Goal: Information Seeking & Learning: Learn about a topic

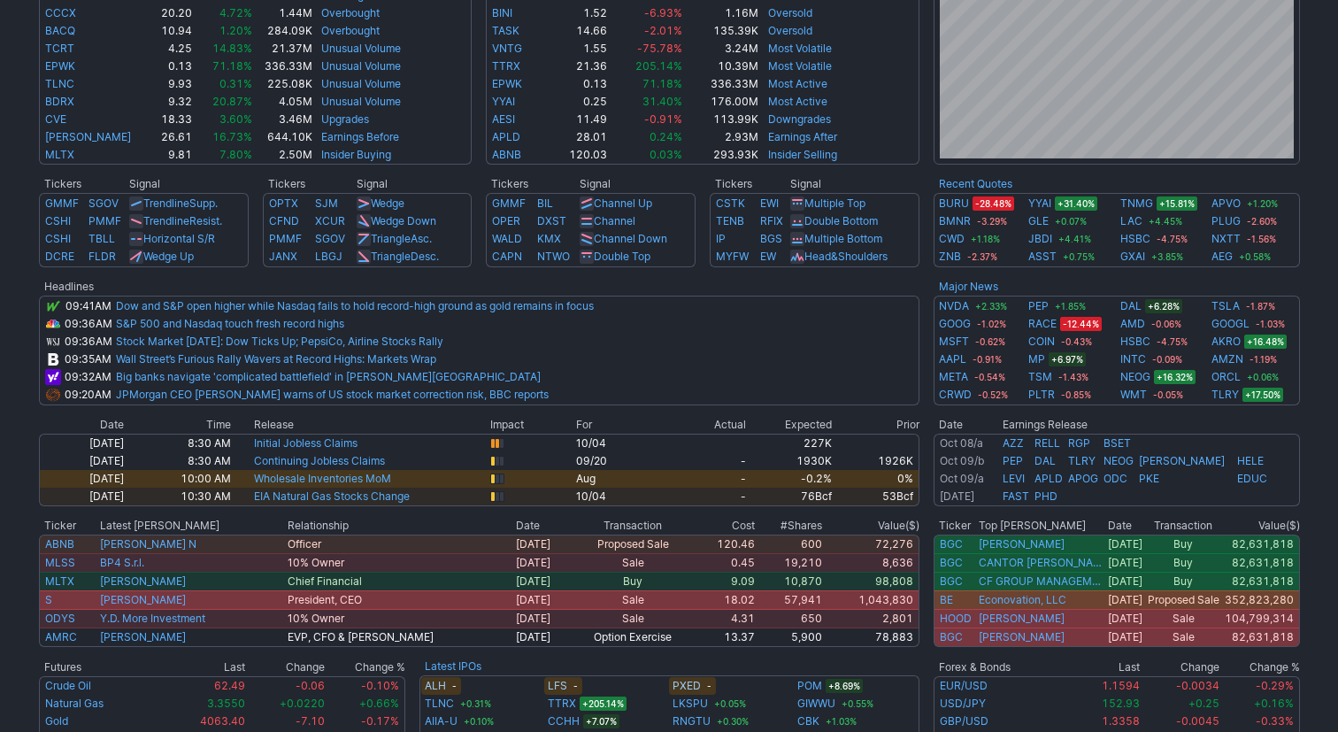
scroll to position [551, 0]
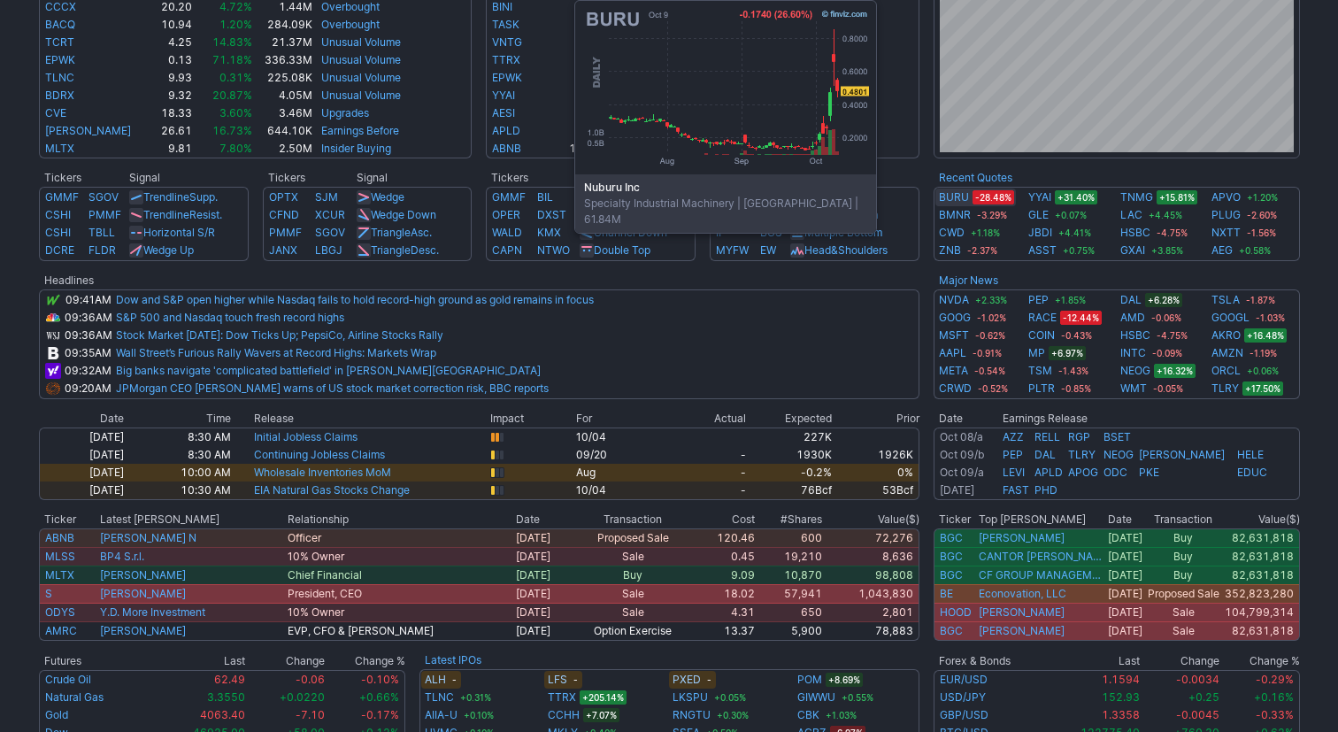
click at [954, 203] on link "BURU" at bounding box center [954, 197] width 30 height 18
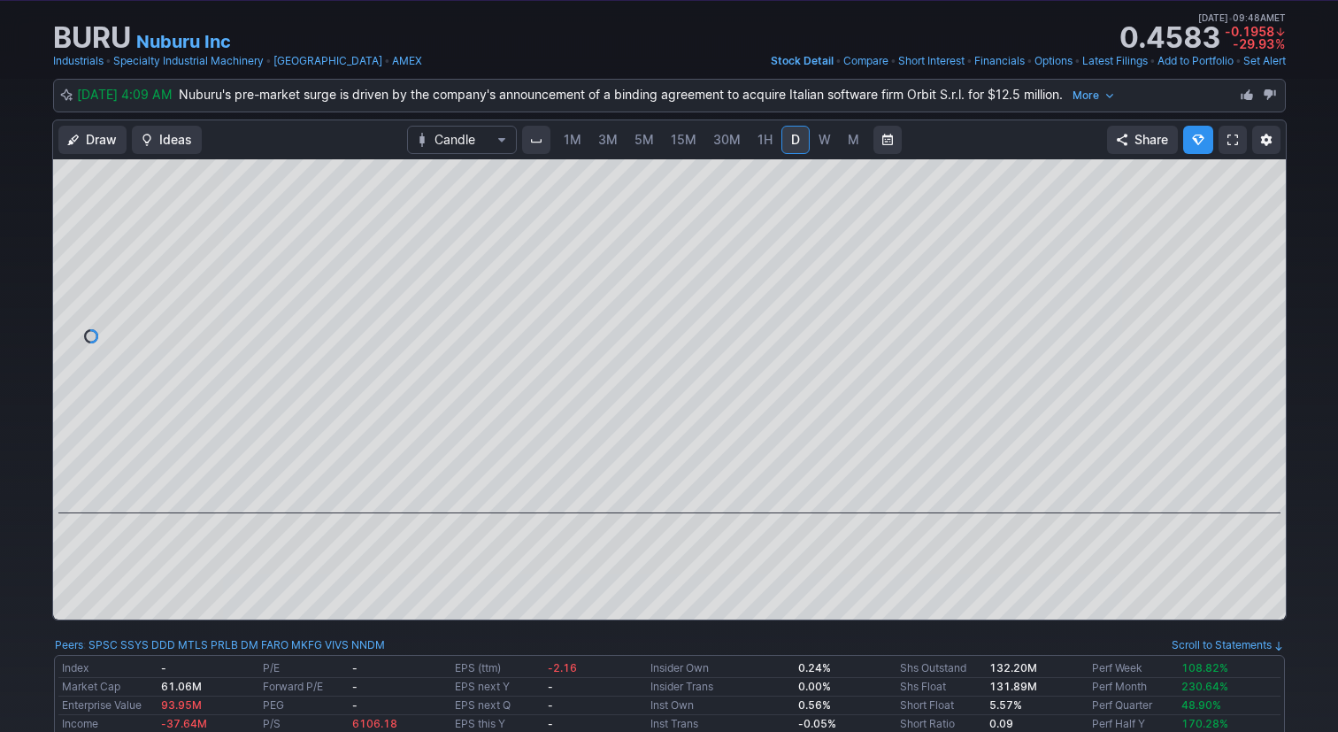
scroll to position [103, 0]
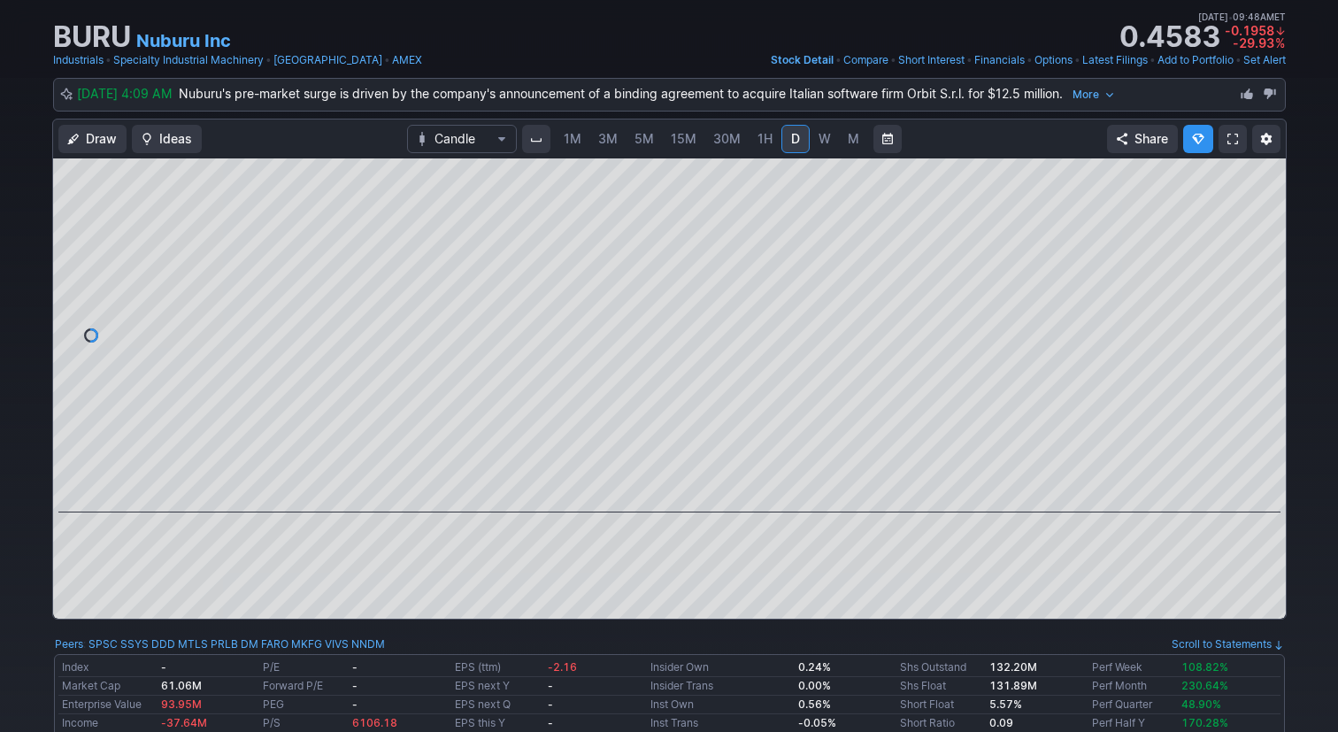
click at [577, 142] on span "1M" at bounding box center [573, 138] width 18 height 15
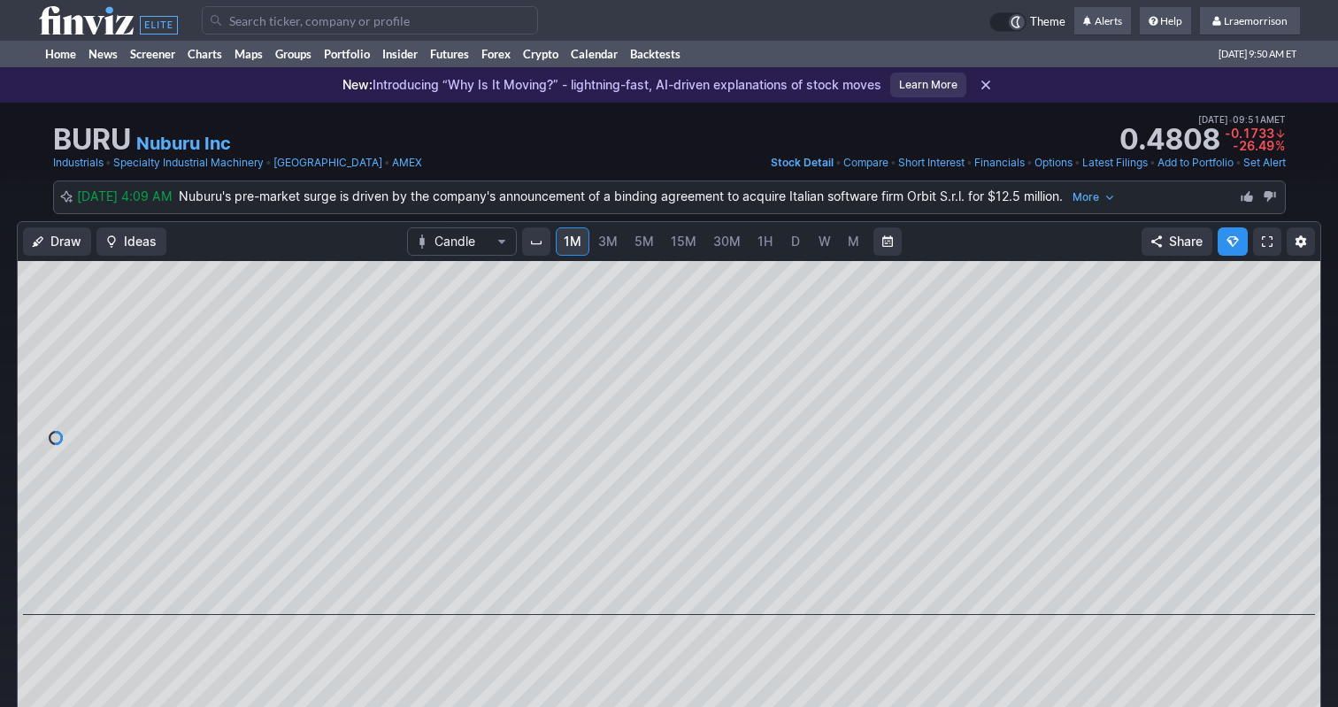
click at [265, 23] on input "Search" at bounding box center [370, 20] width 336 height 28
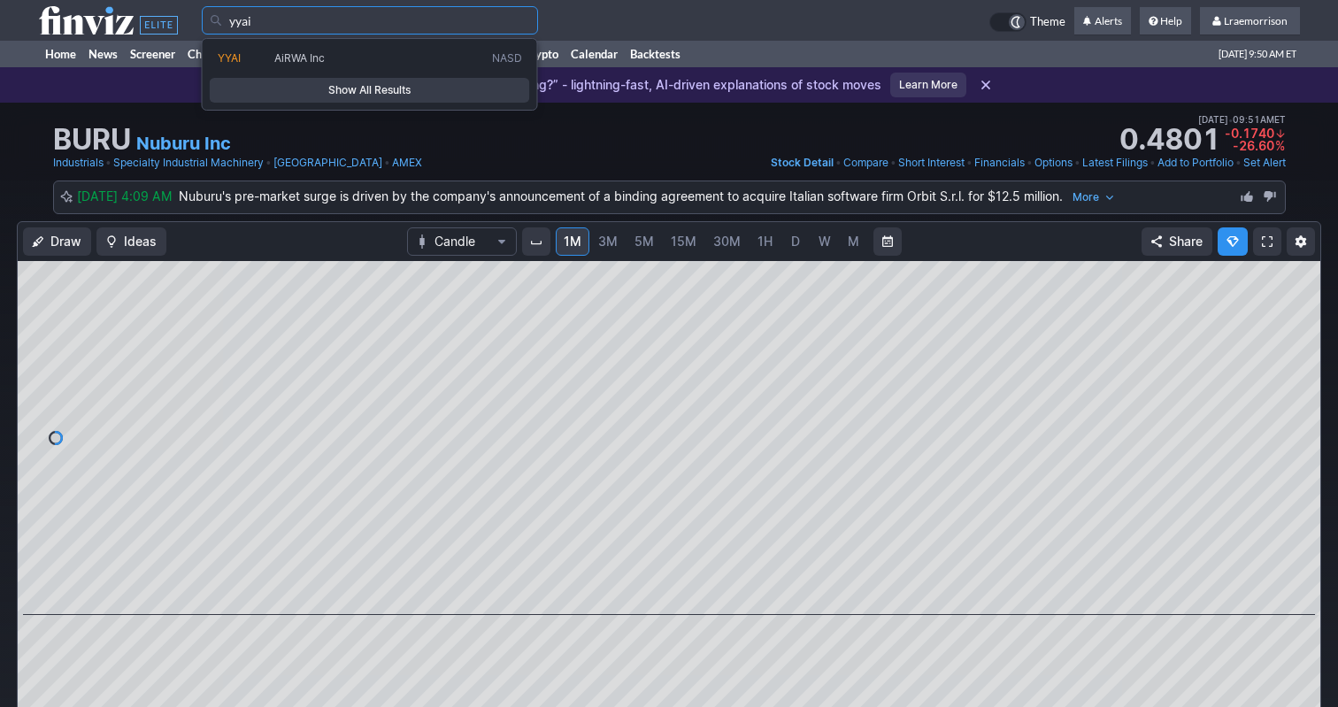
type input "yyai"
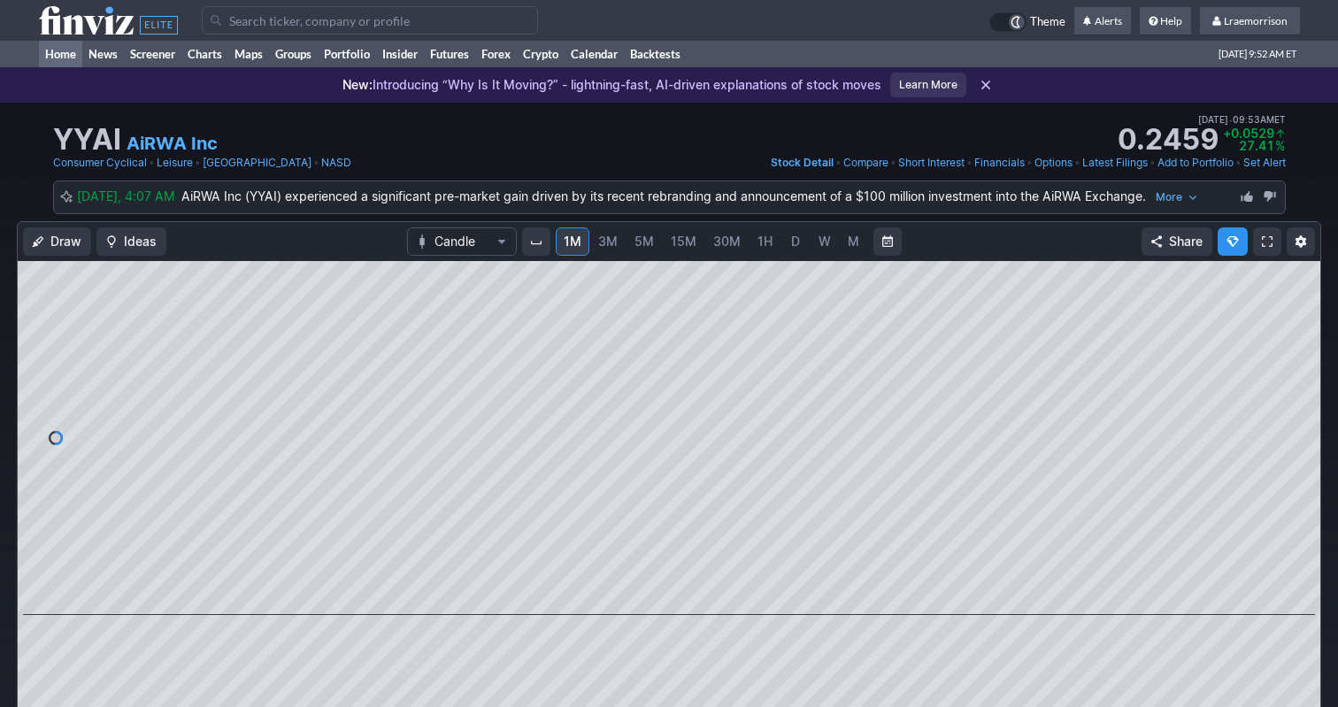
click at [65, 52] on link "Home" at bounding box center [60, 54] width 43 height 27
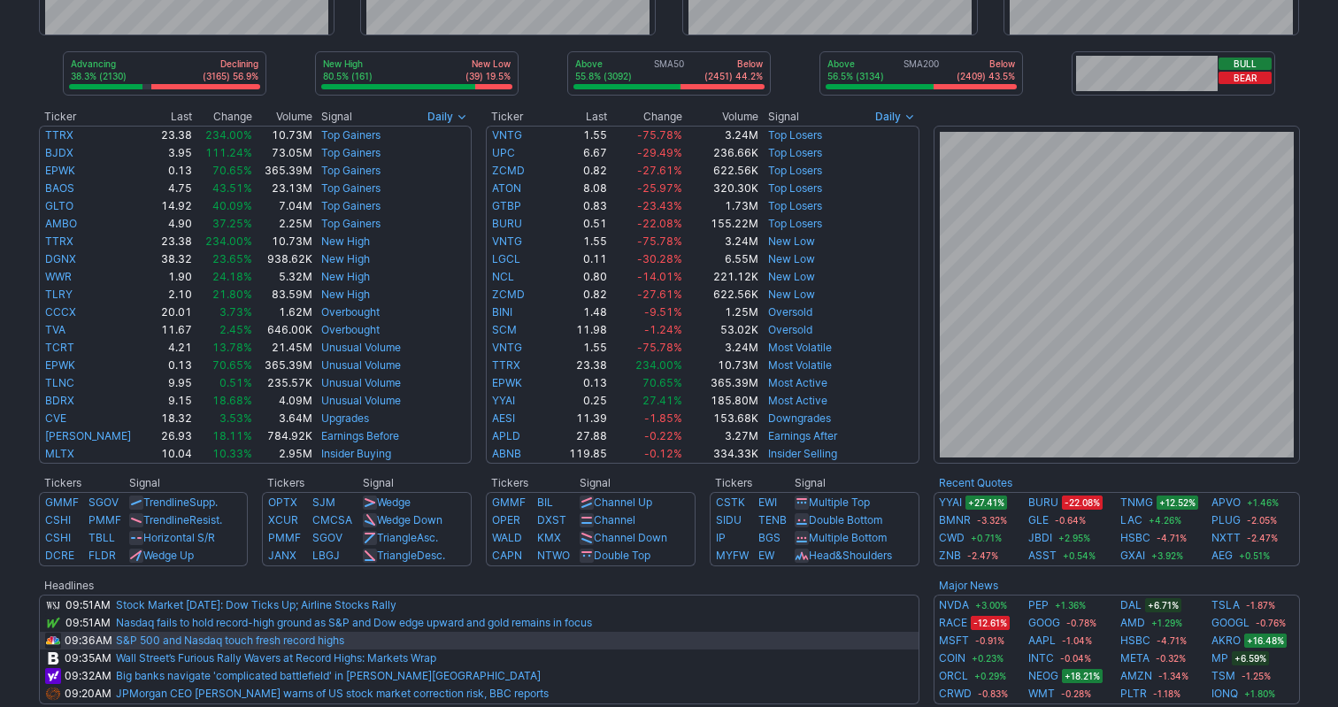
scroll to position [251, 0]
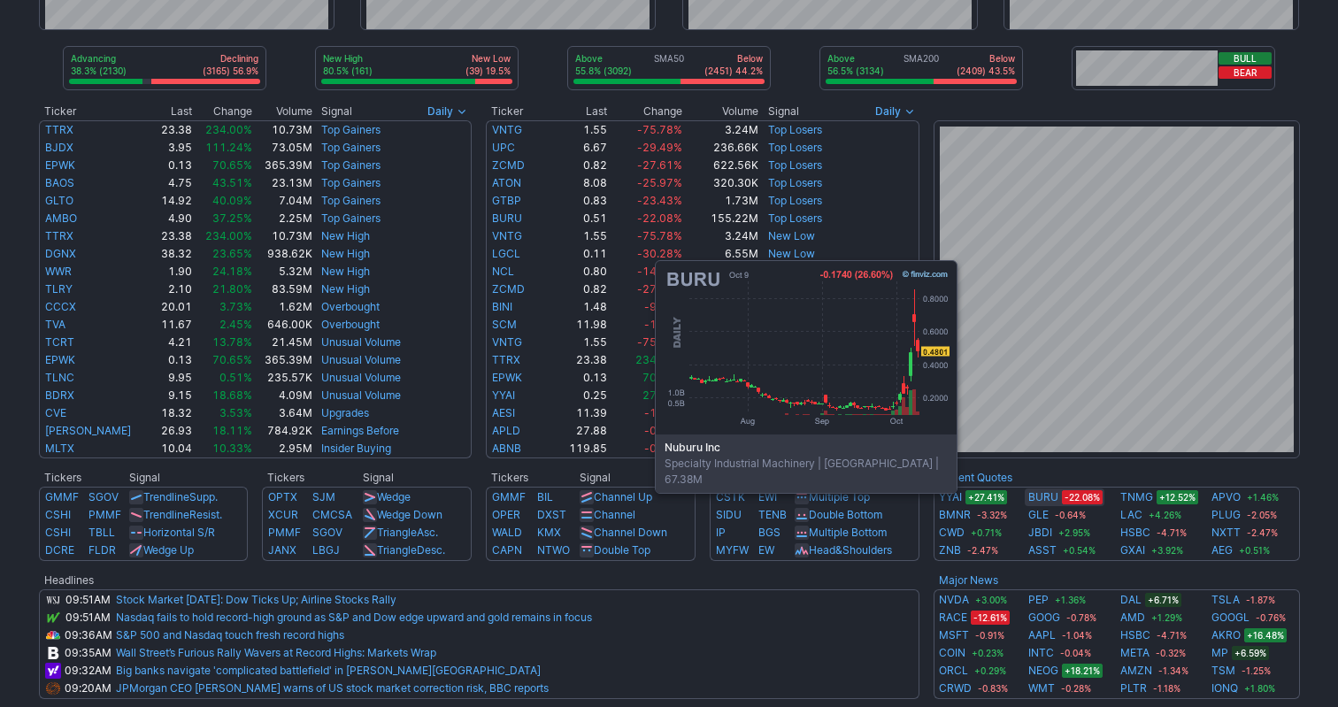
click at [1034, 503] on link "BURU" at bounding box center [1043, 497] width 30 height 18
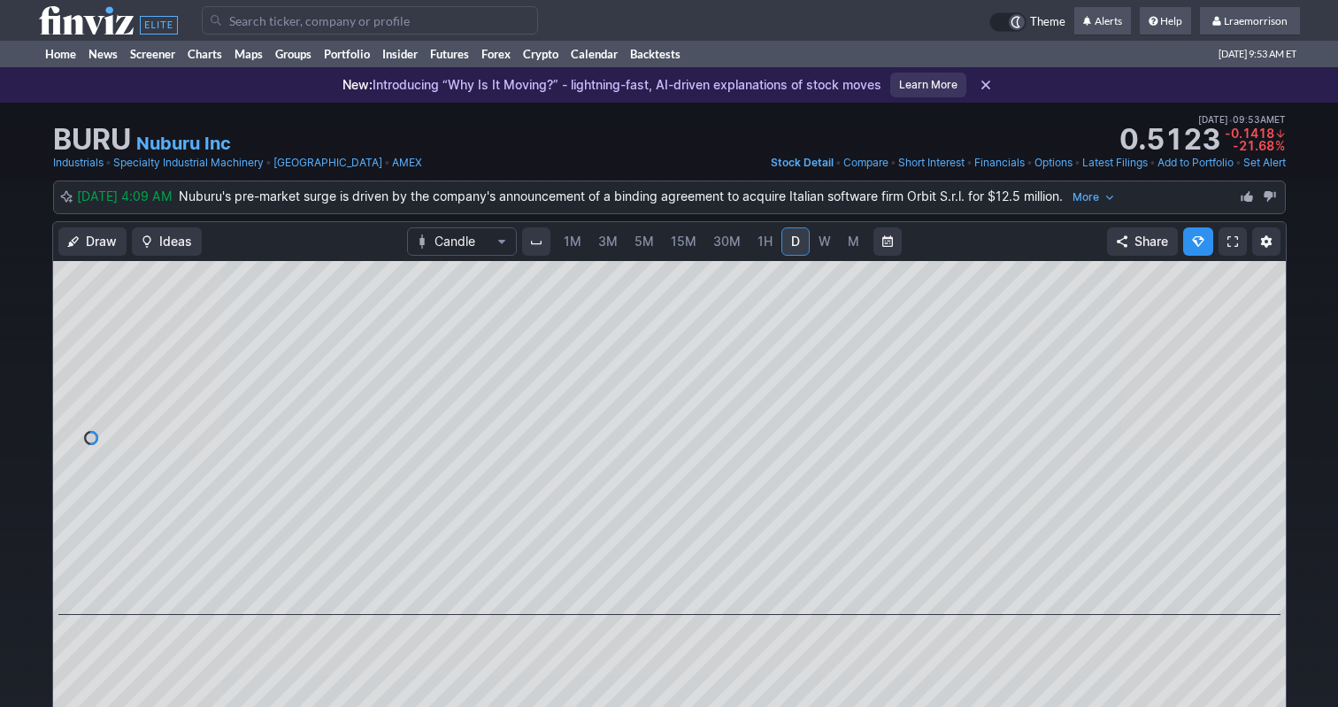
click at [568, 241] on span "1M" at bounding box center [573, 241] width 18 height 15
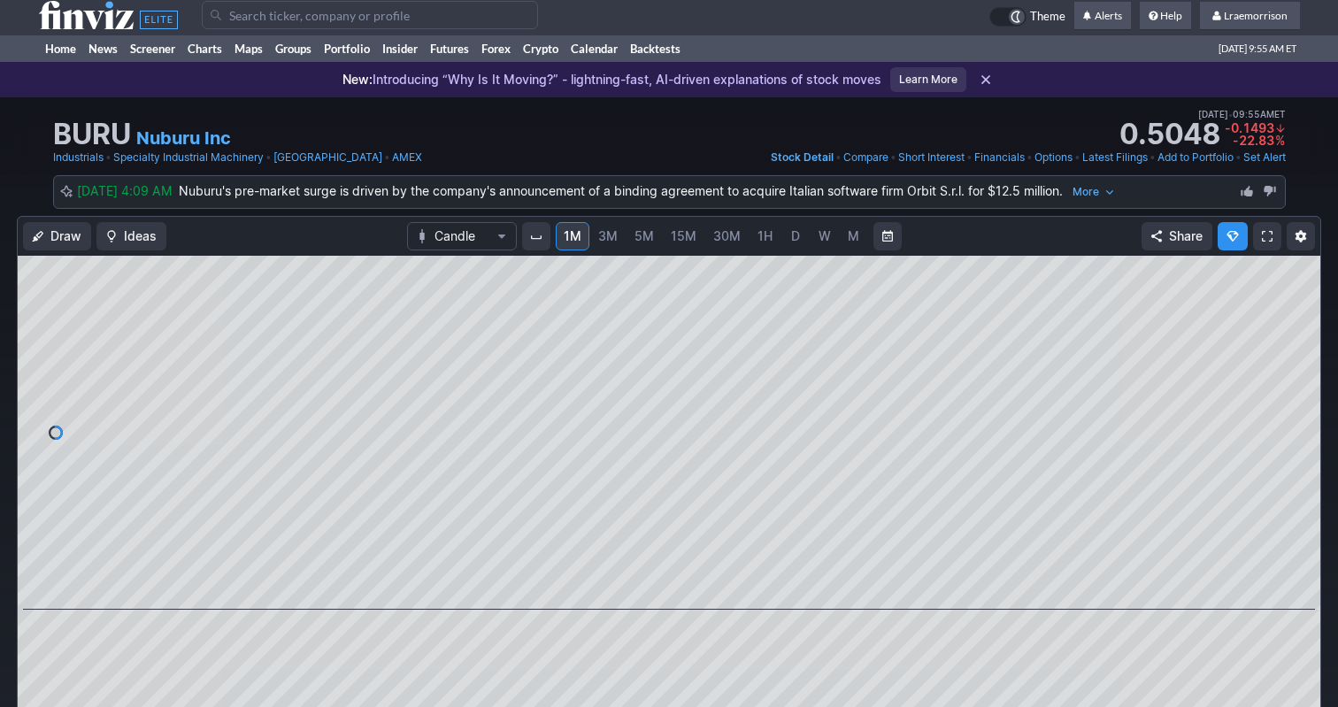
scroll to position [4, 0]
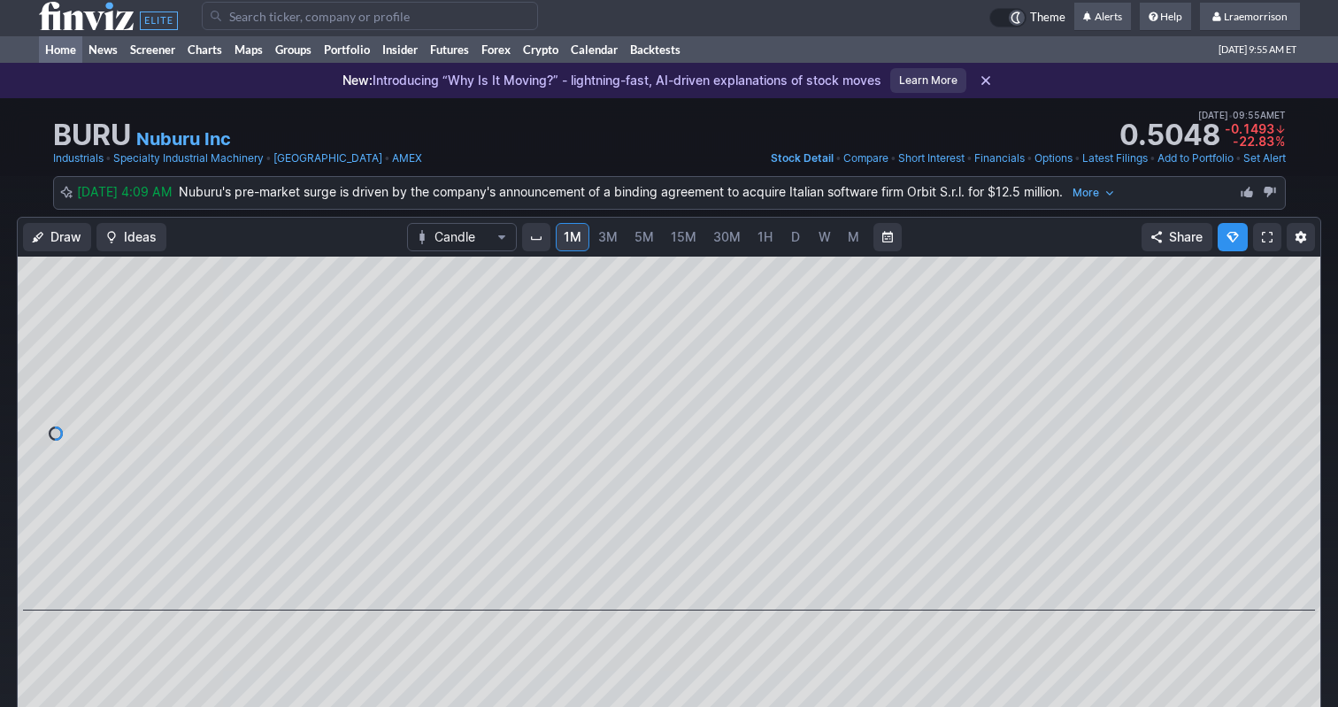
click at [68, 51] on link "Home" at bounding box center [60, 49] width 43 height 27
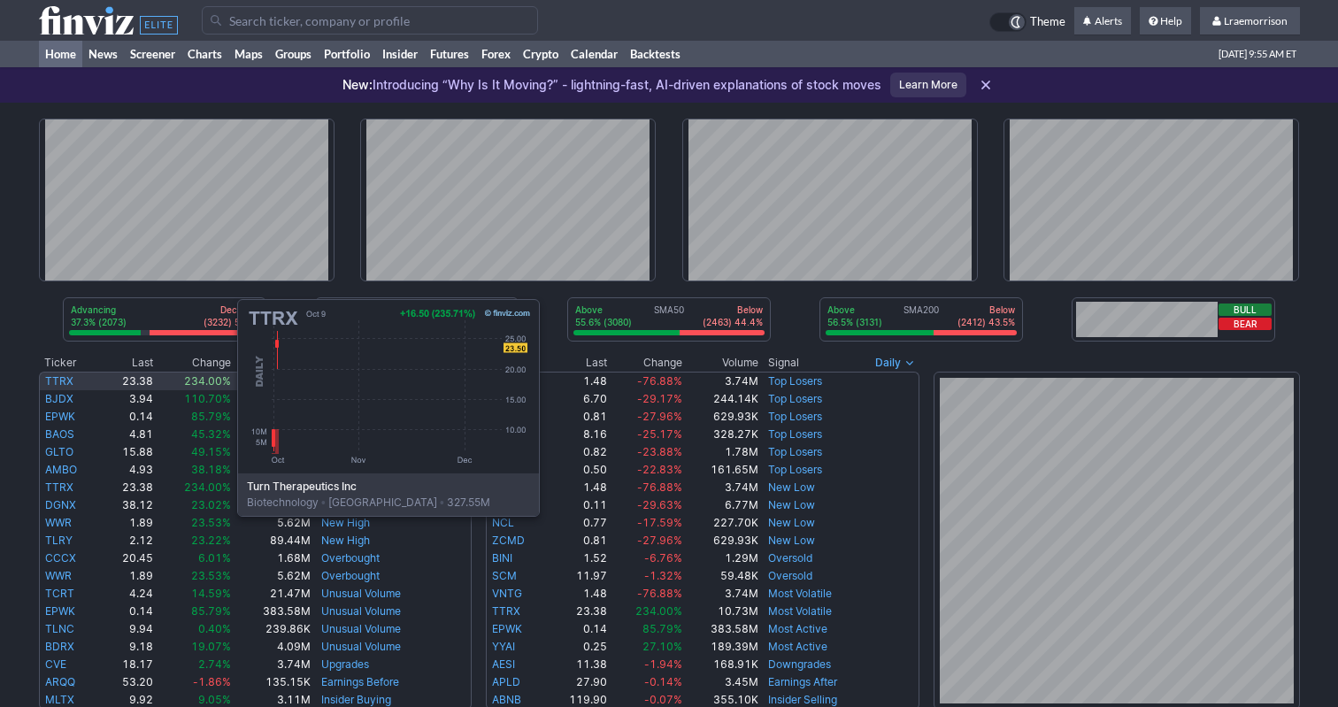
click at [60, 383] on link "TTRX" at bounding box center [59, 380] width 28 height 13
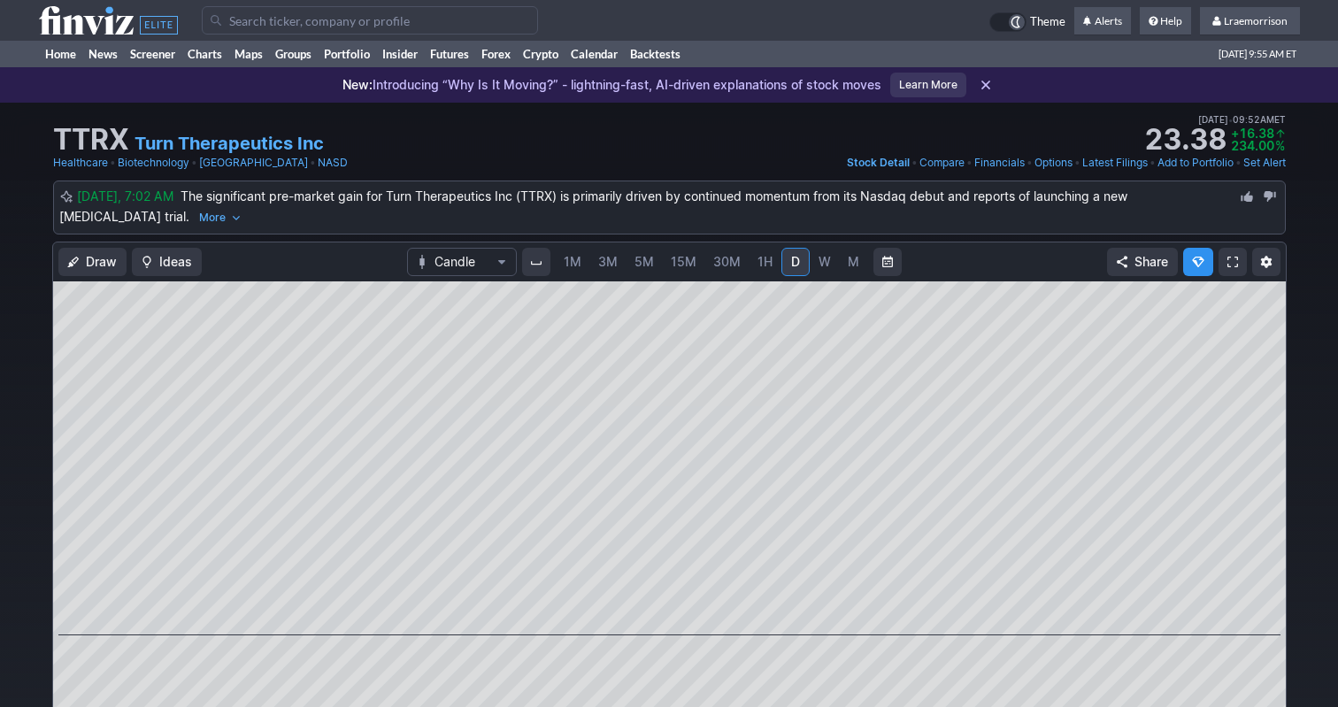
click at [579, 255] on span "1M" at bounding box center [573, 261] width 18 height 15
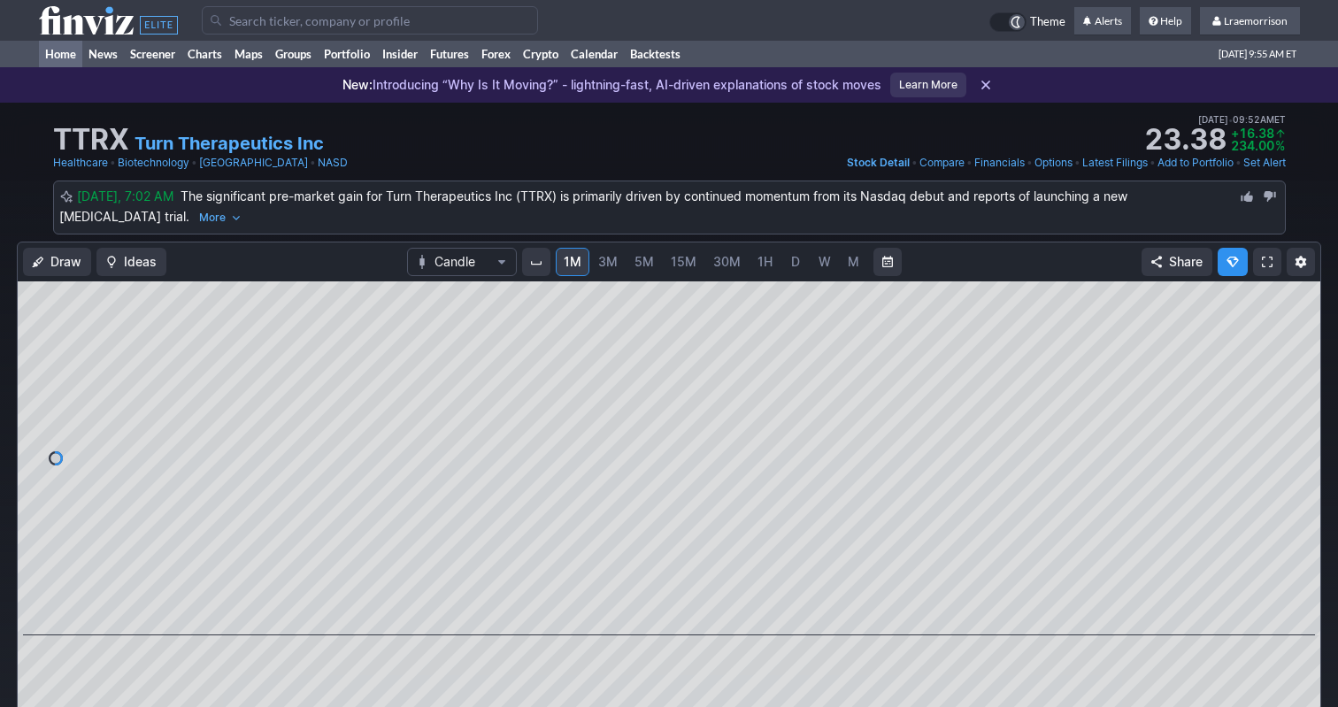
click at [67, 56] on link "Home" at bounding box center [60, 54] width 43 height 27
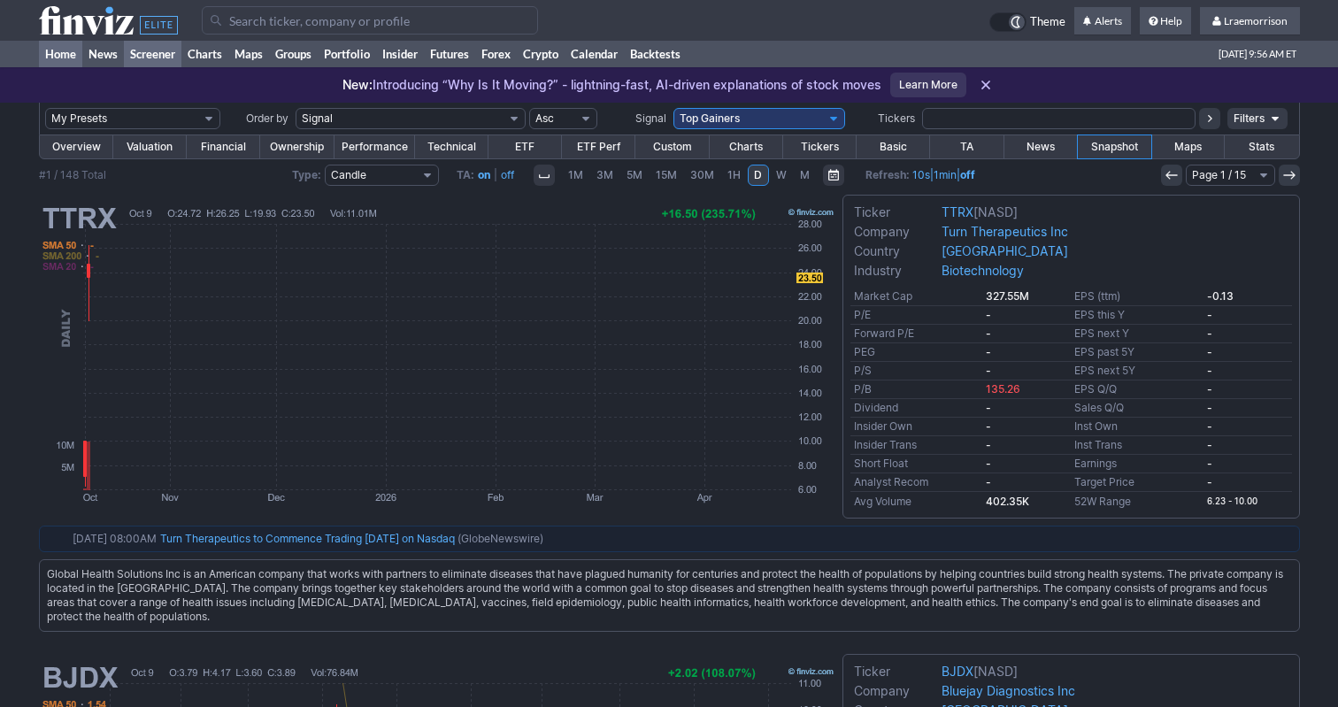
click at [68, 49] on link "Home" at bounding box center [60, 54] width 43 height 27
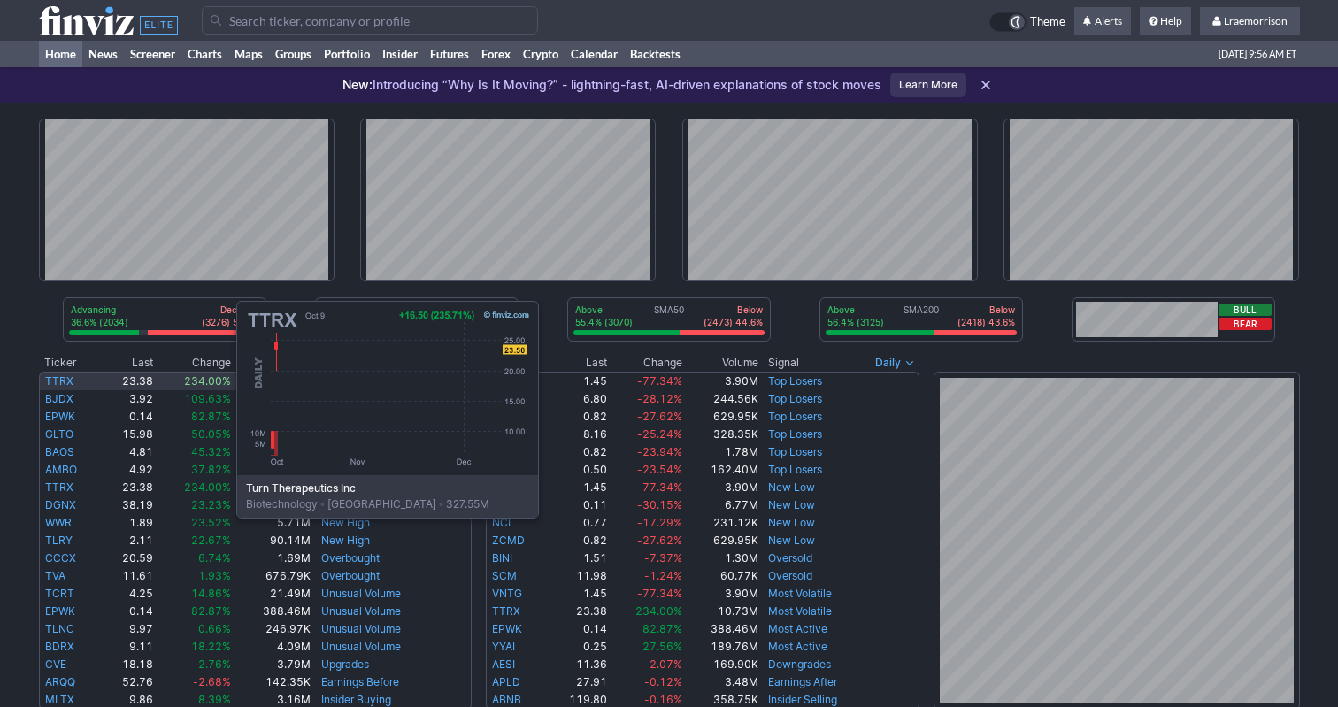
click at [59, 385] on link "TTRX" at bounding box center [59, 380] width 28 height 13
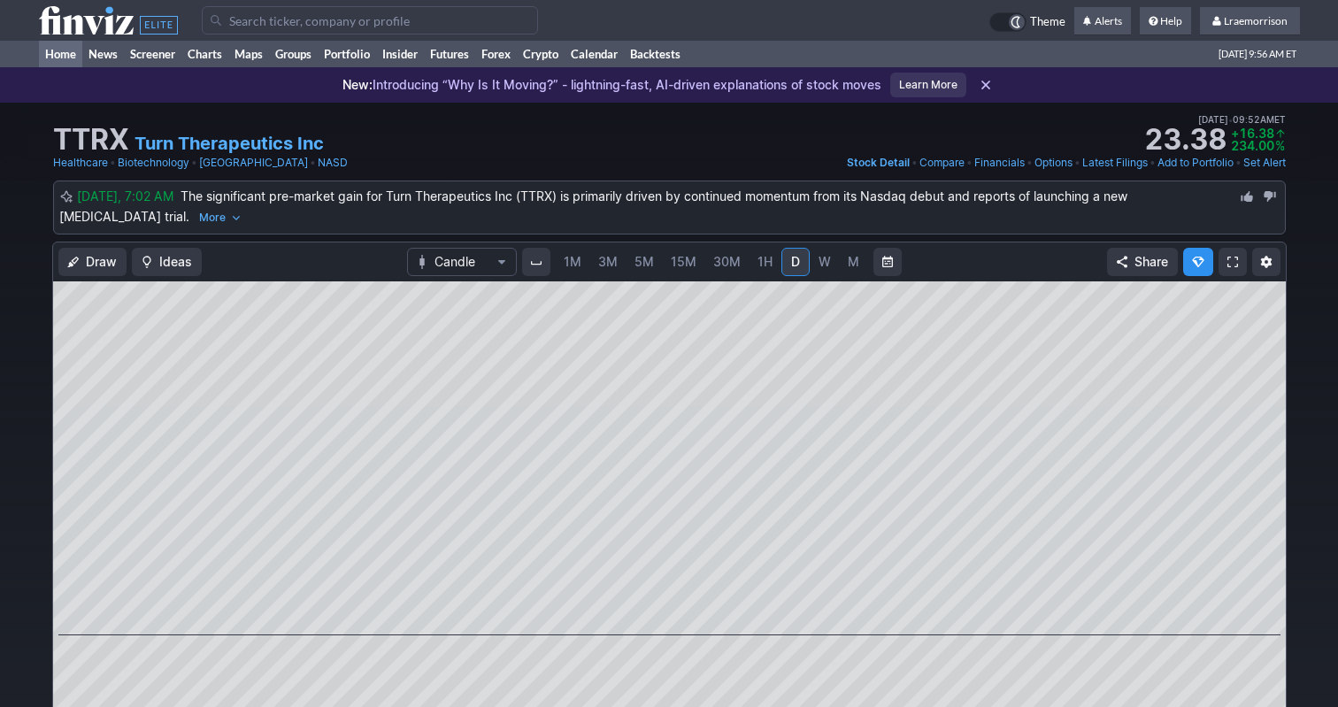
click at [61, 57] on link "Home" at bounding box center [60, 54] width 43 height 27
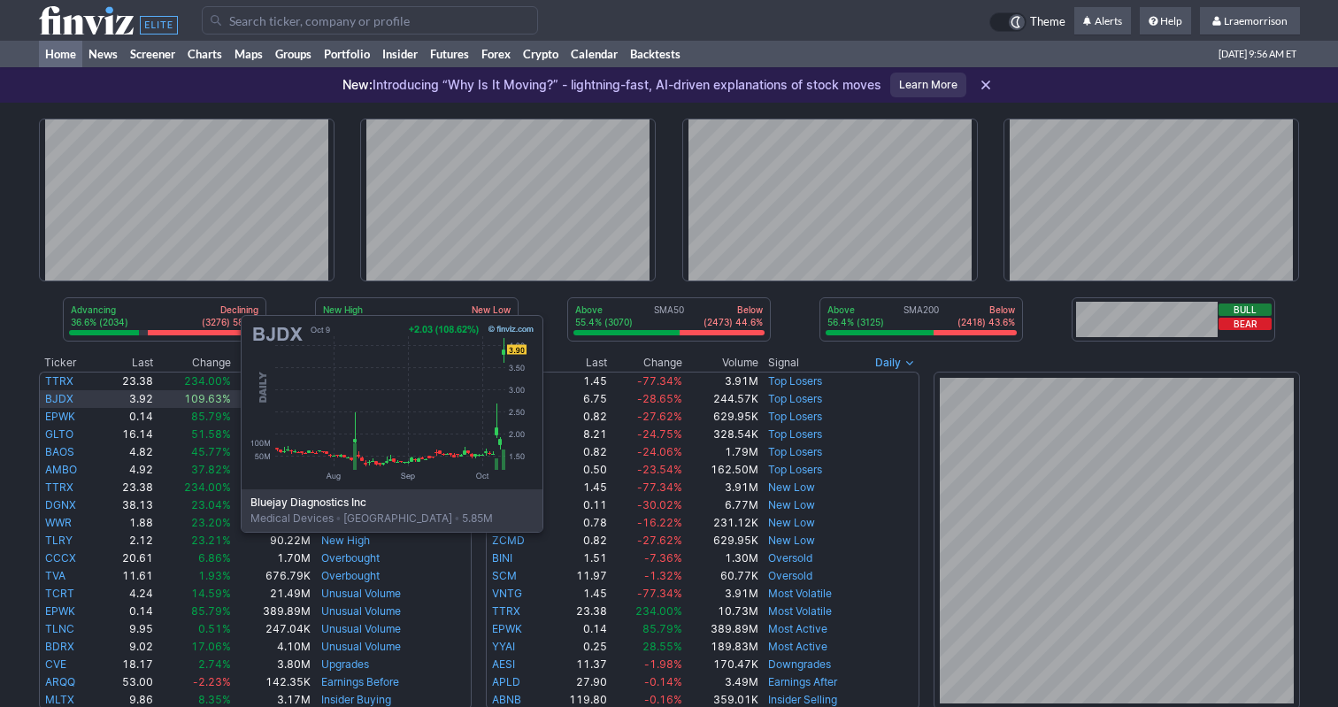
click at [64, 399] on link "BJDX" at bounding box center [59, 398] width 28 height 13
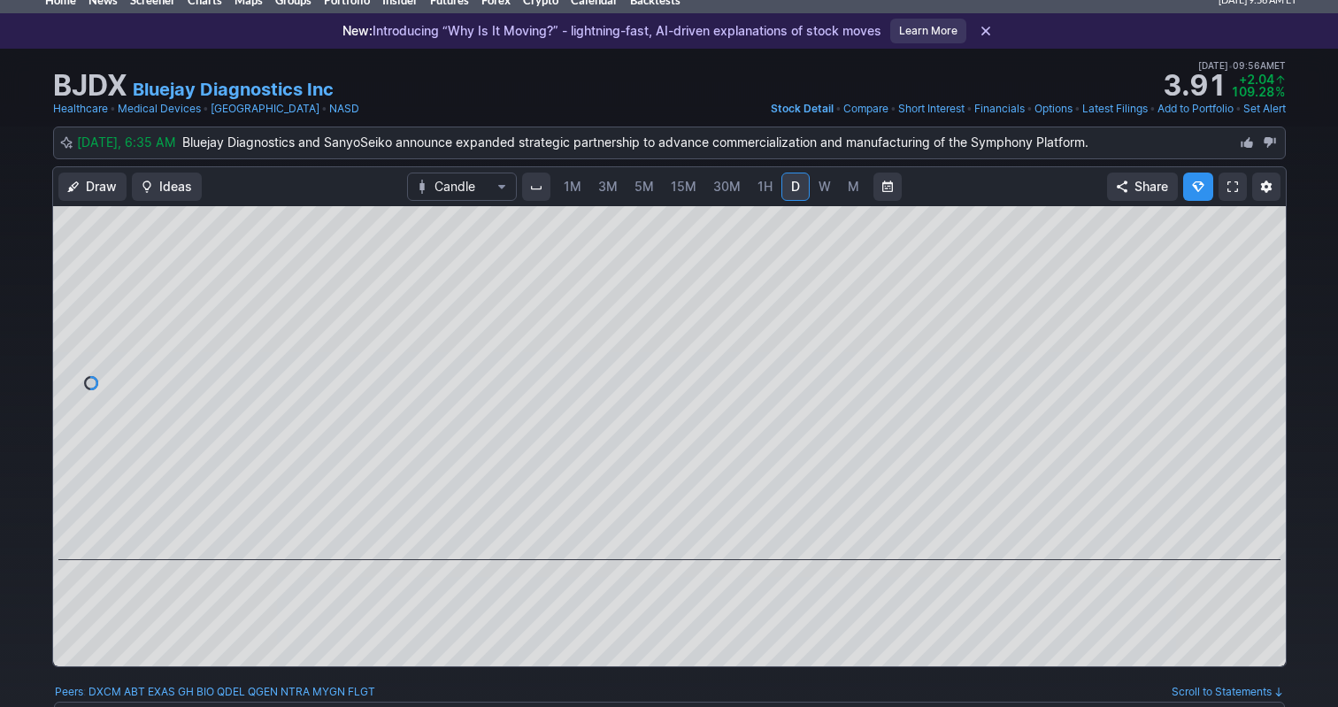
scroll to position [61, 0]
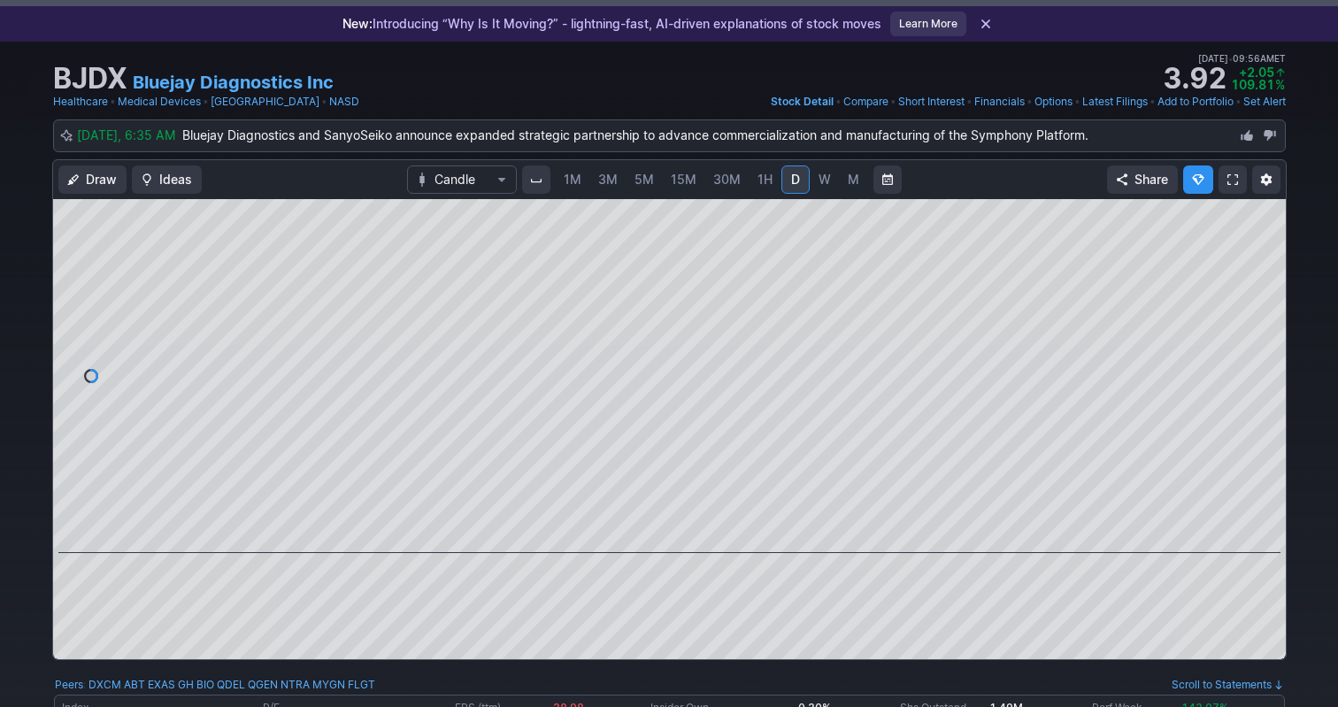
click at [573, 187] on span "1M" at bounding box center [573, 180] width 18 height 18
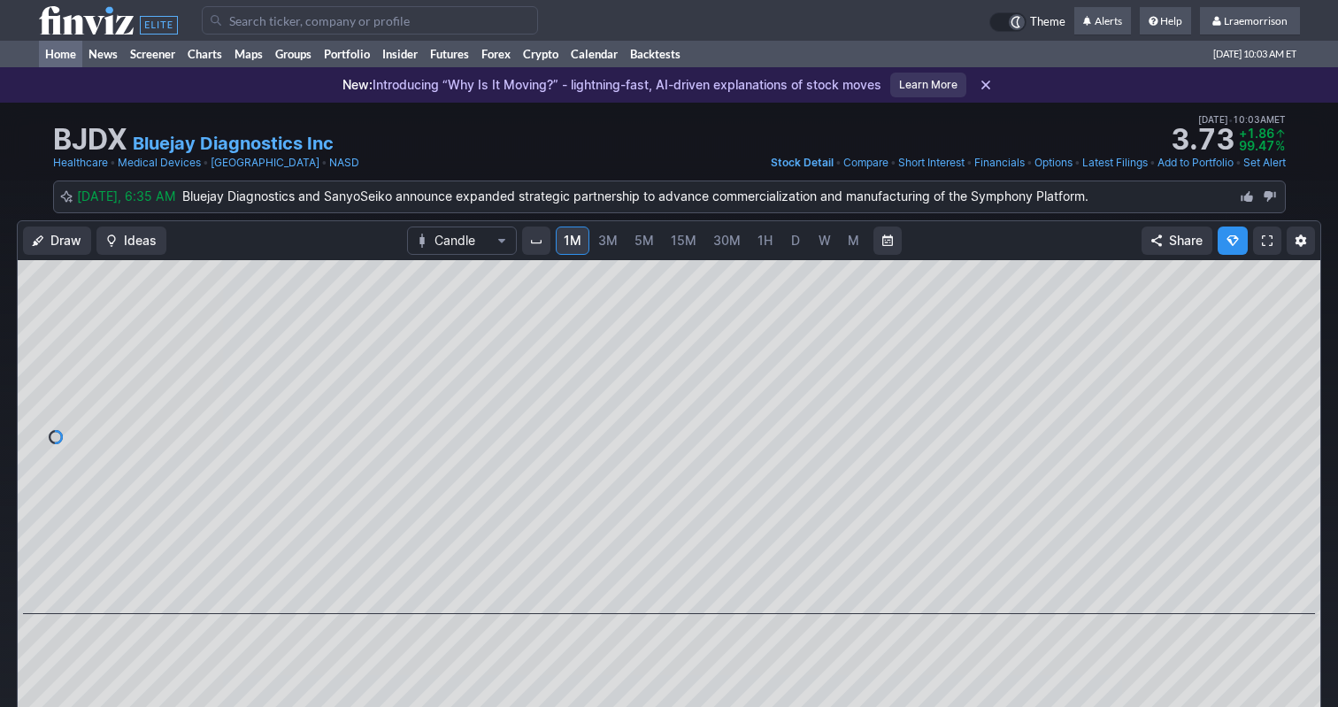
click at [66, 54] on link "Home" at bounding box center [60, 54] width 43 height 27
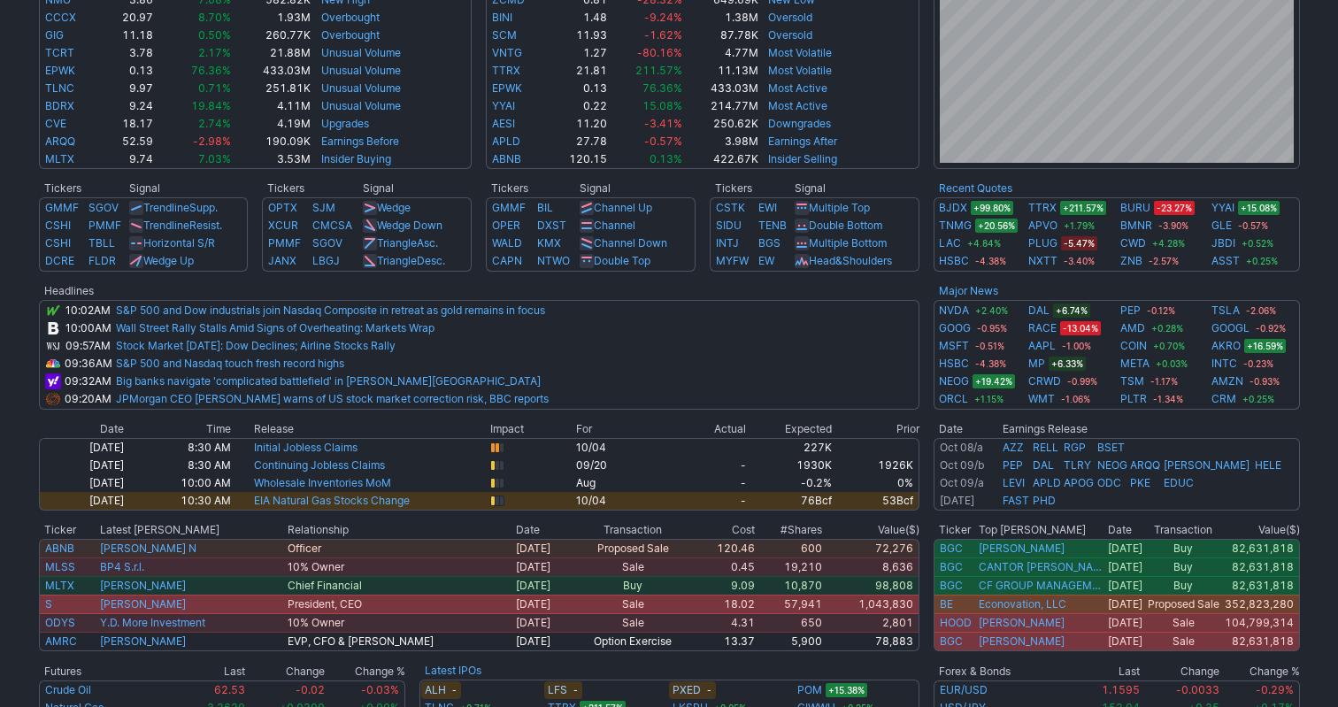
scroll to position [548, 0]
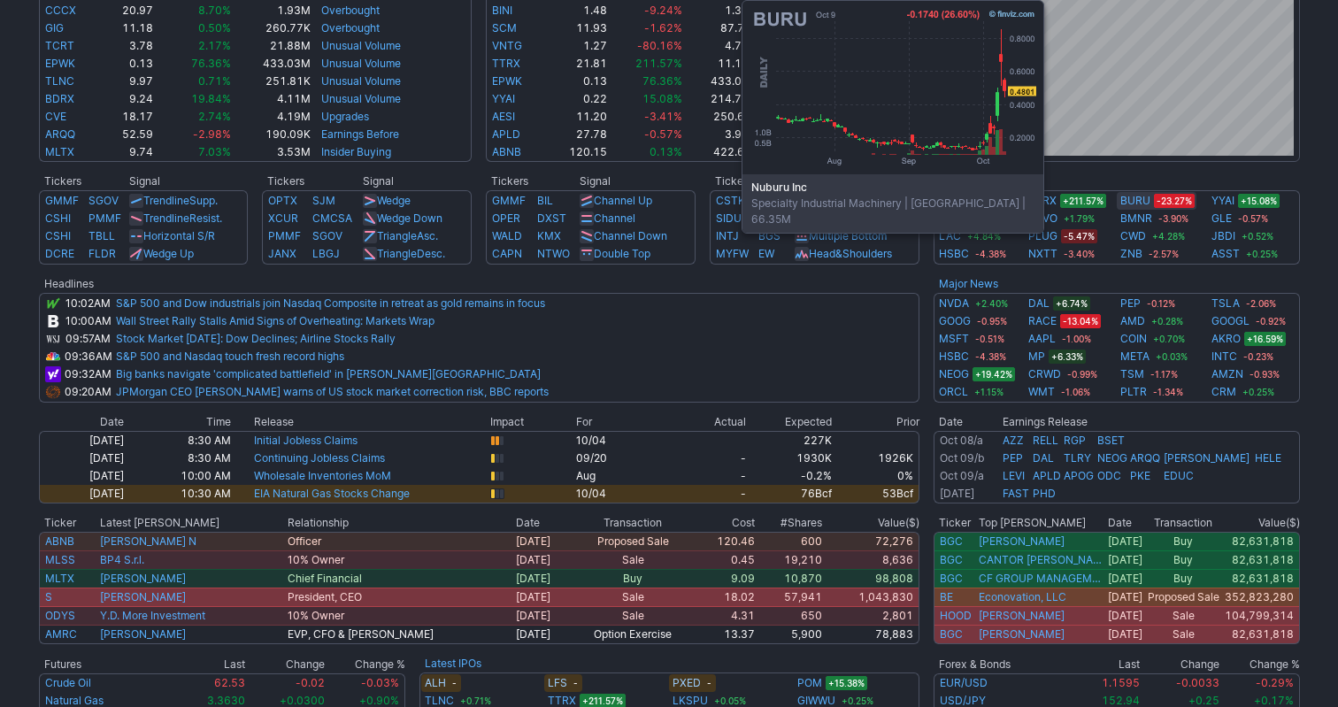
click at [1121, 202] on link "BURU" at bounding box center [1135, 201] width 30 height 18
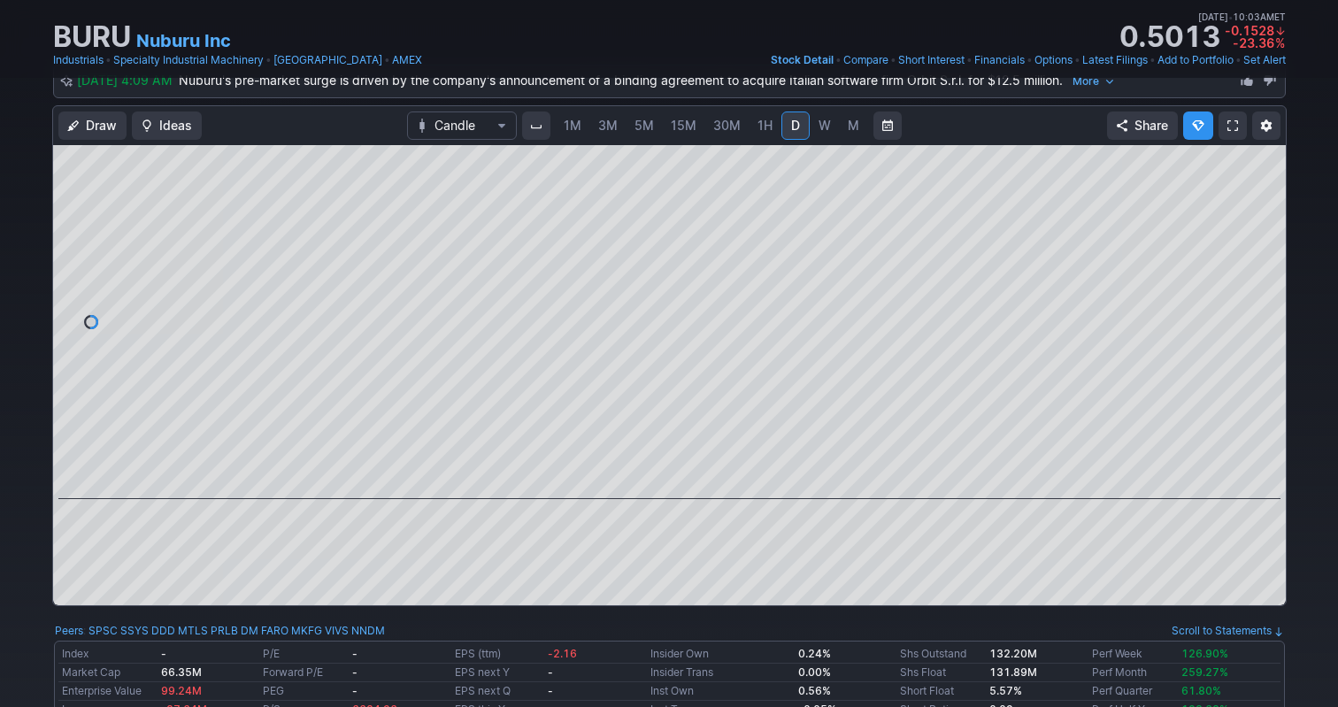
scroll to position [142, 0]
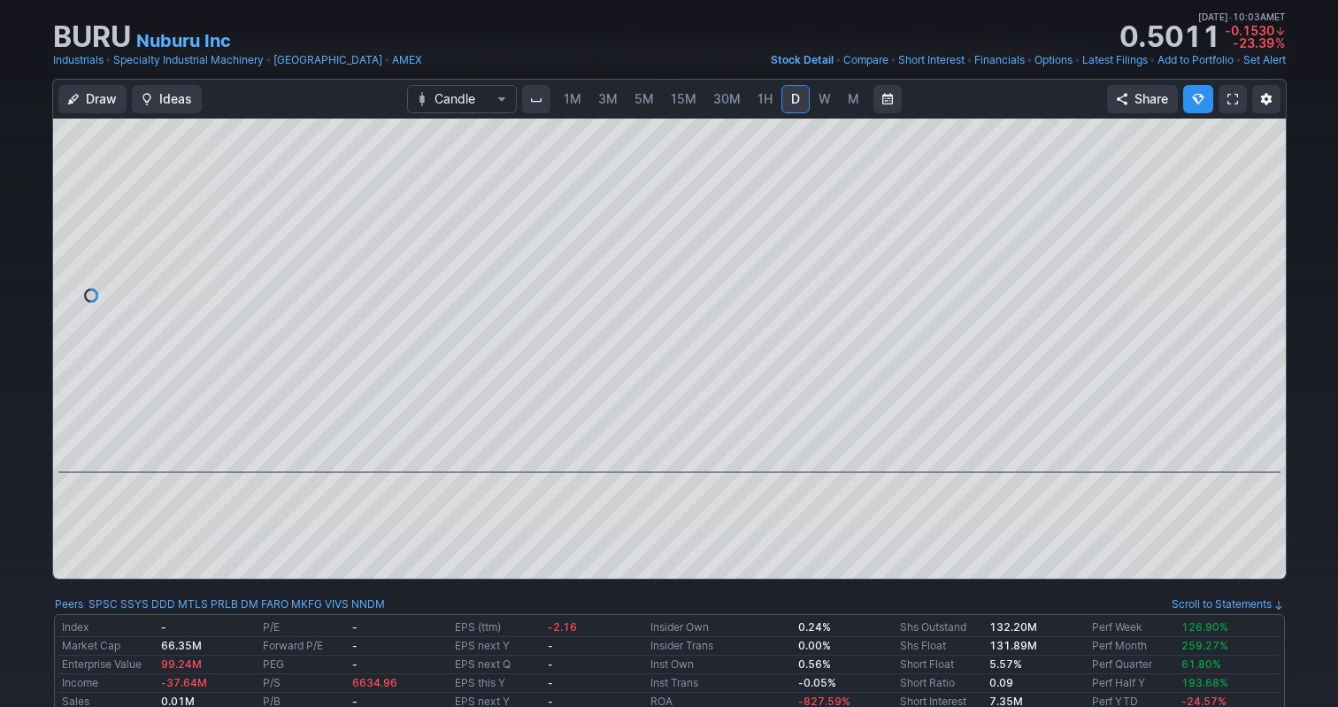
click at [581, 98] on link "1M" at bounding box center [573, 99] width 34 height 28
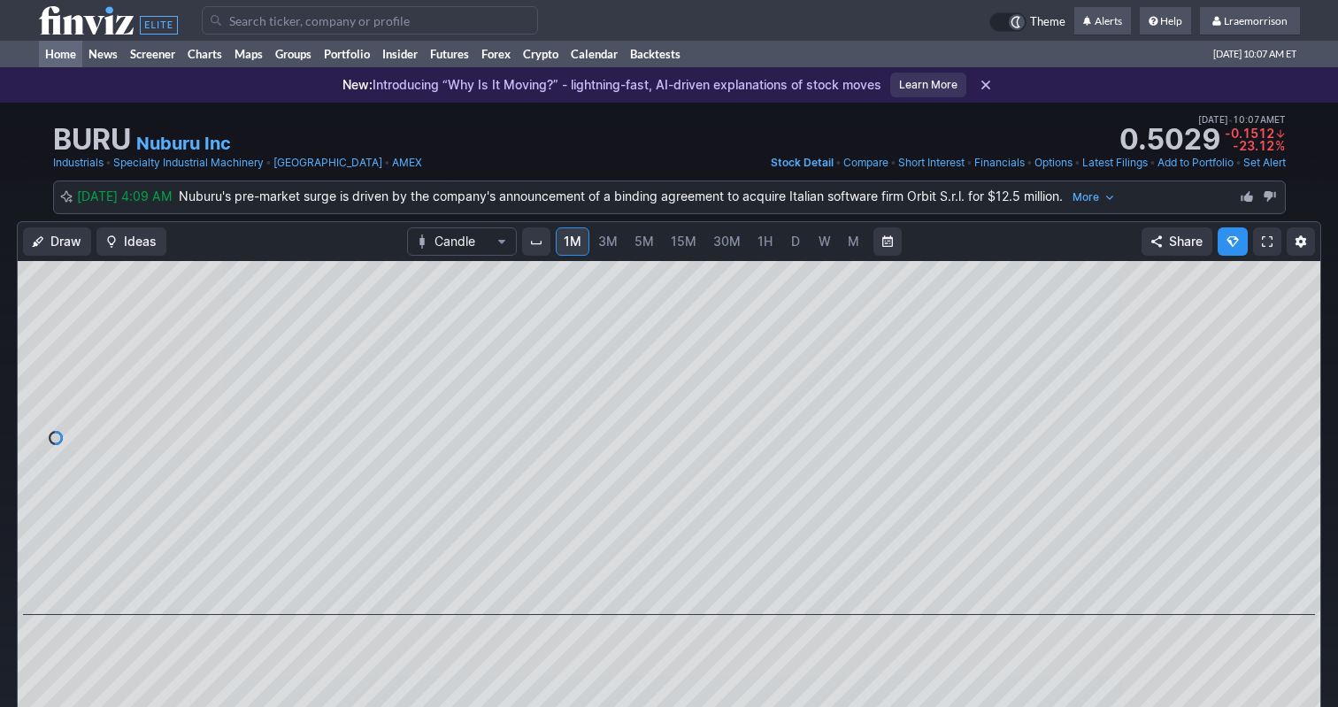
click at [64, 59] on link "Home" at bounding box center [60, 54] width 43 height 27
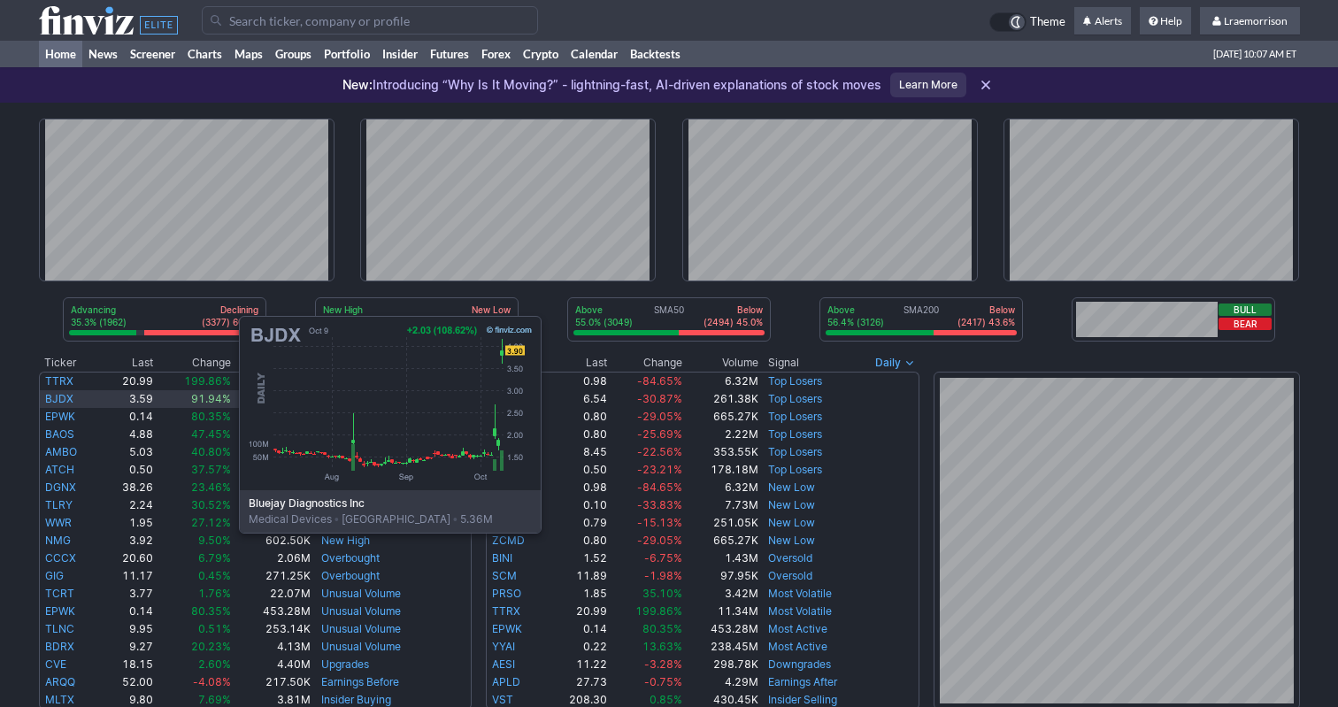
click at [62, 400] on link "BJDX" at bounding box center [59, 398] width 28 height 13
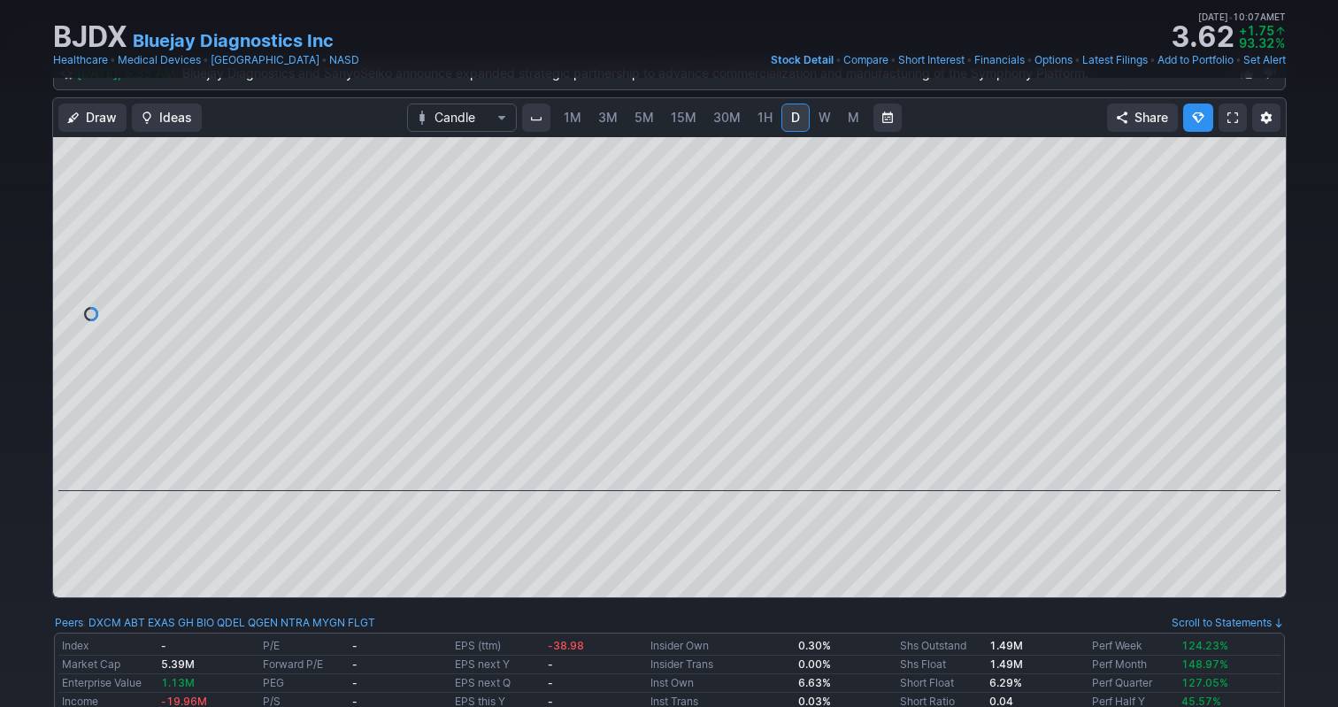
scroll to position [134, 0]
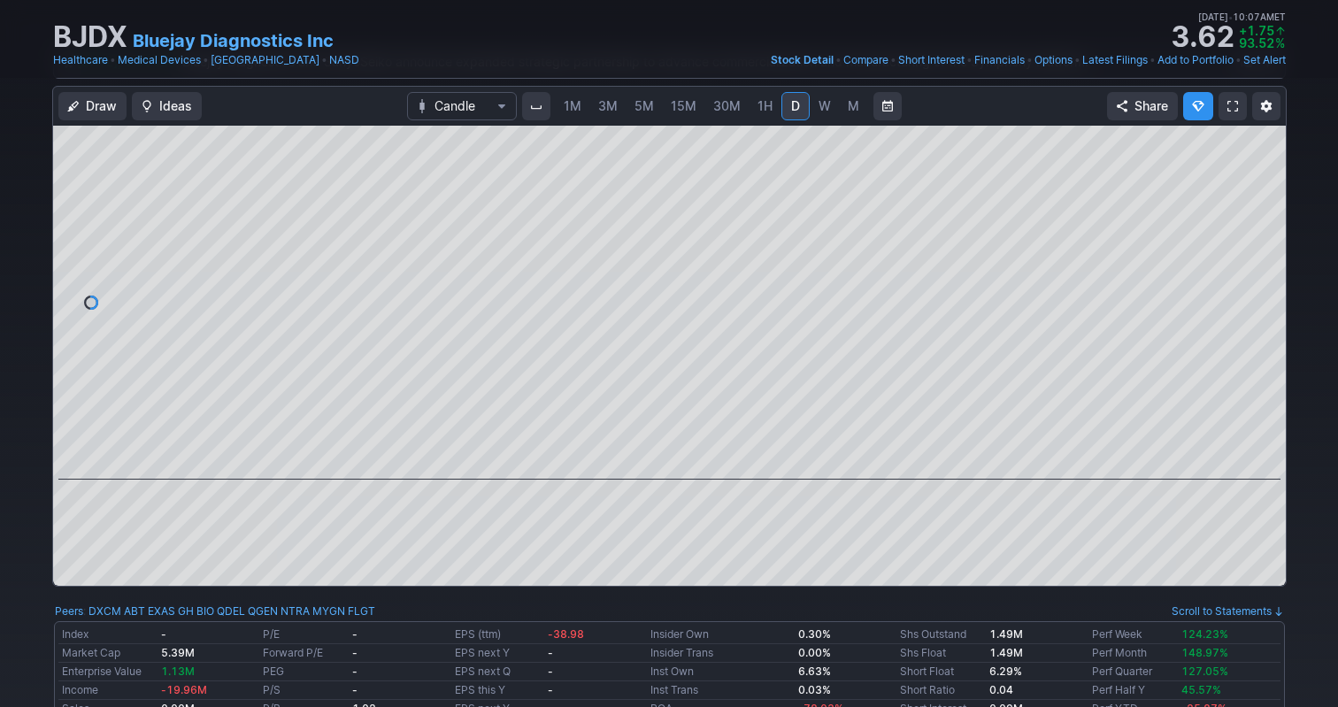
click at [574, 110] on span "1M" at bounding box center [573, 105] width 18 height 15
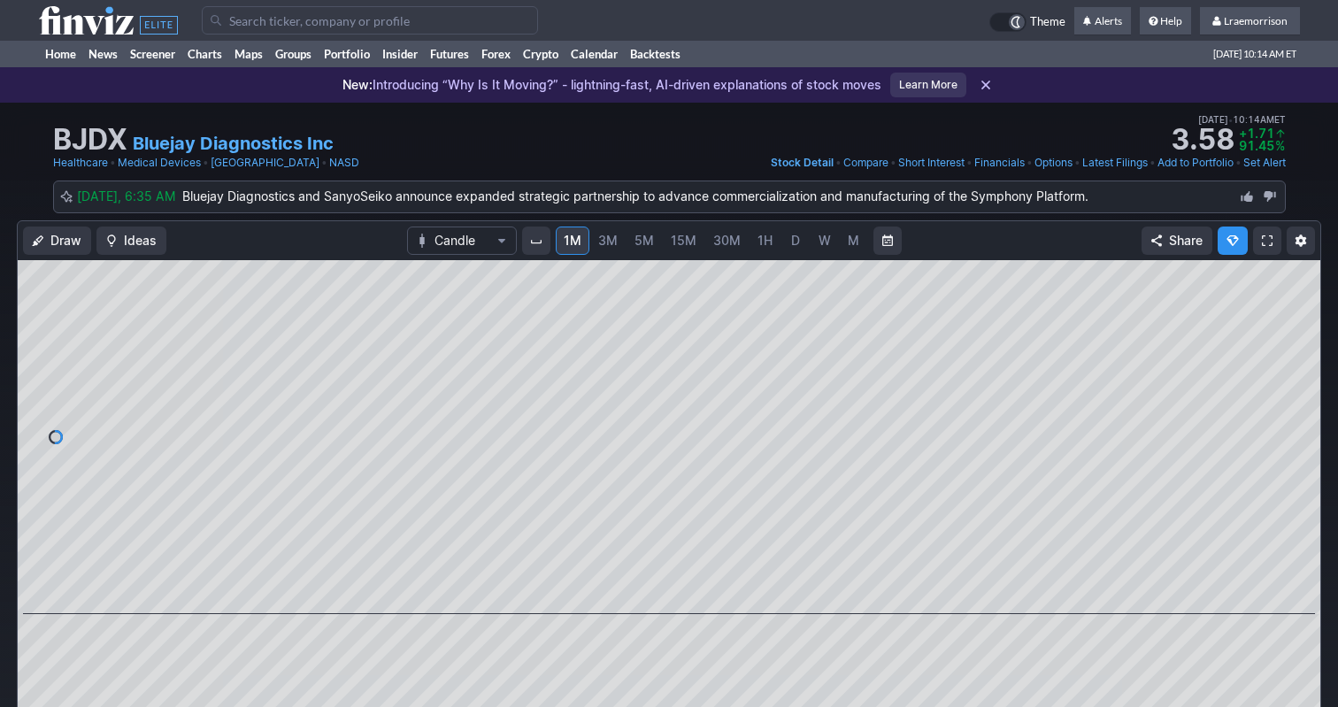
click at [271, 21] on input "Search" at bounding box center [370, 20] width 336 height 28
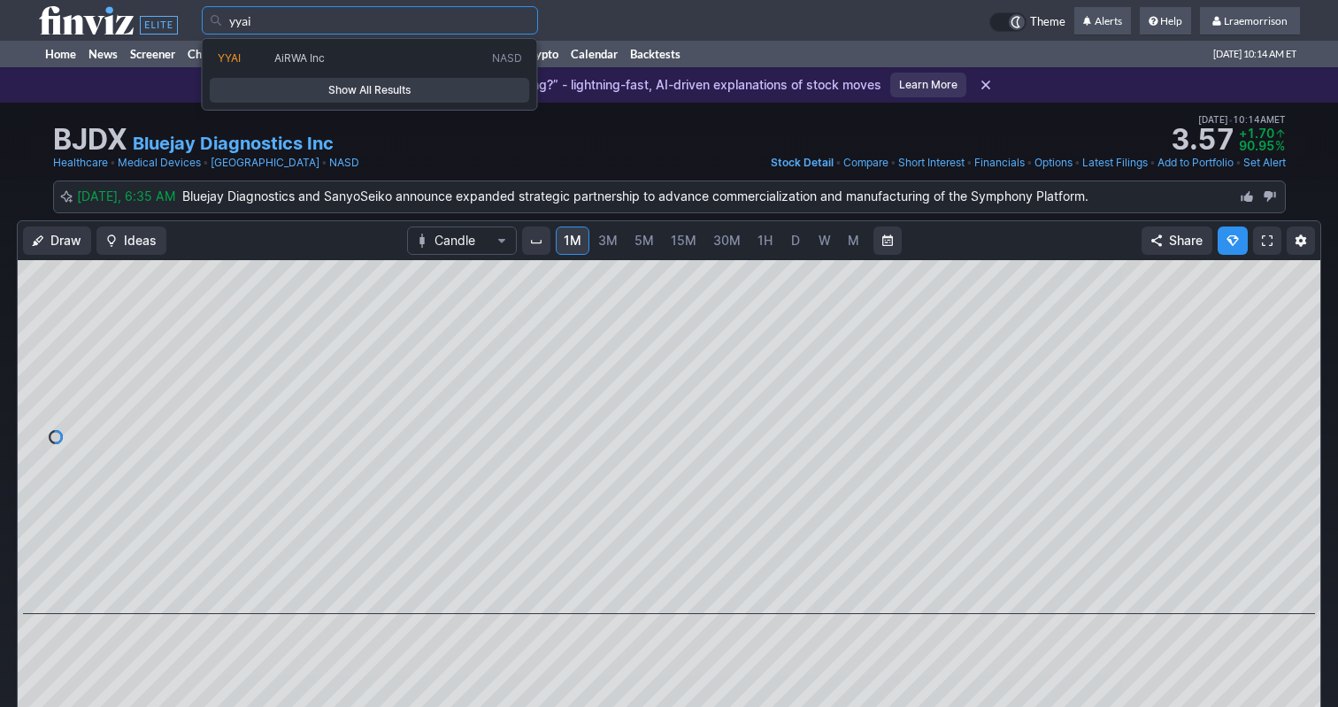
type input "yyai"
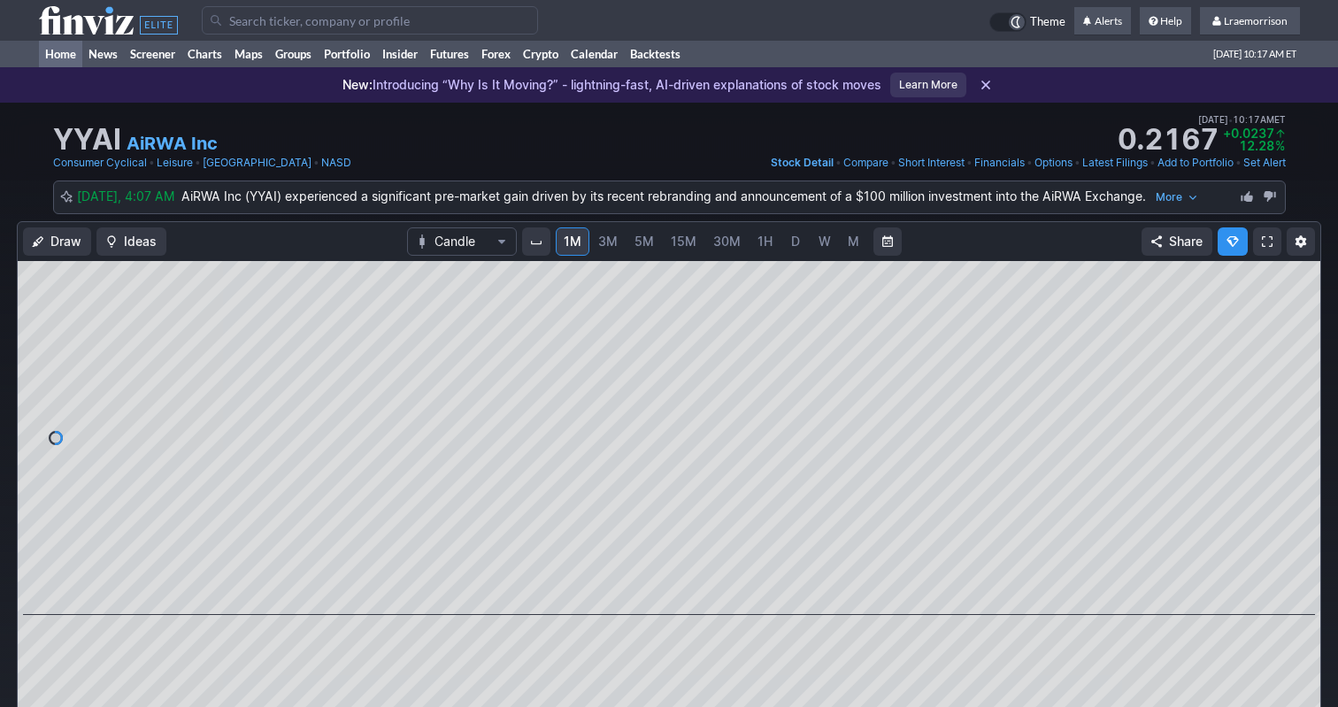
click at [65, 50] on link "Home" at bounding box center [60, 54] width 43 height 27
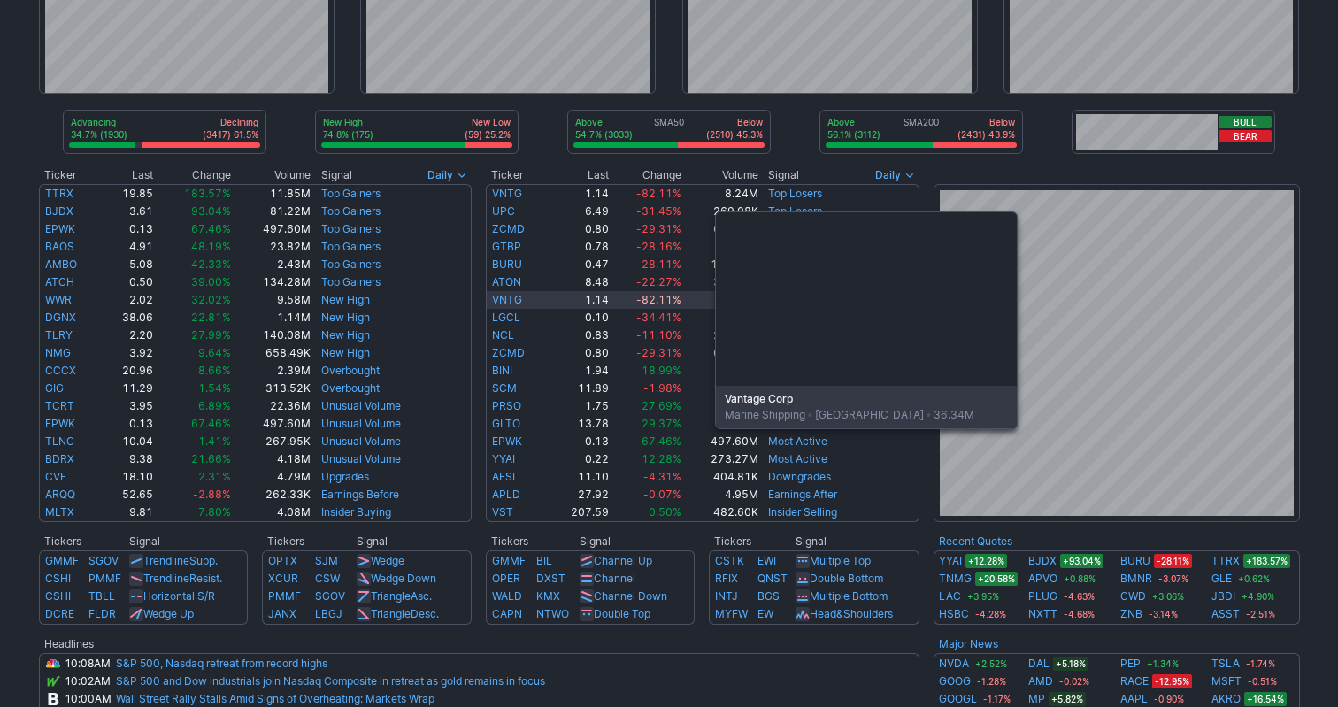
scroll to position [250, 0]
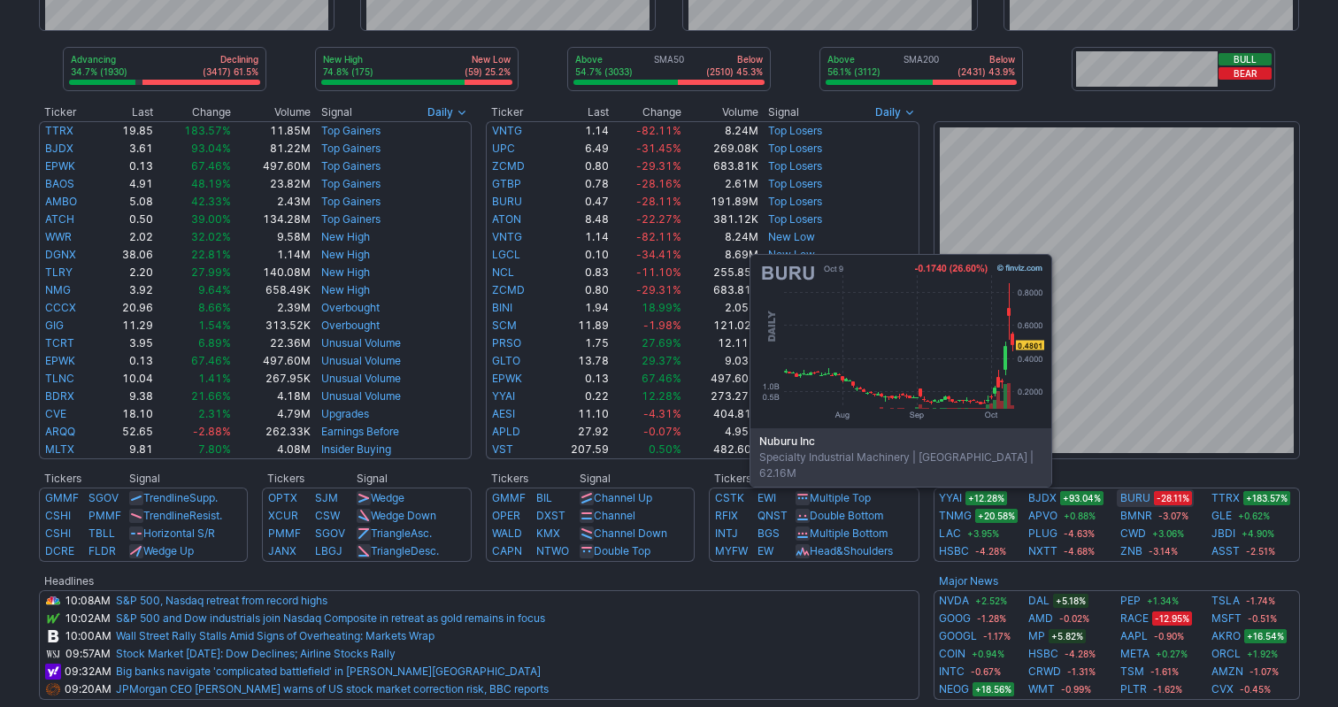
click at [1129, 497] on link "BURU" at bounding box center [1135, 498] width 30 height 18
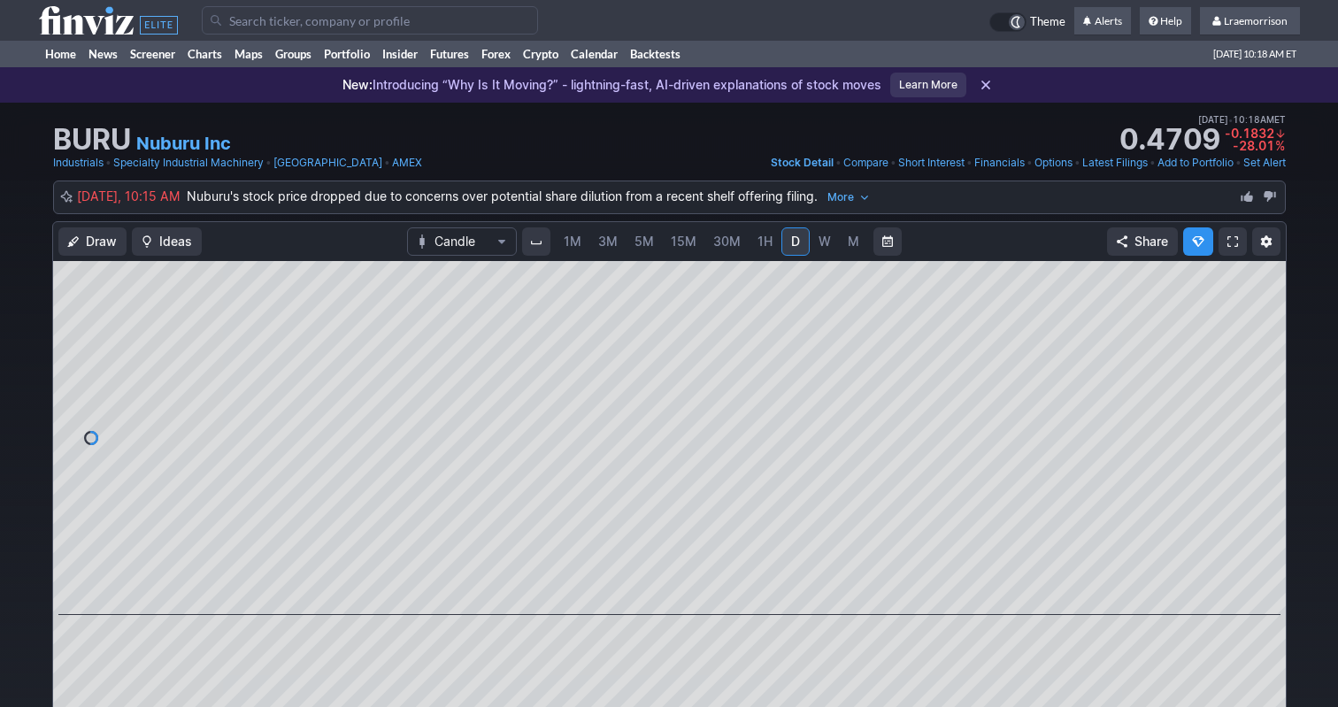
click at [573, 244] on span "1M" at bounding box center [573, 241] width 18 height 15
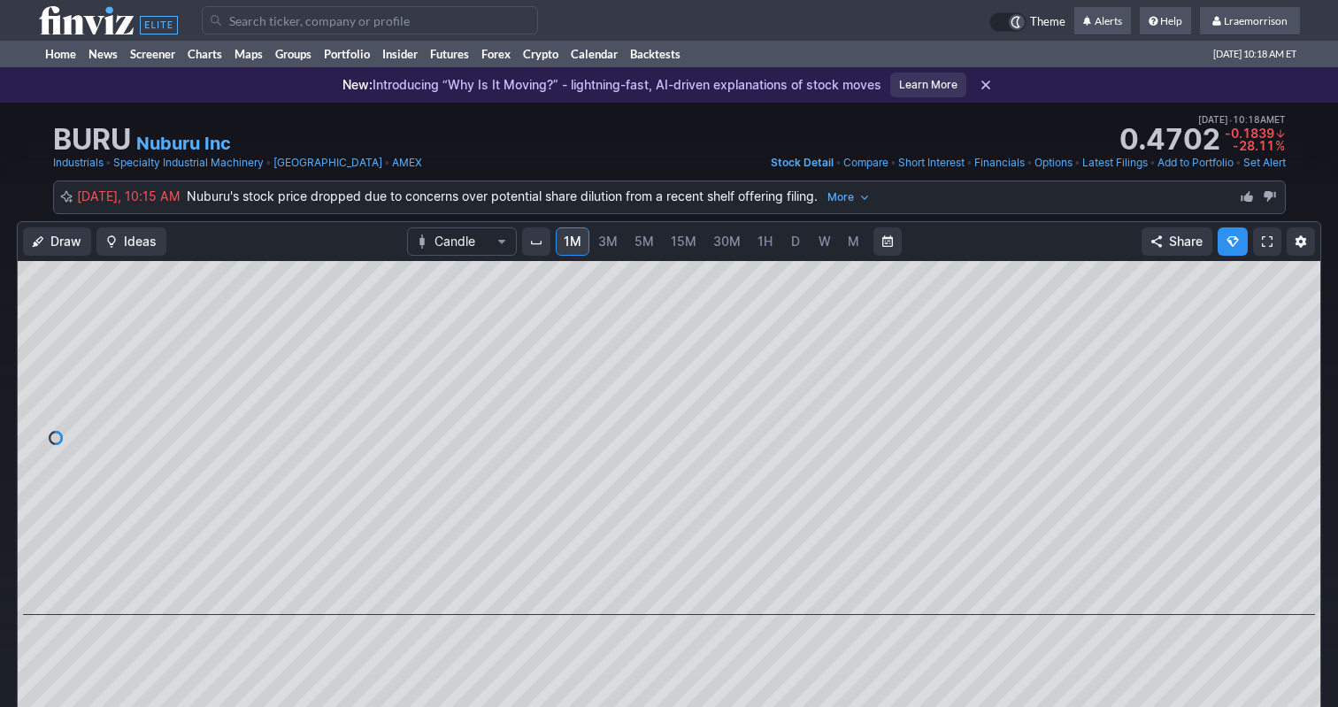
click at [253, 24] on input "Search" at bounding box center [370, 20] width 336 height 28
click at [257, 24] on input "dvlt" at bounding box center [370, 20] width 336 height 28
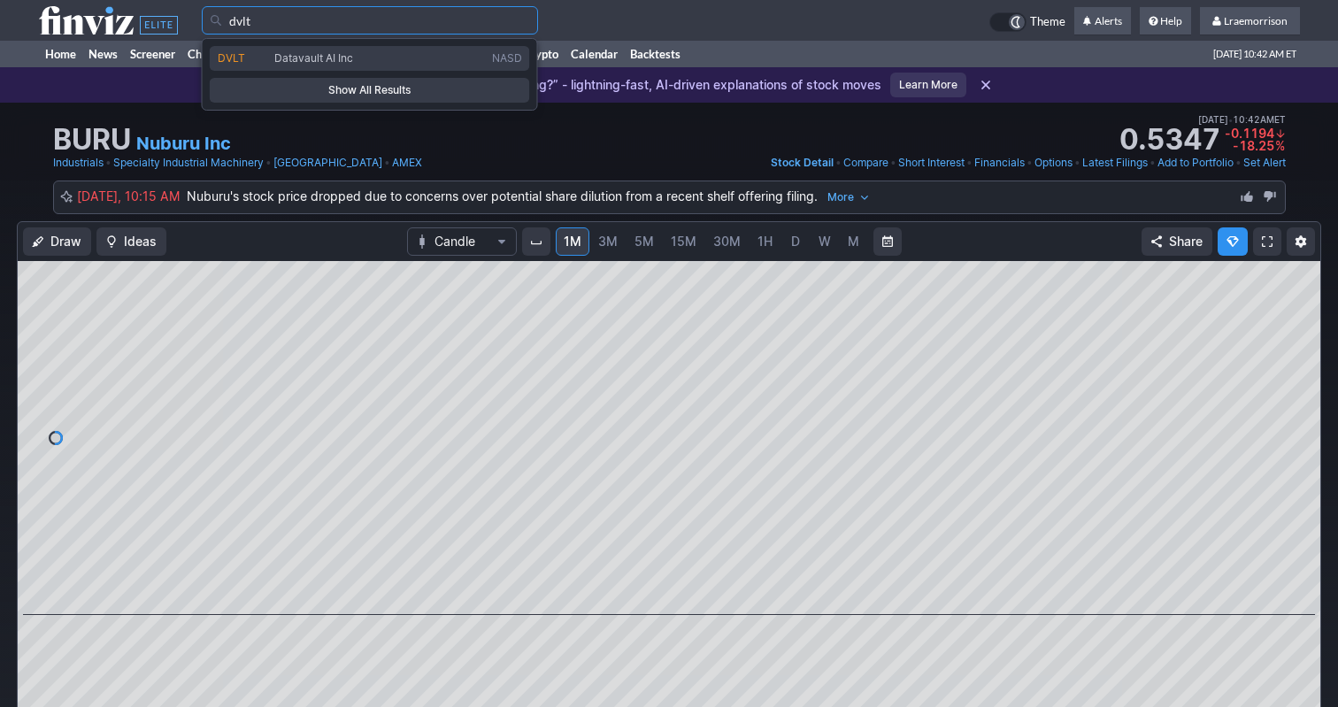
drag, startPoint x: 268, startPoint y: 51, endPoint x: 286, endPoint y: 61, distance: 20.2
click at [286, 61] on span "Datavault AI Inc" at bounding box center [313, 57] width 79 height 13
type input "DVLT"
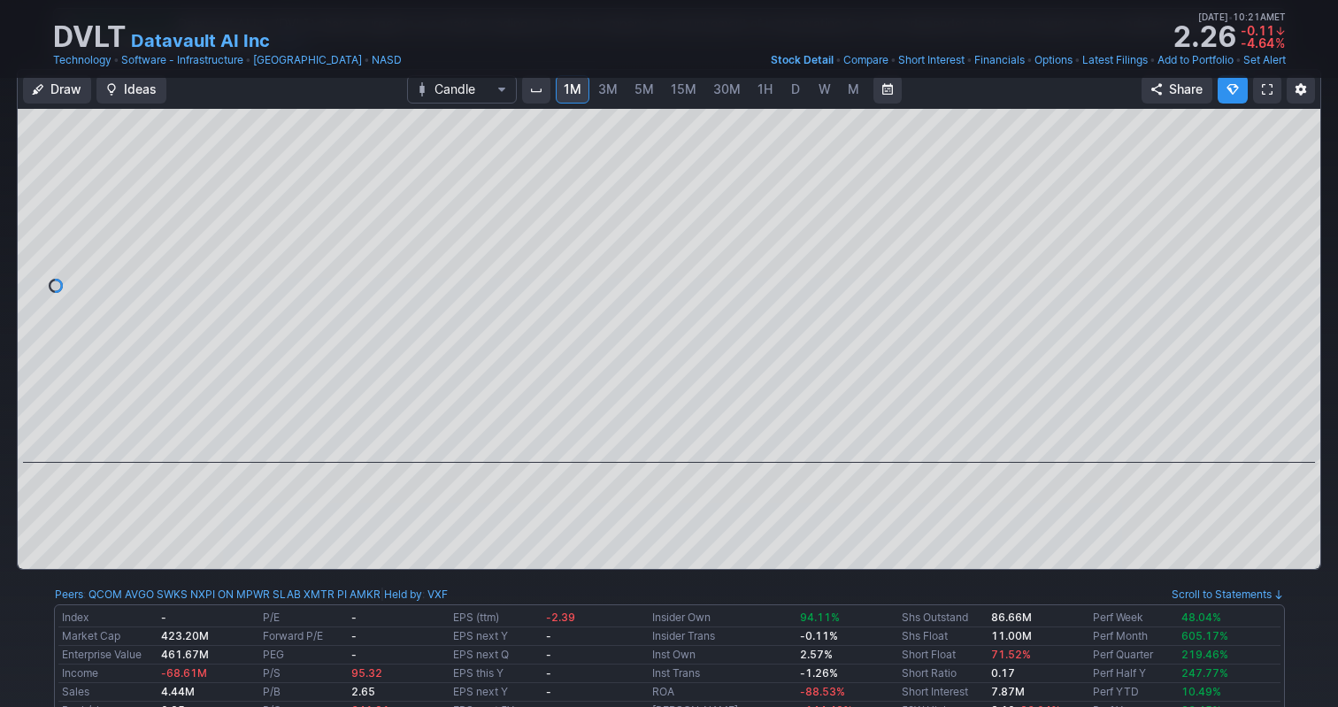
scroll to position [137, 0]
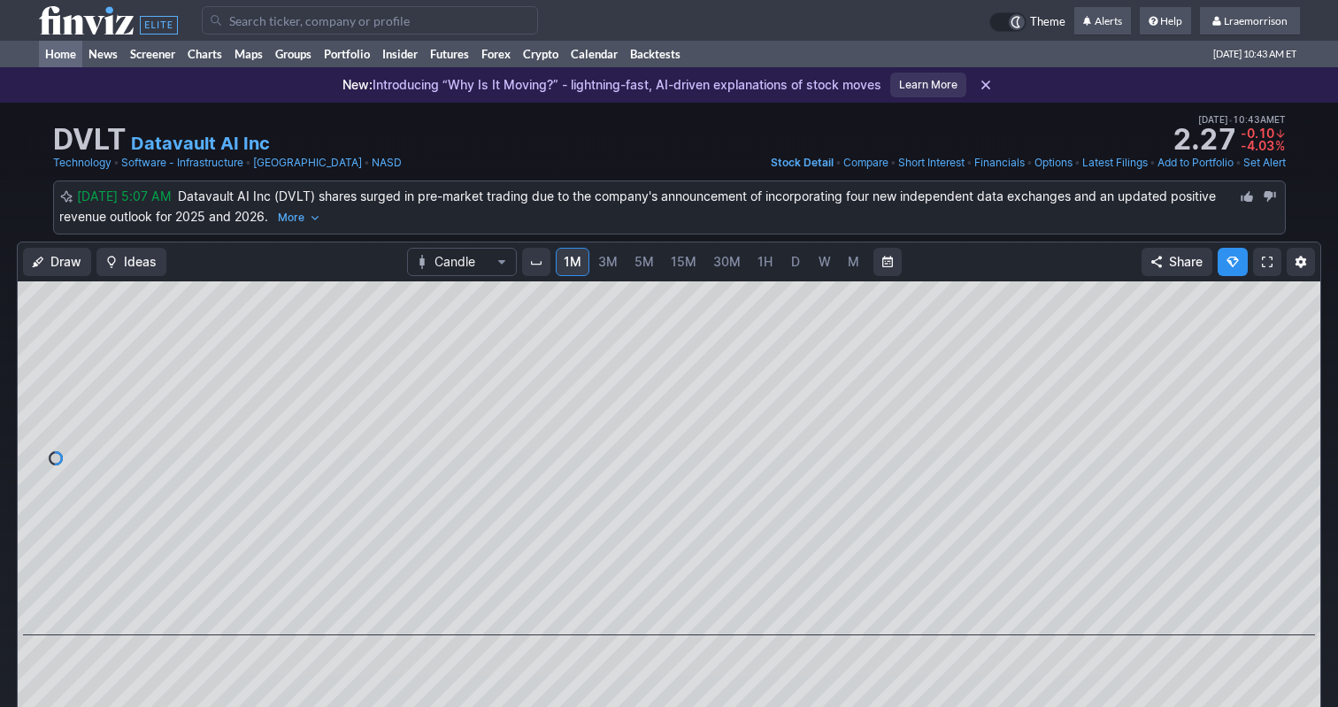
click at [67, 51] on link "Home" at bounding box center [60, 54] width 43 height 27
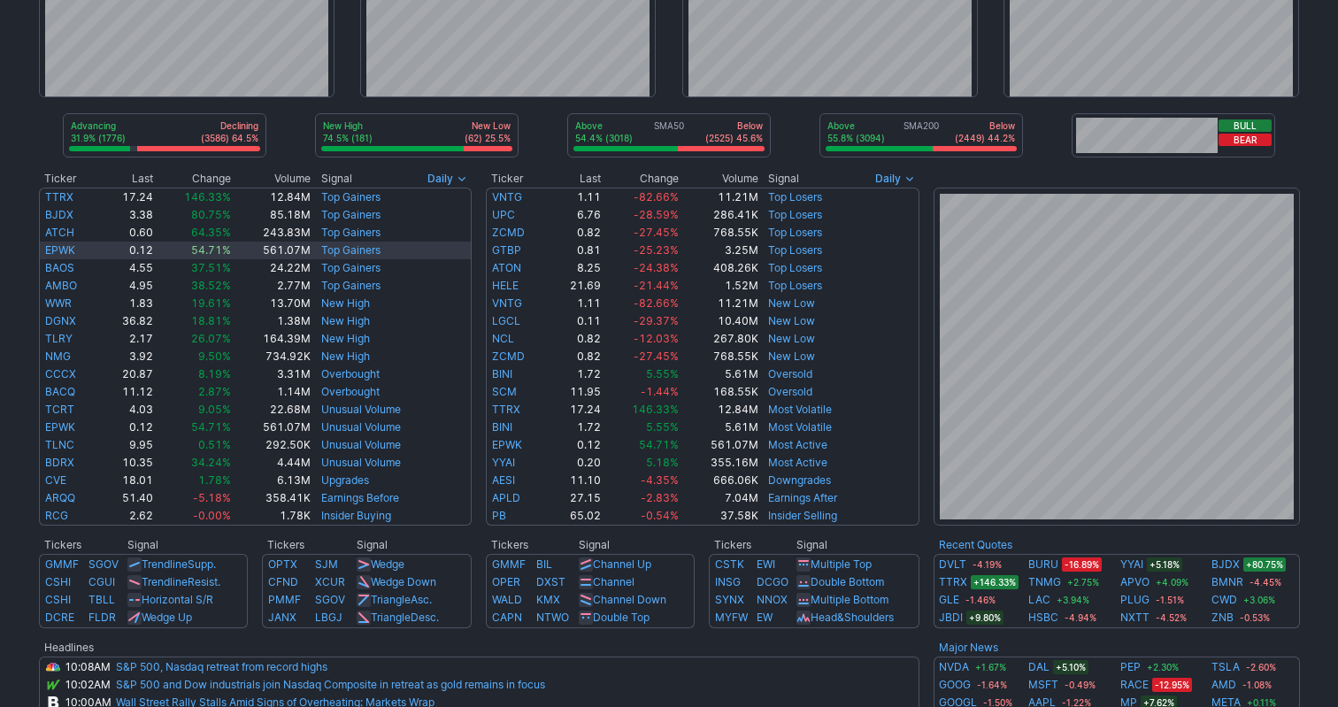
scroll to position [186, 0]
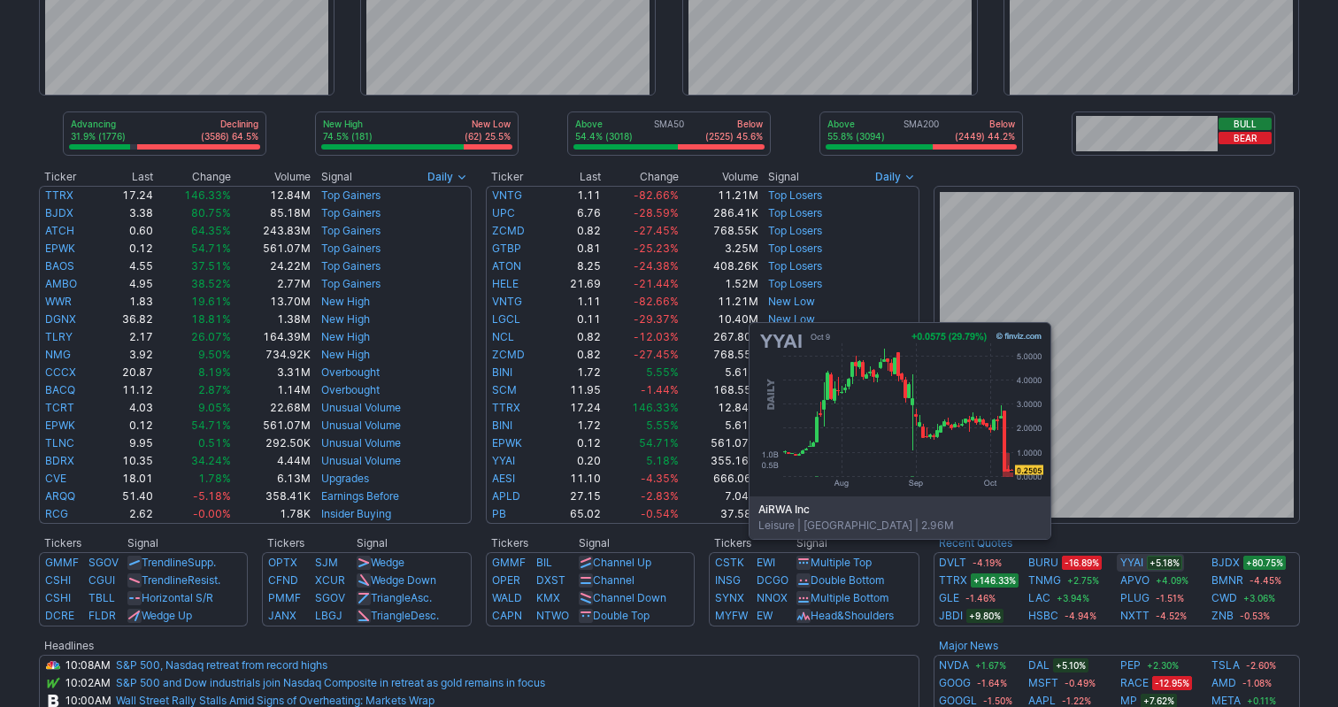
click at [1128, 565] on link "YYAI" at bounding box center [1131, 563] width 23 height 18
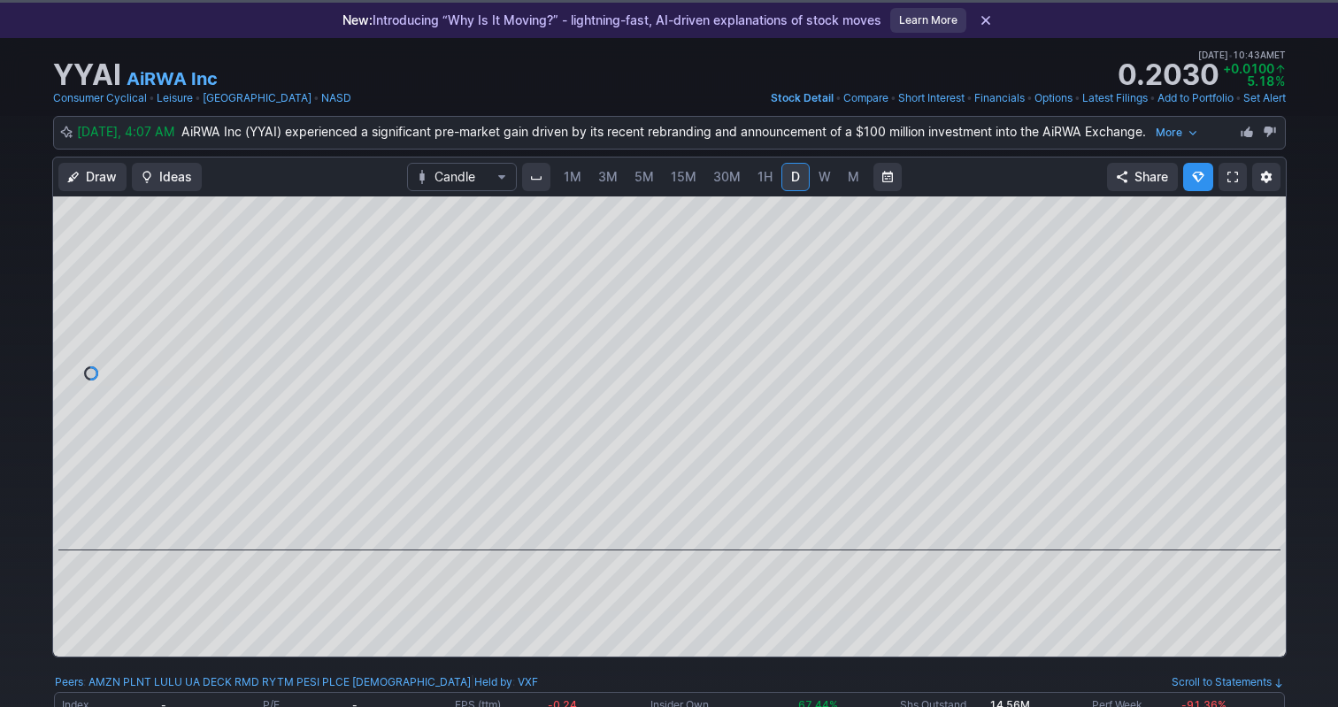
scroll to position [73, 0]
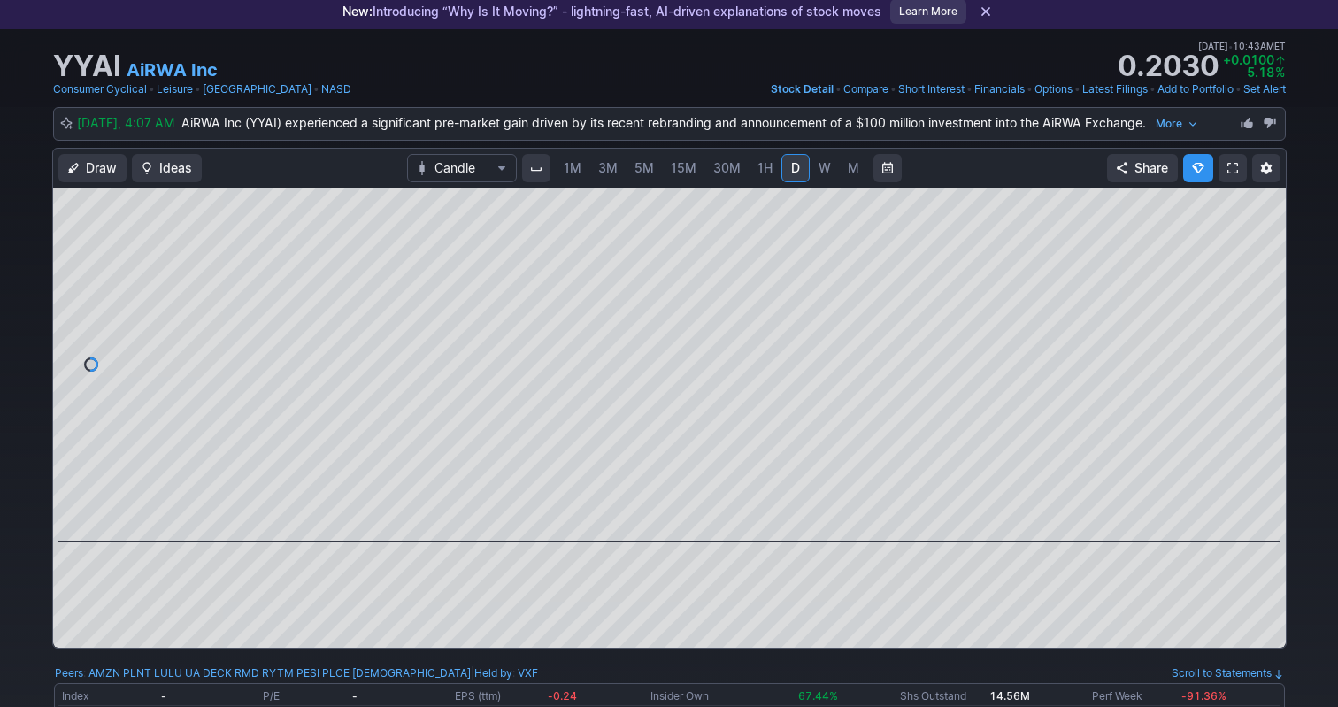
click at [575, 167] on span "1M" at bounding box center [573, 167] width 18 height 15
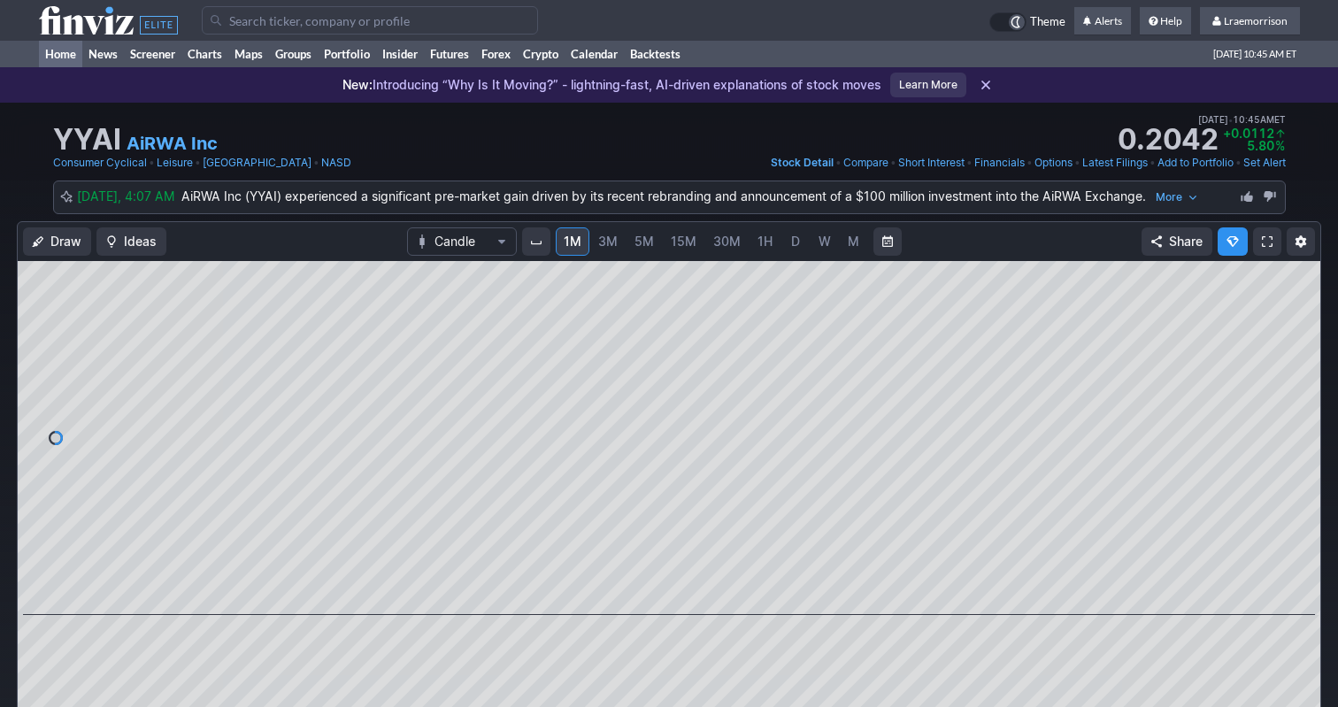
click at [67, 51] on link "Home" at bounding box center [60, 54] width 43 height 27
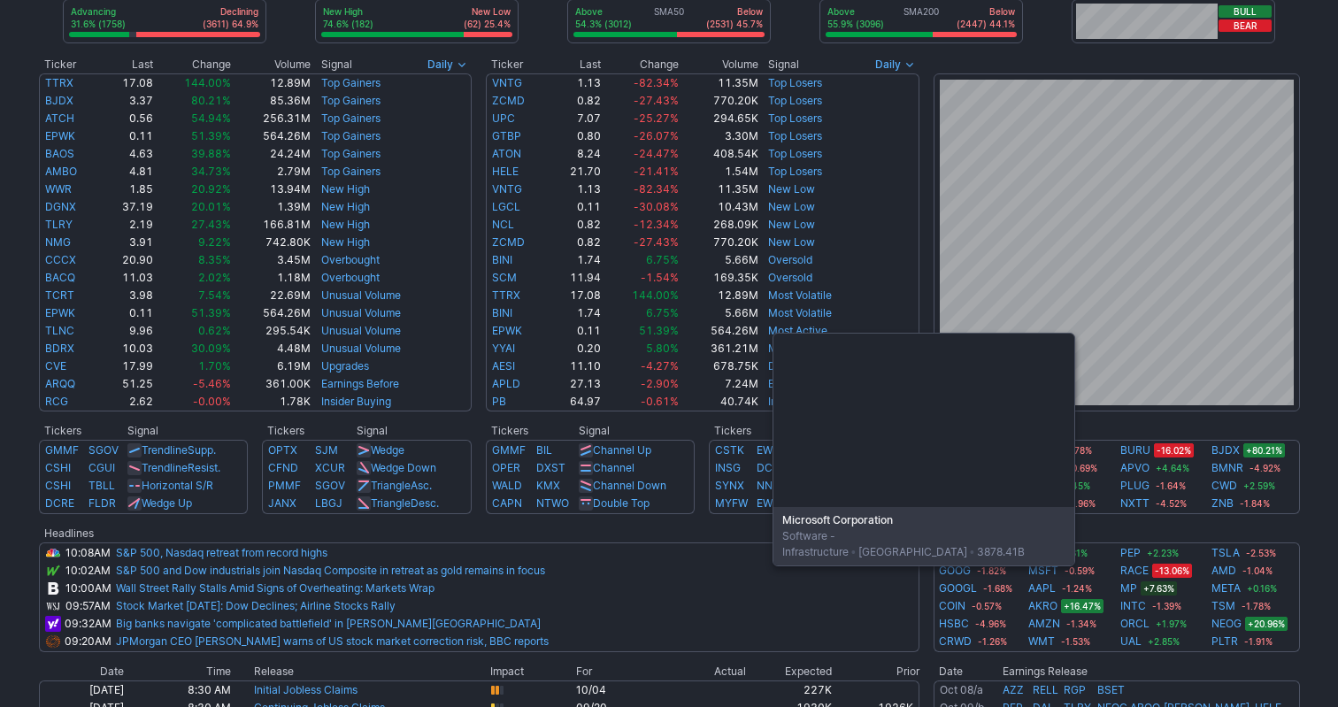
scroll to position [330, 0]
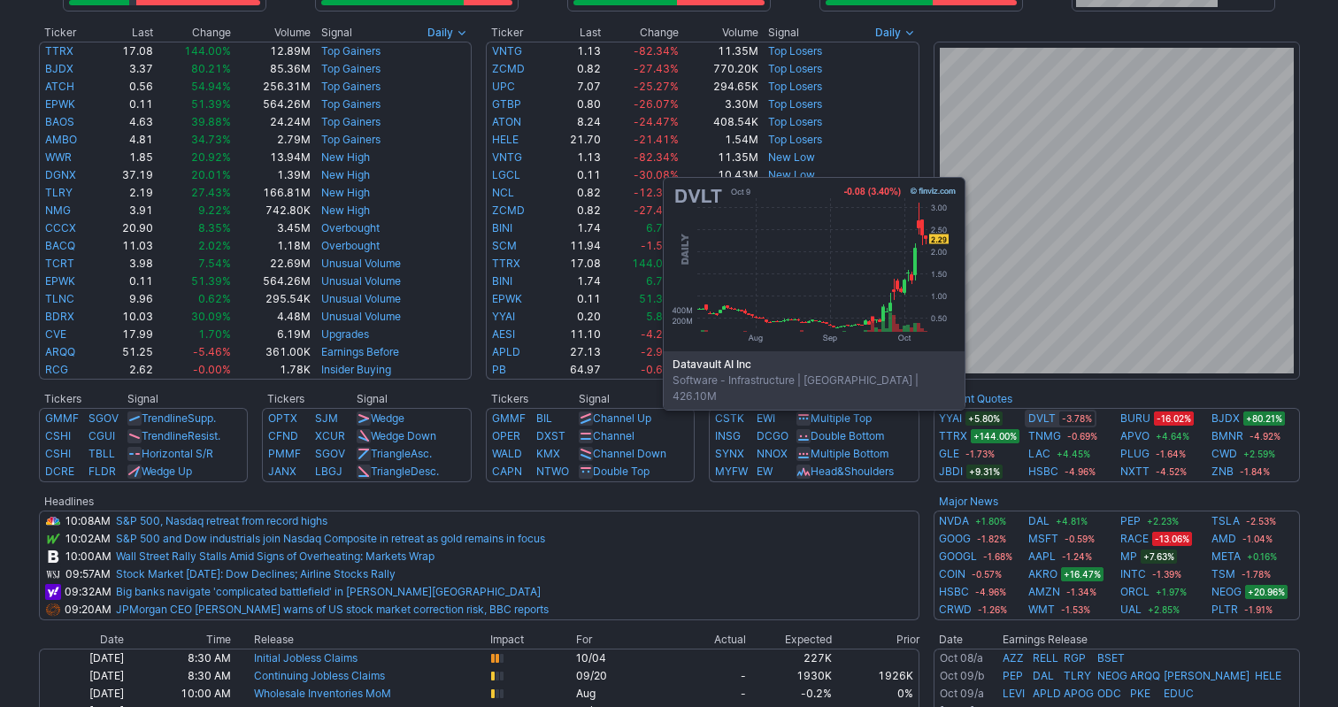
click at [1042, 420] on link "DVLT" at bounding box center [1041, 419] width 27 height 18
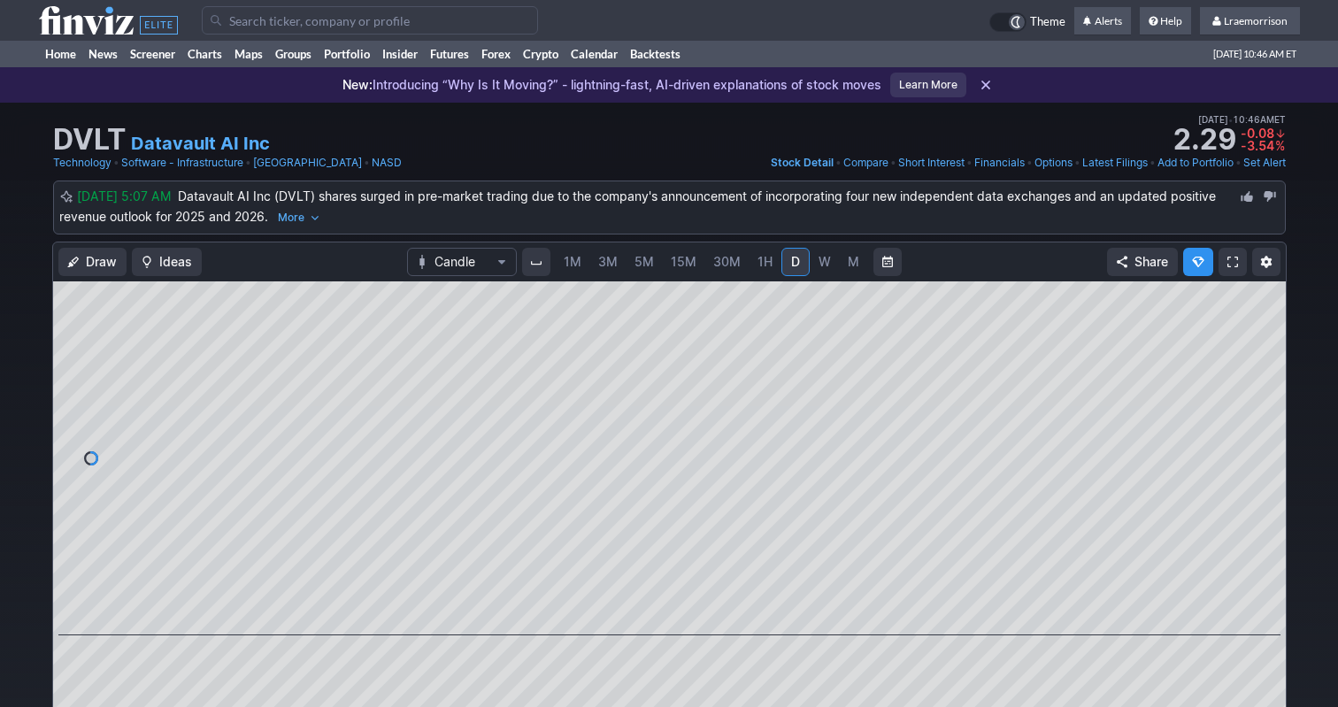
click at [572, 263] on span "1M" at bounding box center [573, 261] width 18 height 15
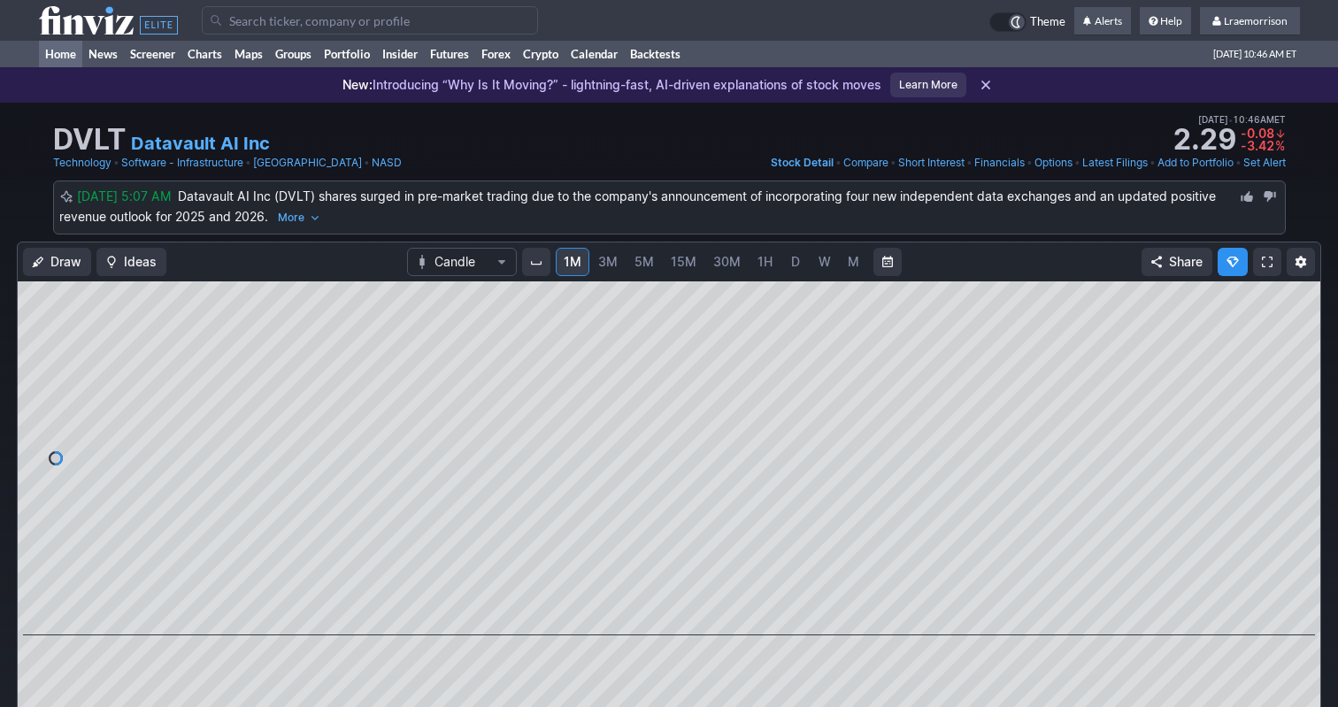
click at [72, 54] on link "Home" at bounding box center [60, 54] width 43 height 27
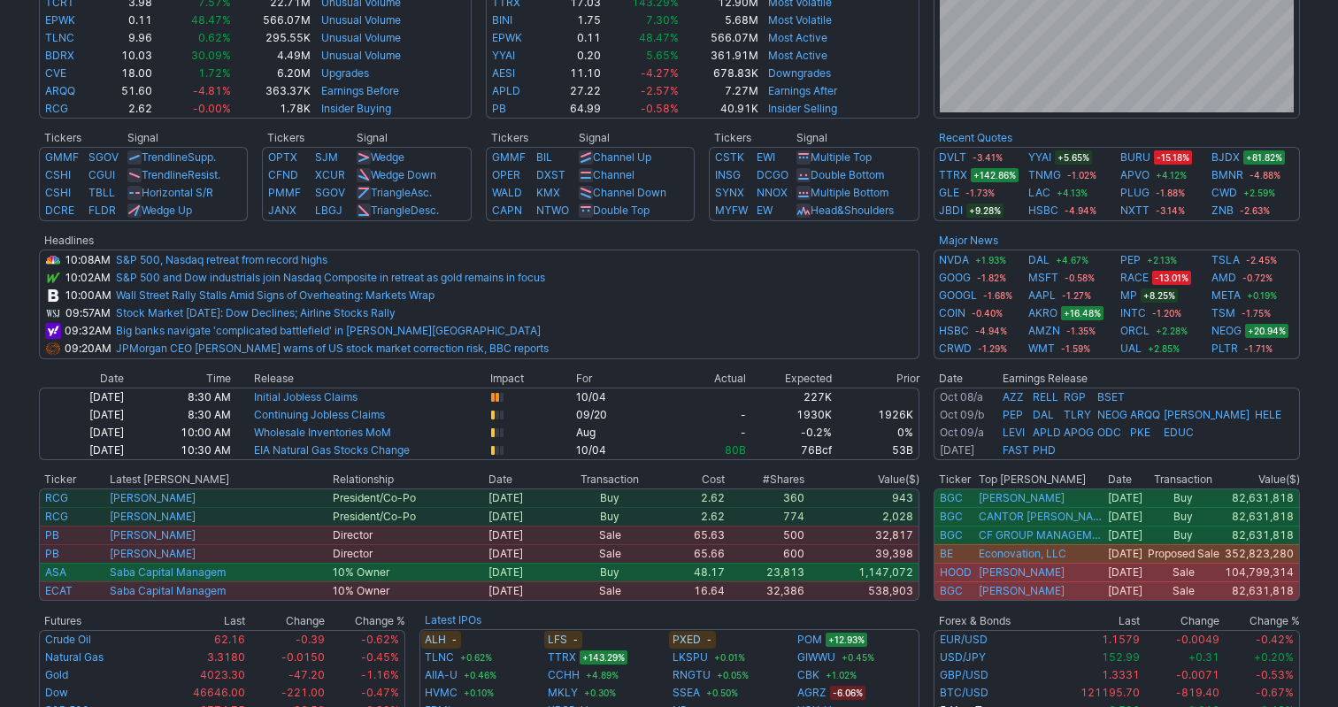
scroll to position [593, 0]
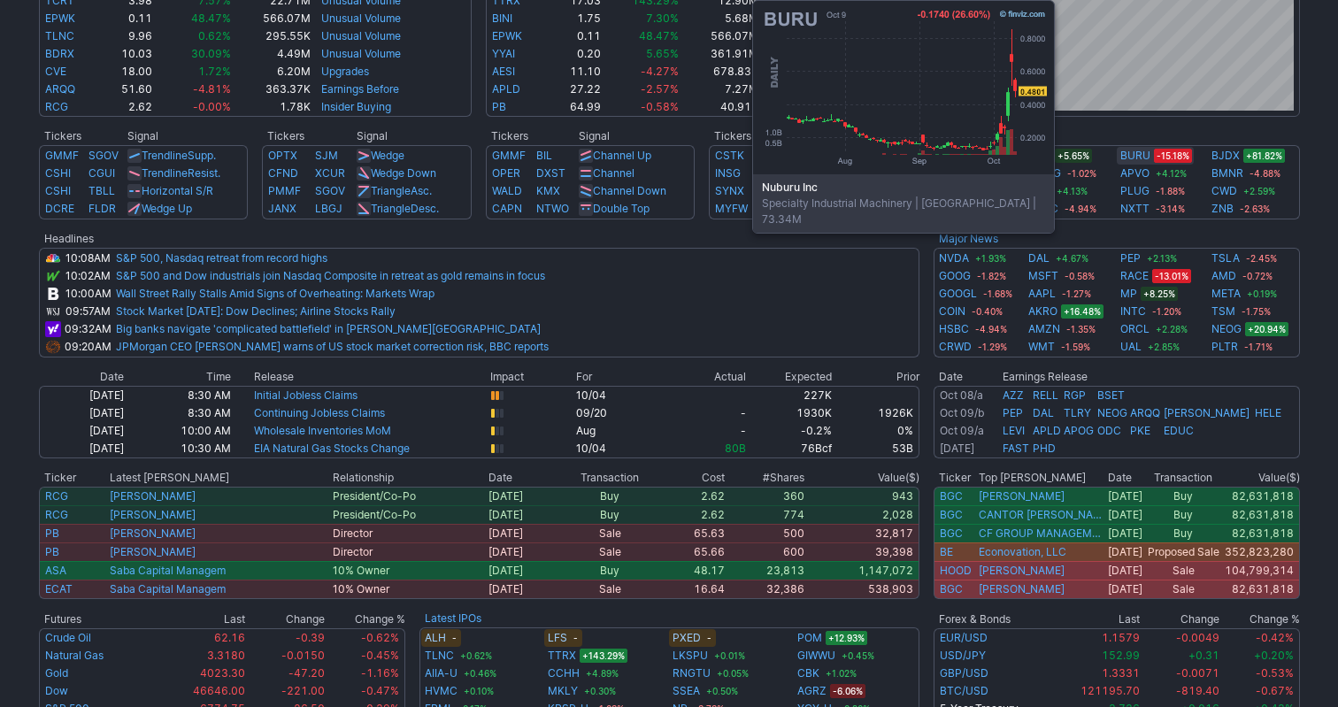
click at [1132, 161] on link "BURU" at bounding box center [1135, 156] width 30 height 18
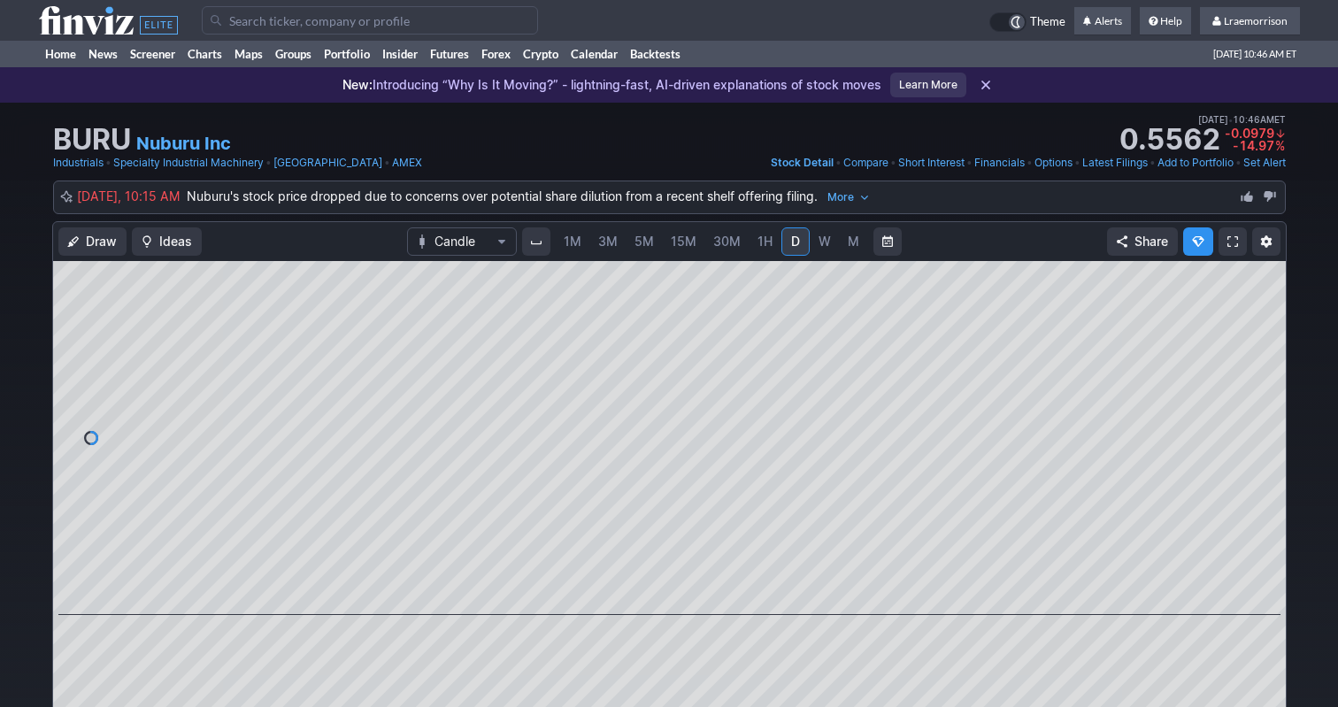
click at [572, 245] on span "1M" at bounding box center [573, 241] width 18 height 15
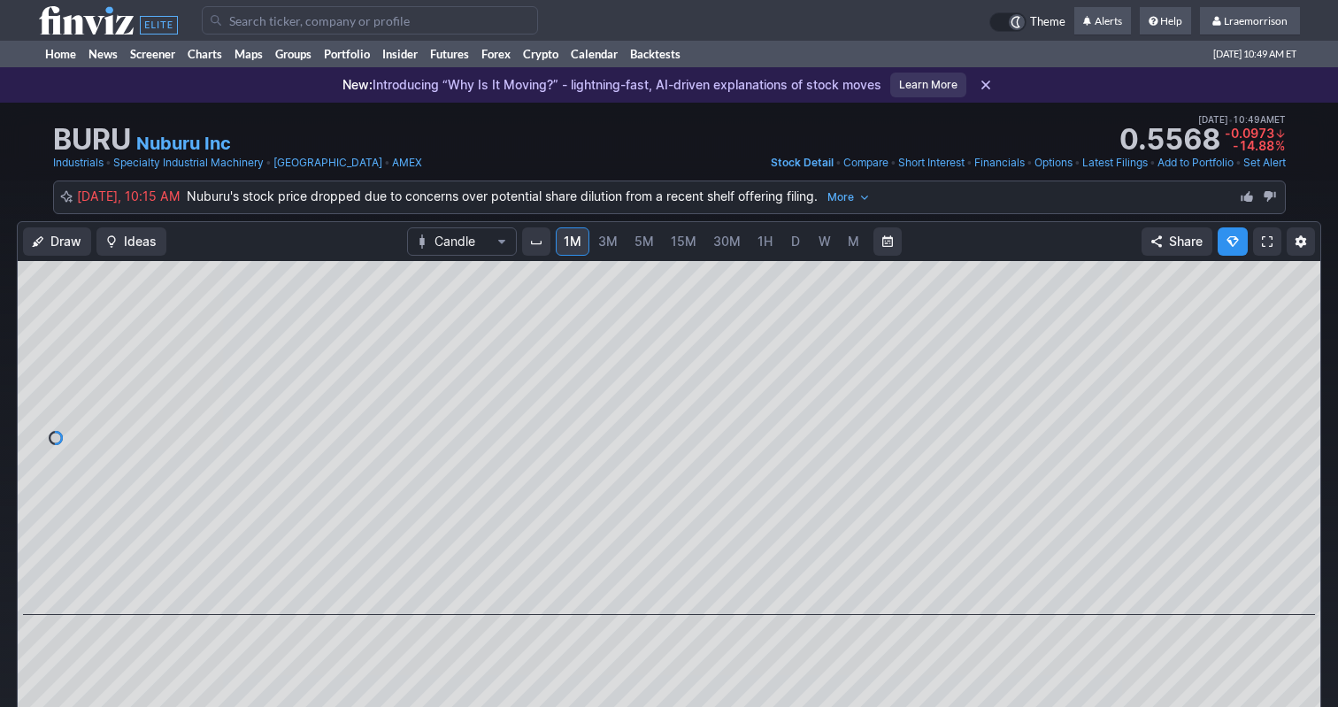
click at [256, 27] on input "Search" at bounding box center [370, 20] width 336 height 28
click at [65, 56] on link "Home" at bounding box center [60, 54] width 43 height 27
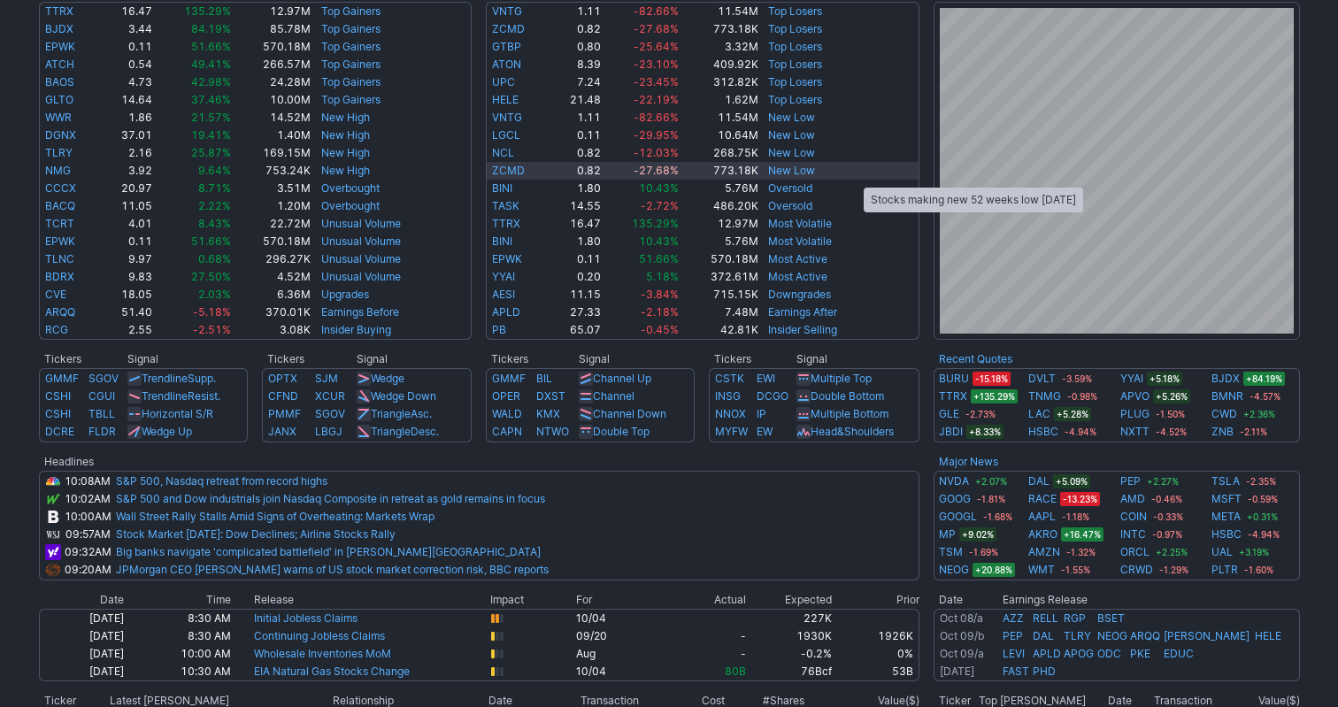
scroll to position [376, 0]
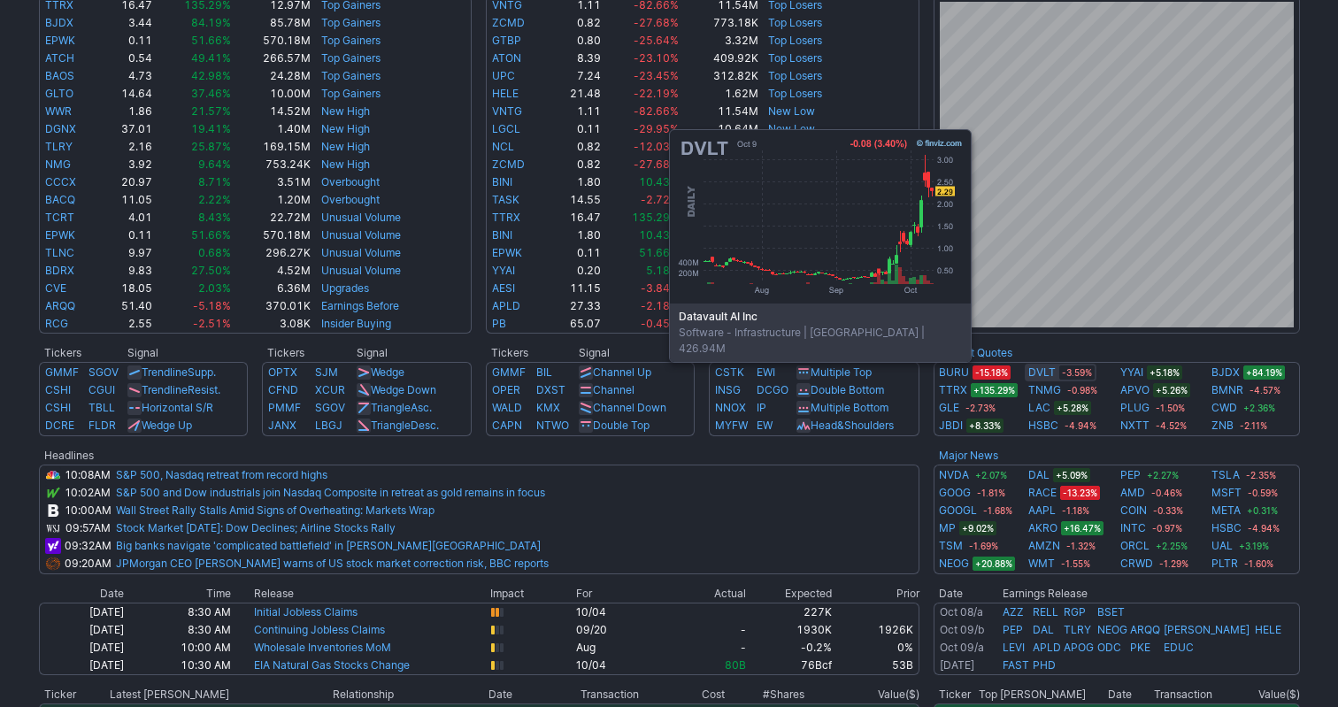
click at [1048, 372] on link "DVLT" at bounding box center [1041, 373] width 27 height 18
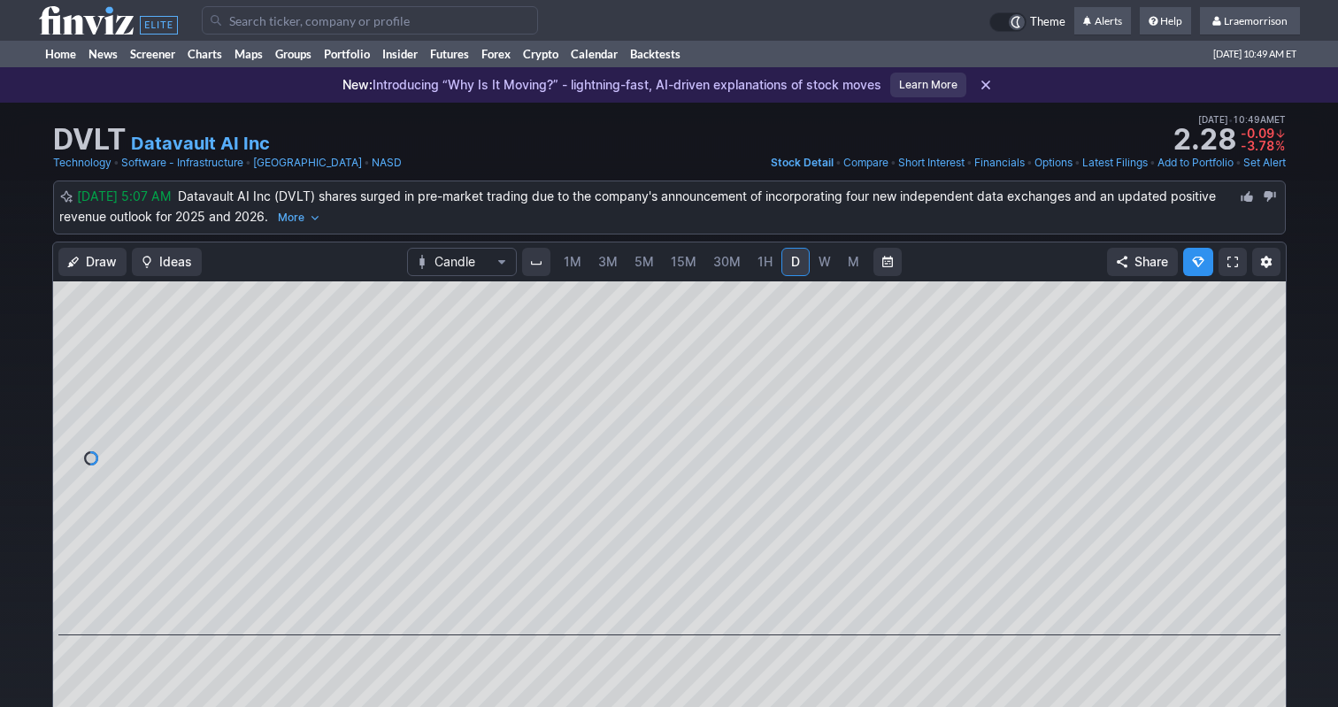
click at [576, 262] on span "1M" at bounding box center [573, 261] width 18 height 15
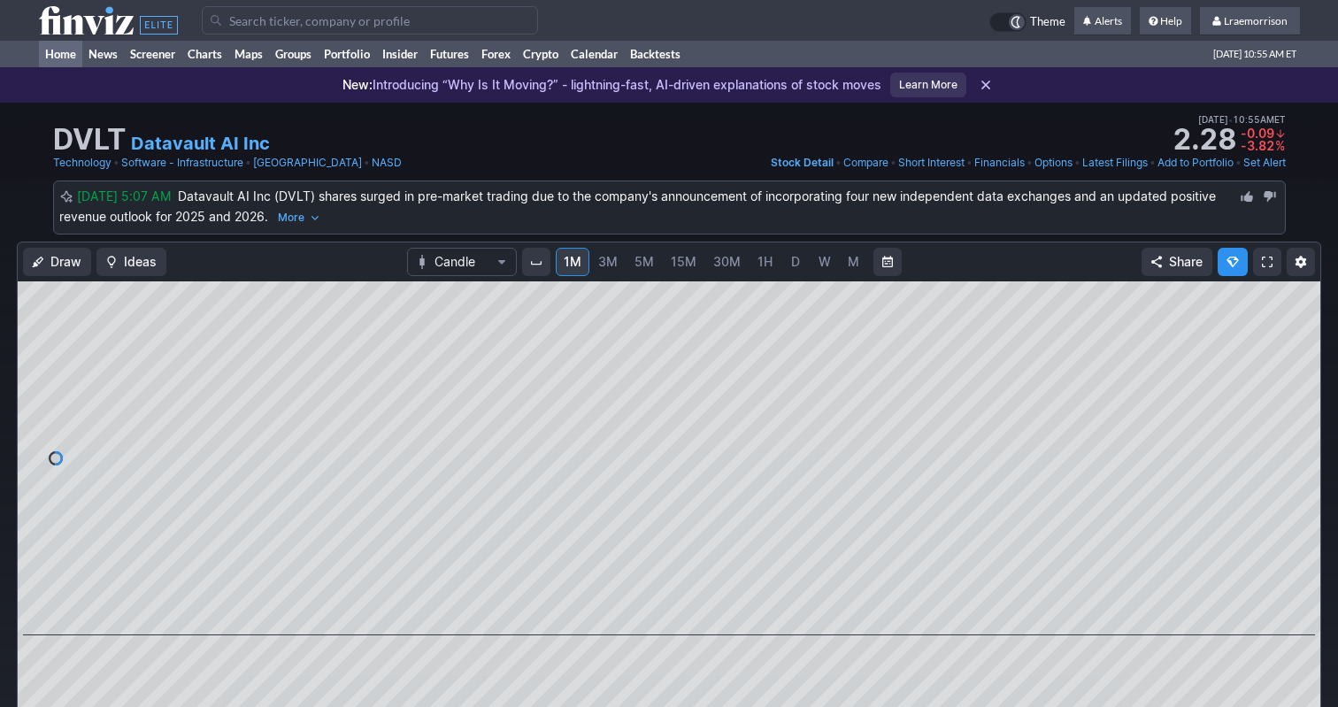
click at [70, 51] on link "Home" at bounding box center [60, 54] width 43 height 27
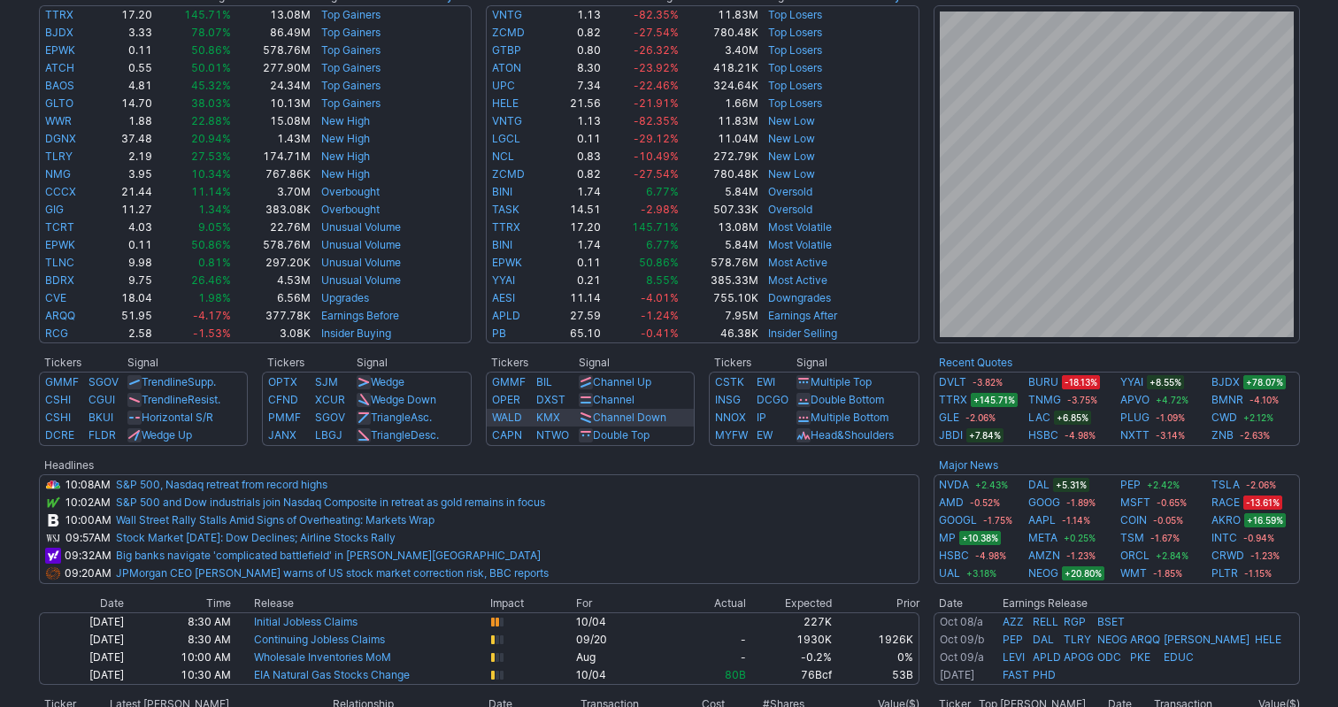
scroll to position [367, 0]
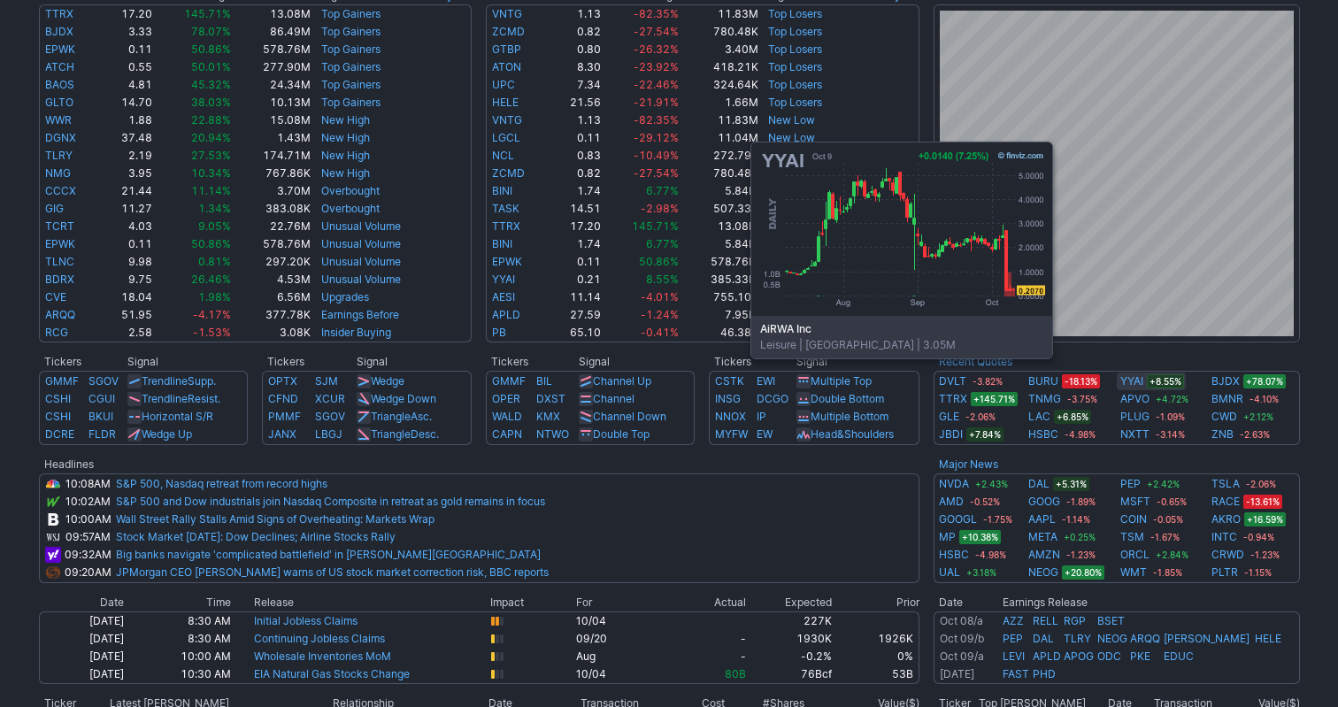
click at [1130, 385] on link "YYAI" at bounding box center [1131, 381] width 23 height 18
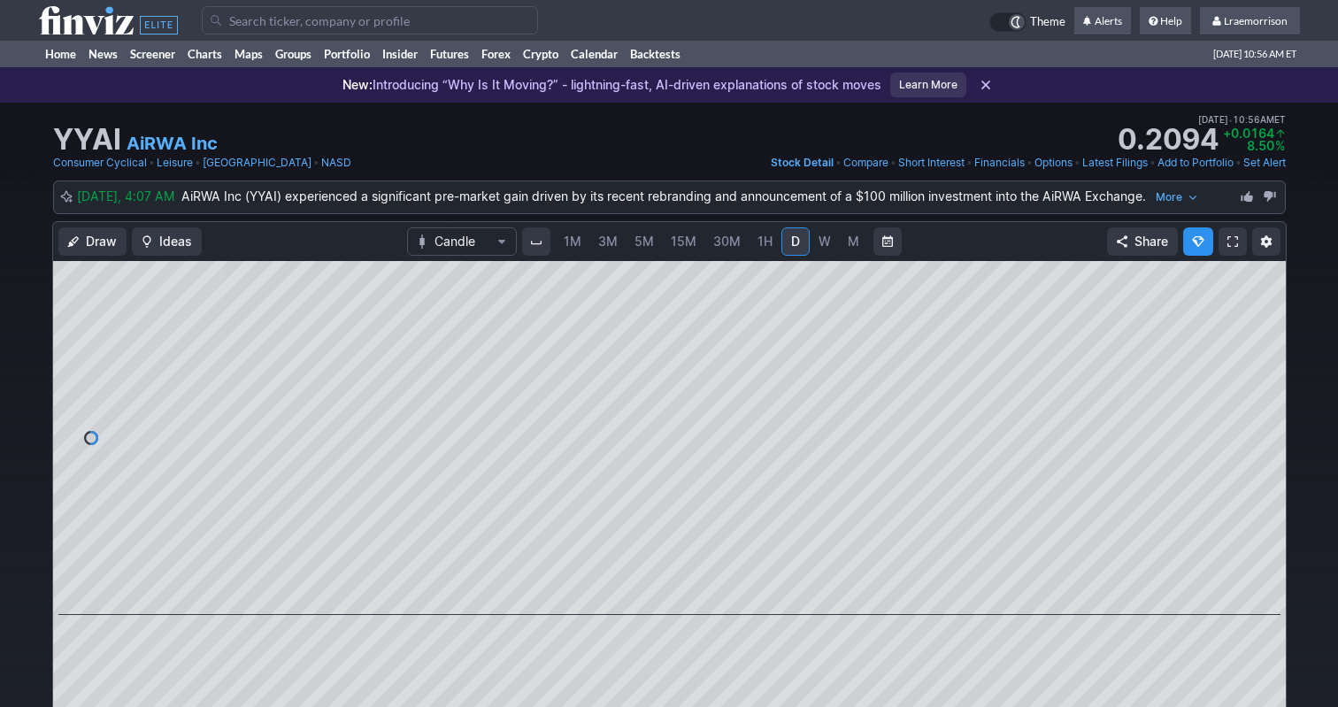
click at [569, 243] on span "1M" at bounding box center [573, 241] width 18 height 15
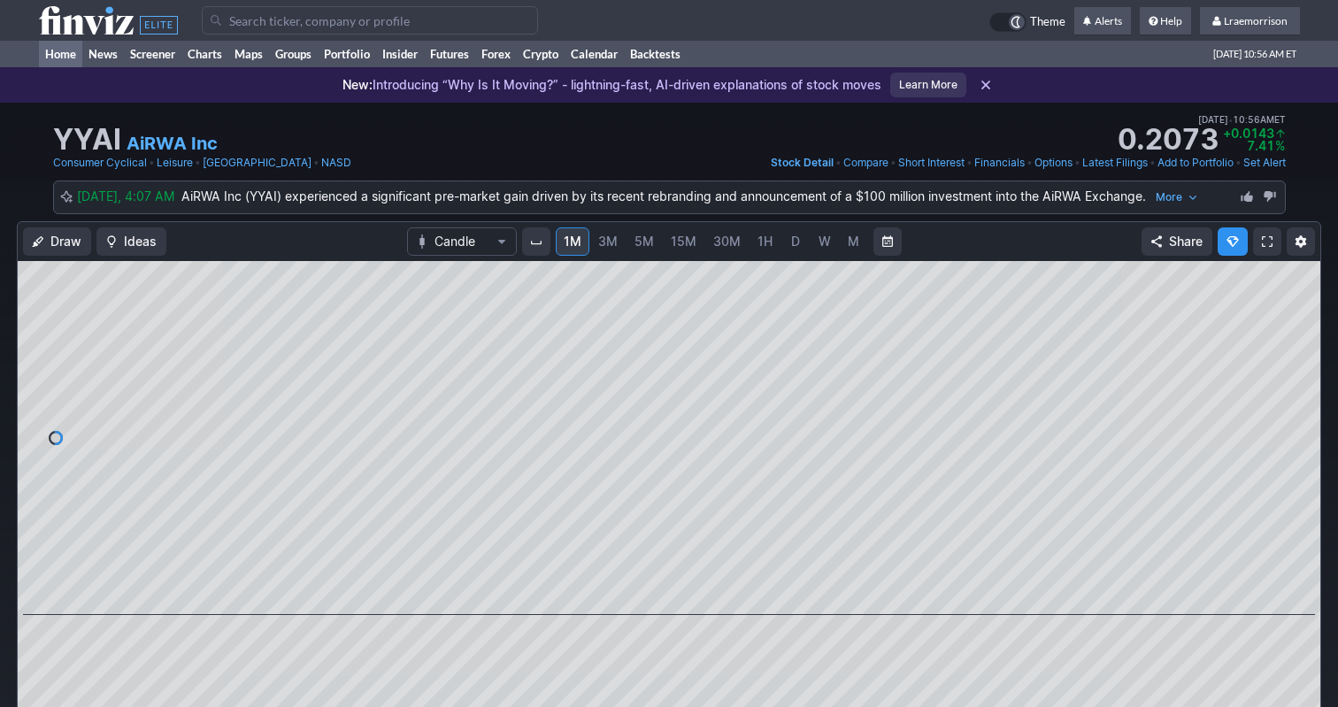
click at [60, 57] on link "Home" at bounding box center [60, 54] width 43 height 27
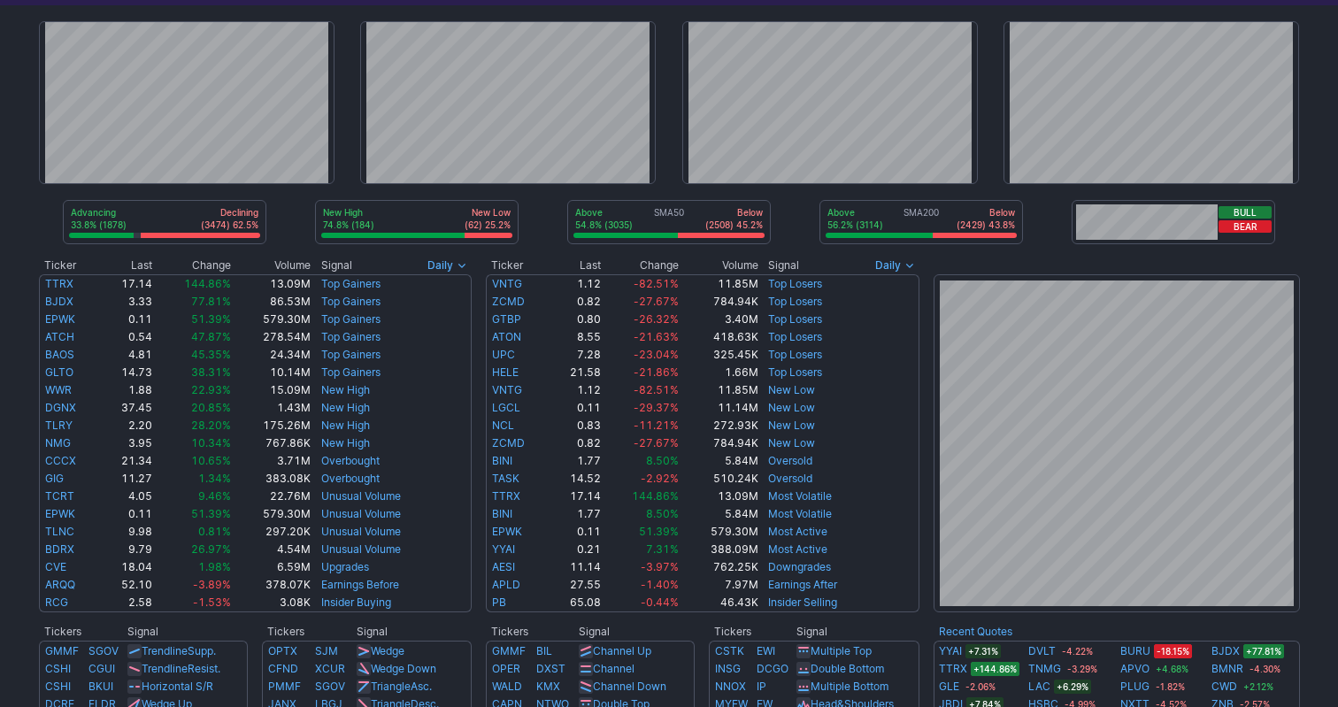
scroll to position [126, 0]
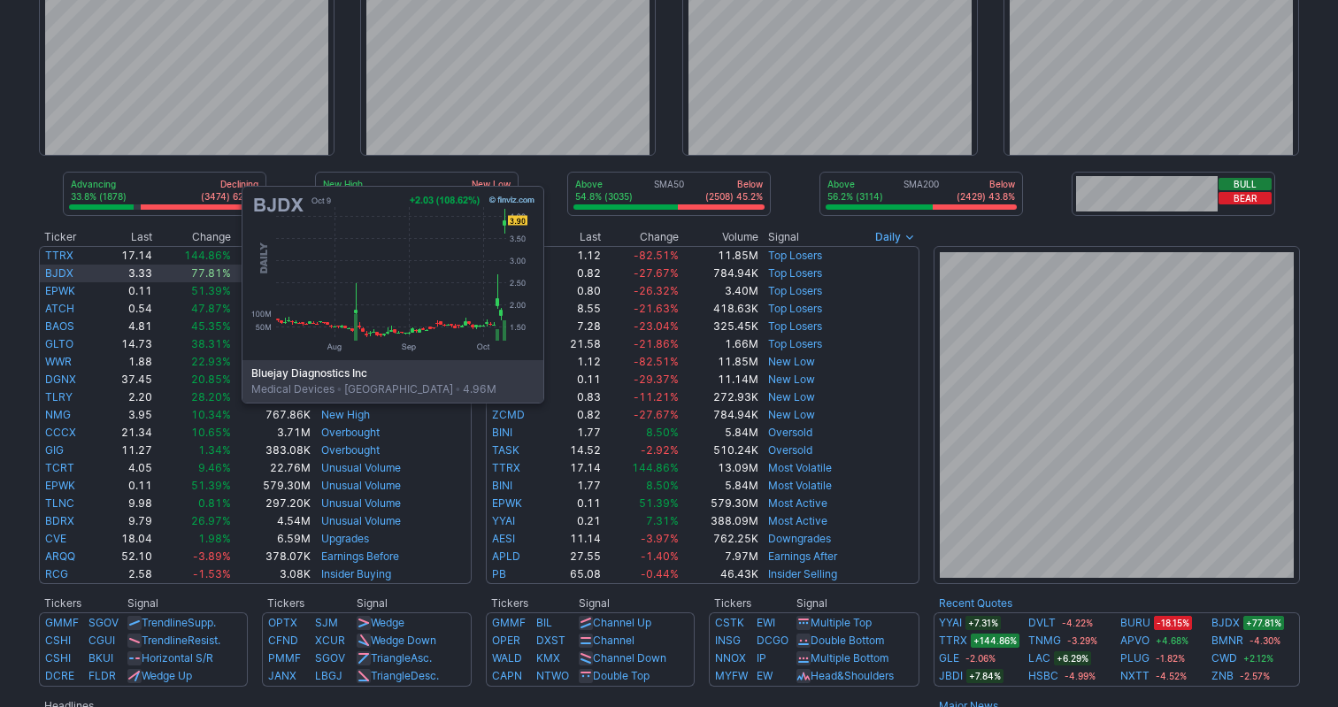
click at [65, 270] on link "BJDX" at bounding box center [59, 272] width 28 height 13
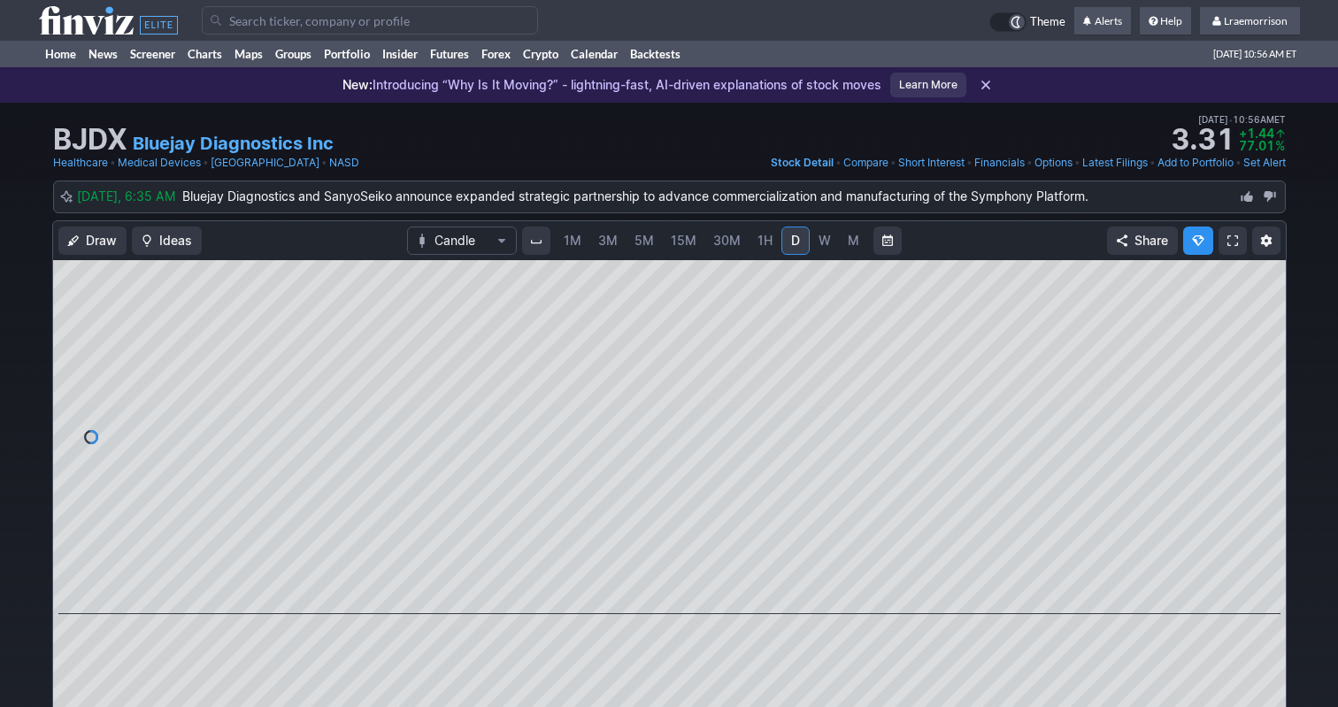
click at [579, 244] on span "1M" at bounding box center [573, 240] width 18 height 15
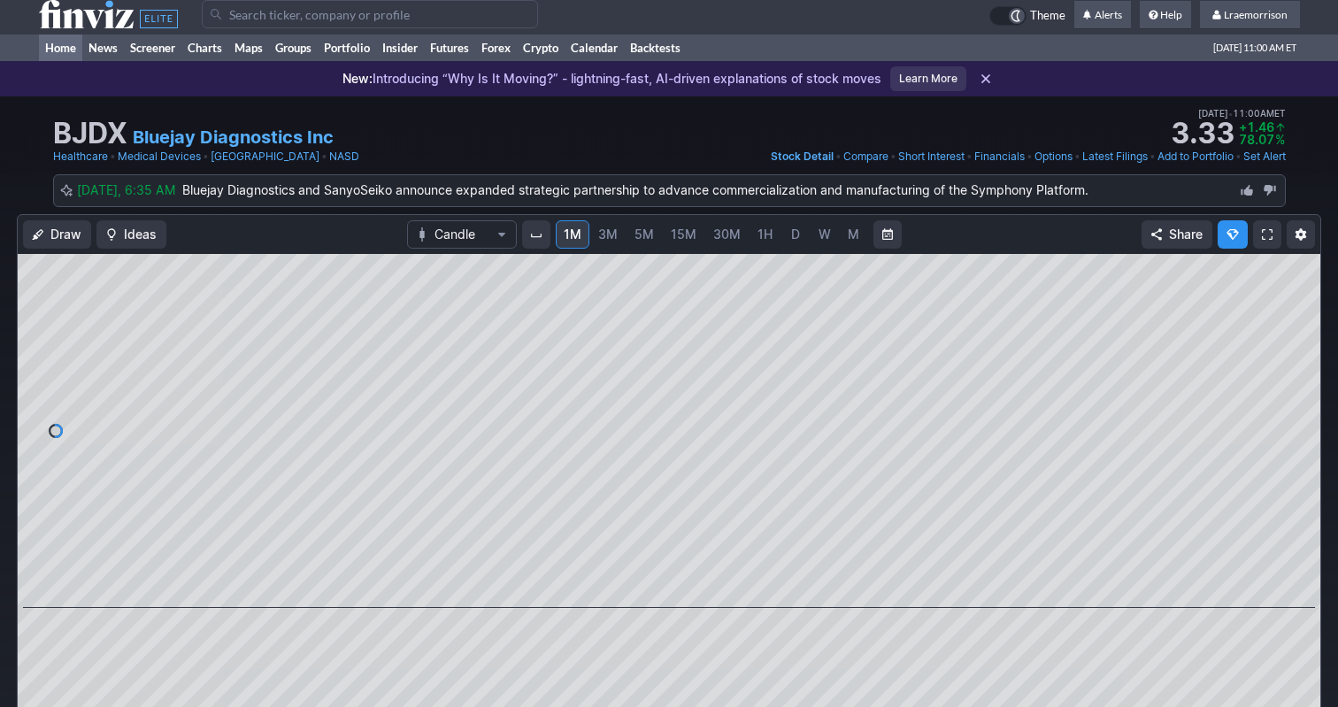
scroll to position [8, 0]
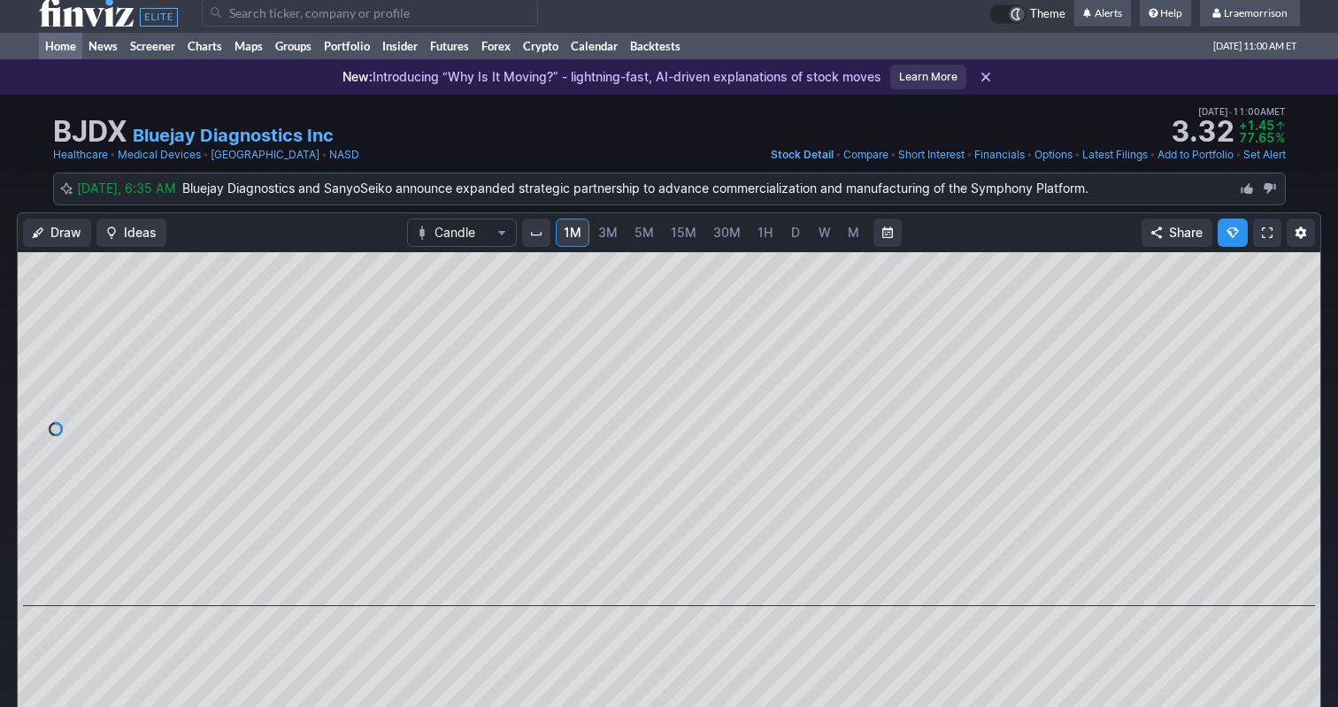
click at [66, 52] on link "Home" at bounding box center [60, 46] width 43 height 27
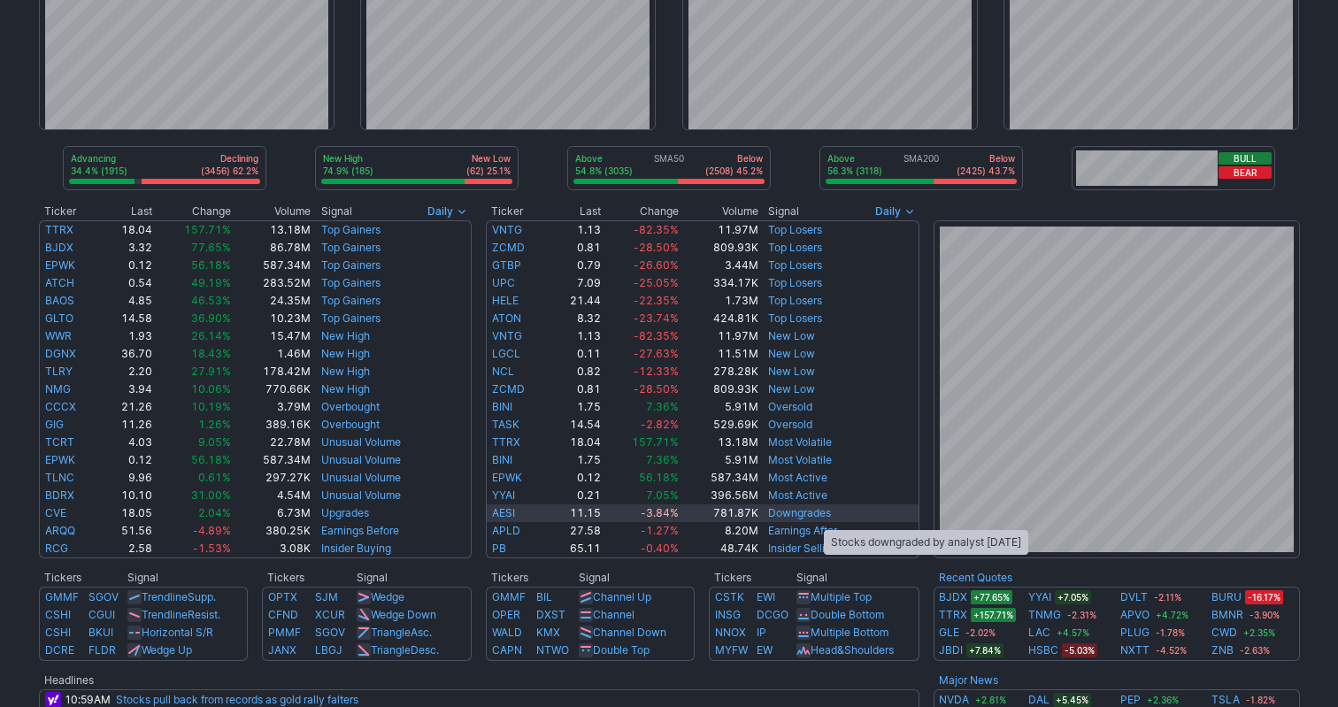
scroll to position [150, 0]
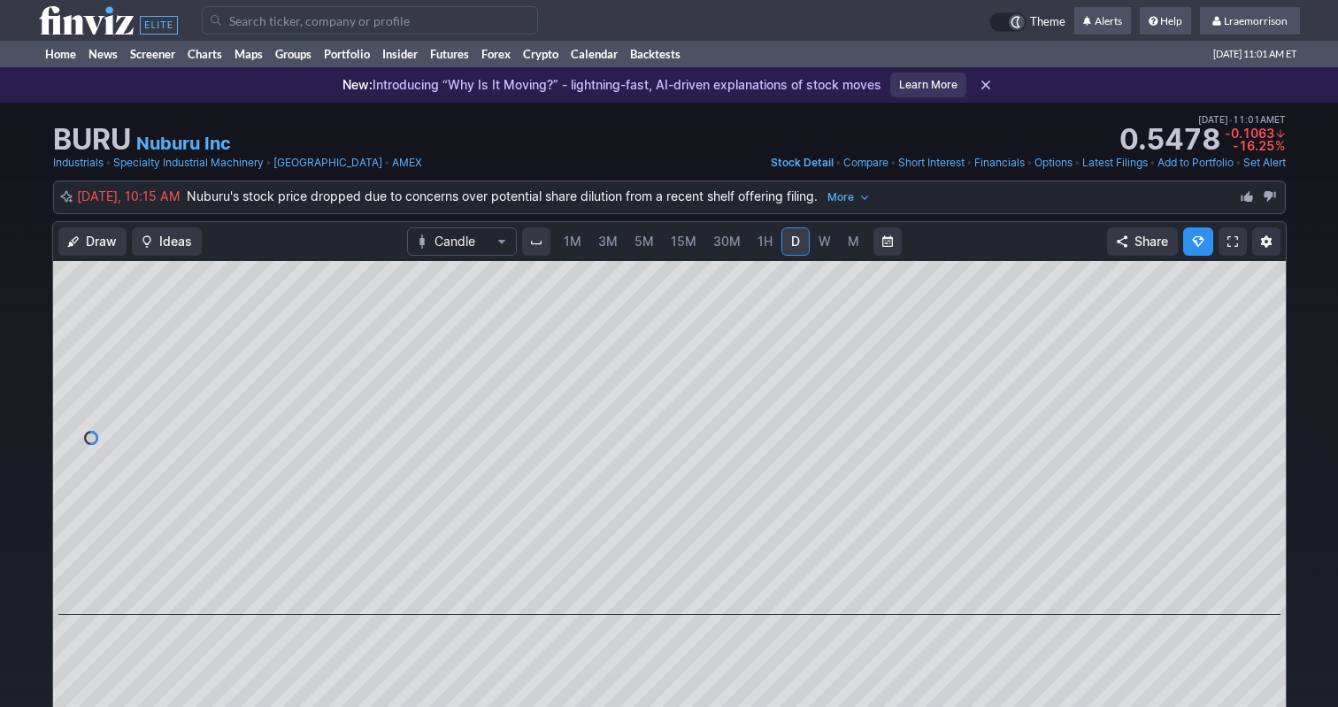
click at [577, 242] on span "1M" at bounding box center [573, 241] width 18 height 15
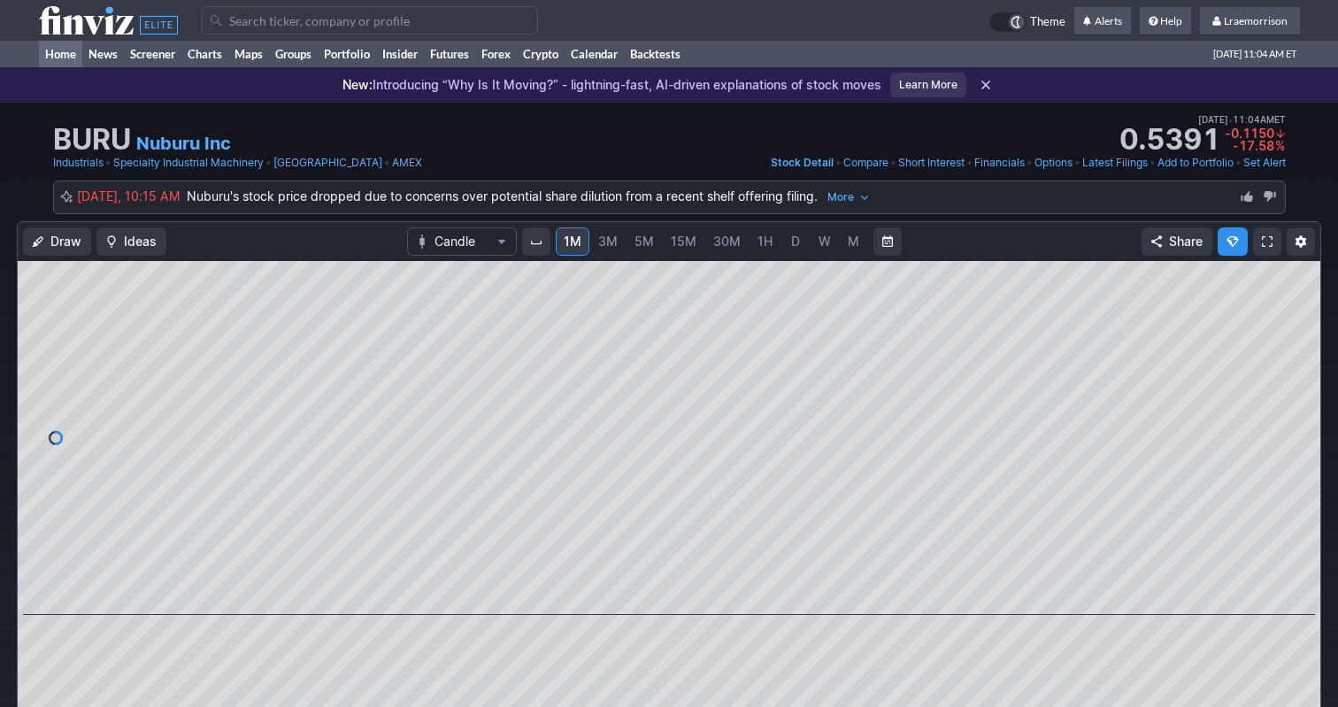
click at [67, 55] on link "Home" at bounding box center [60, 54] width 43 height 27
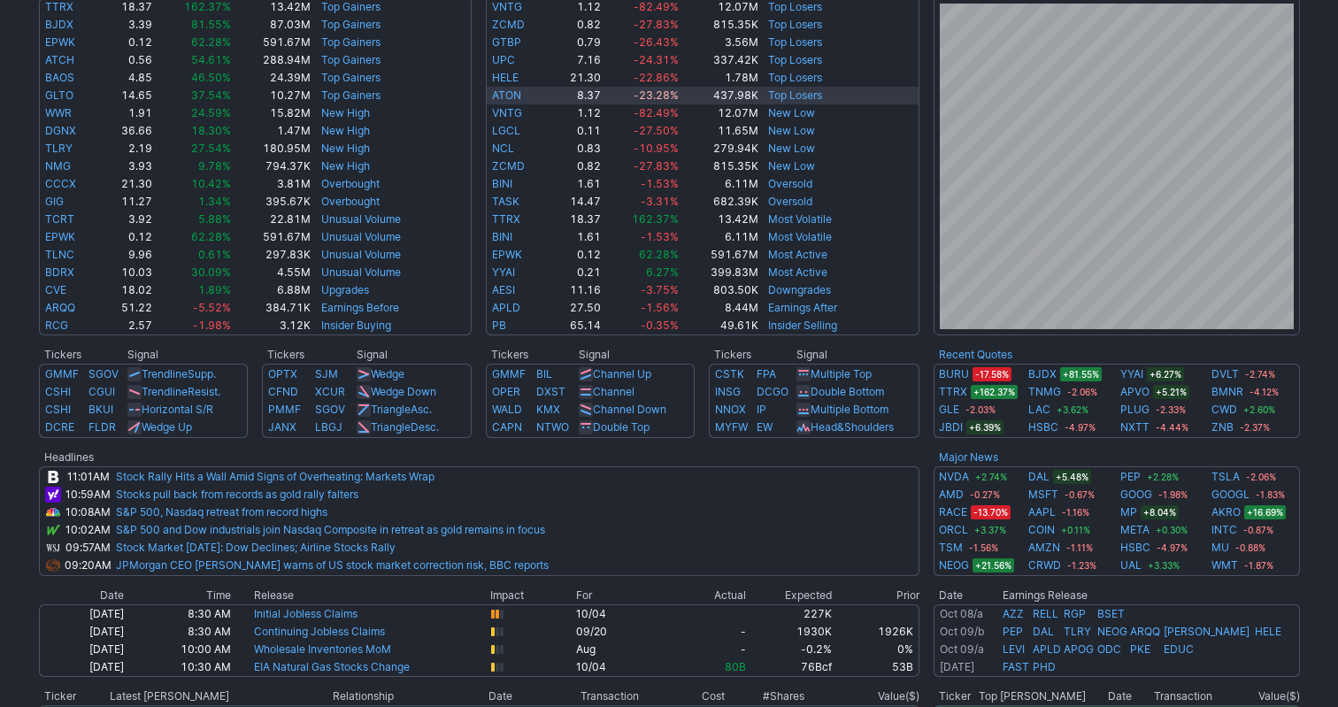
scroll to position [397, 0]
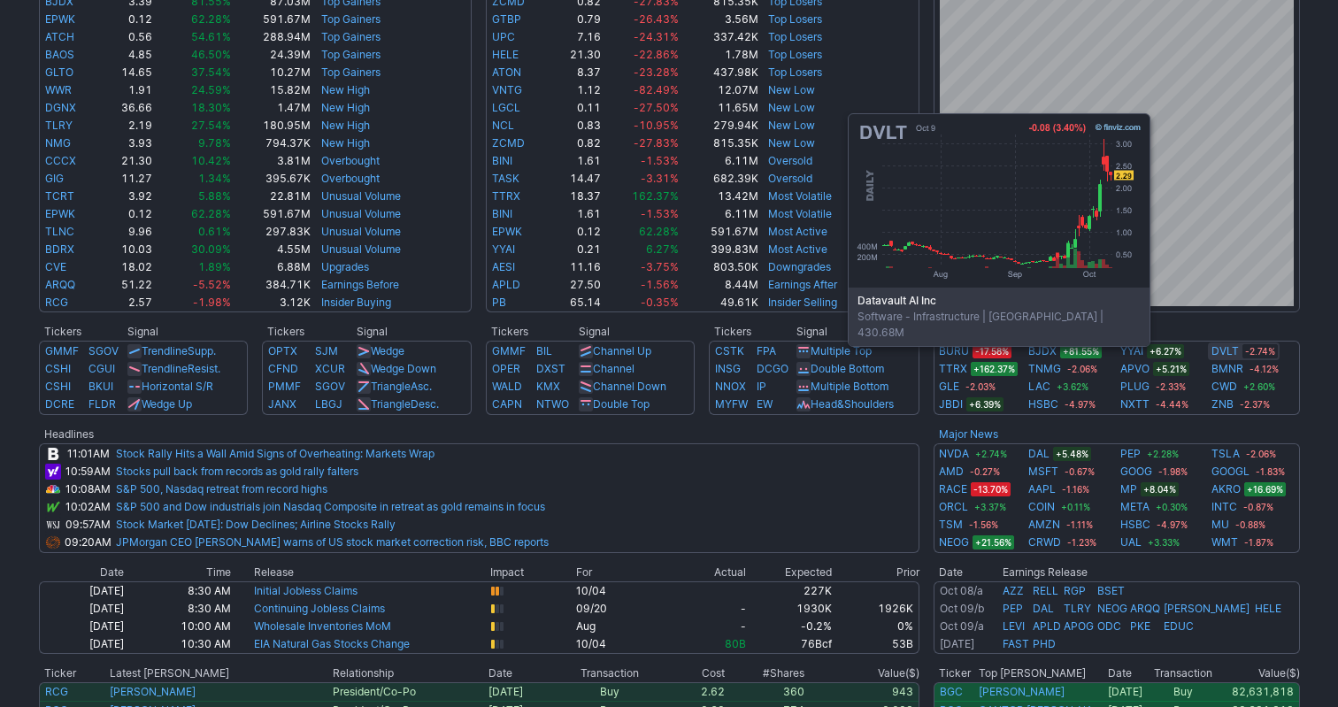
click at [1227, 357] on link "DVLT" at bounding box center [1224, 351] width 27 height 18
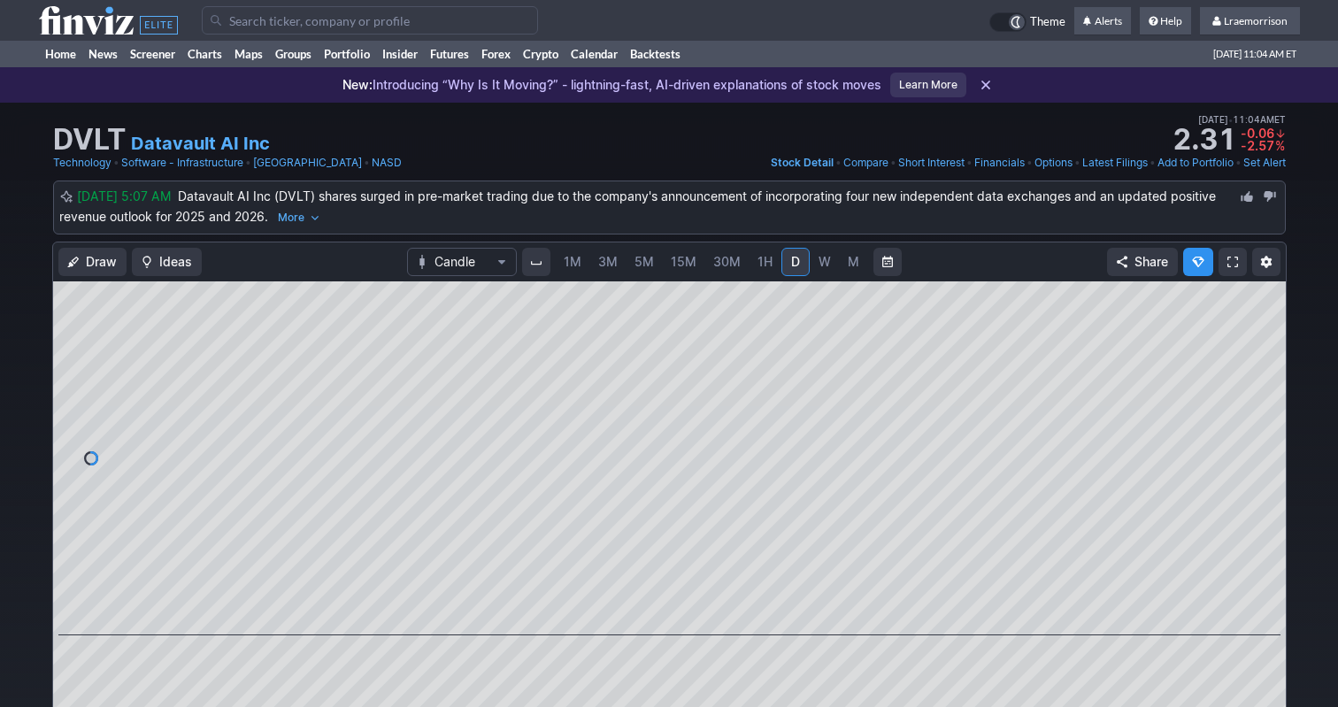
click at [572, 260] on span "1M" at bounding box center [573, 261] width 18 height 15
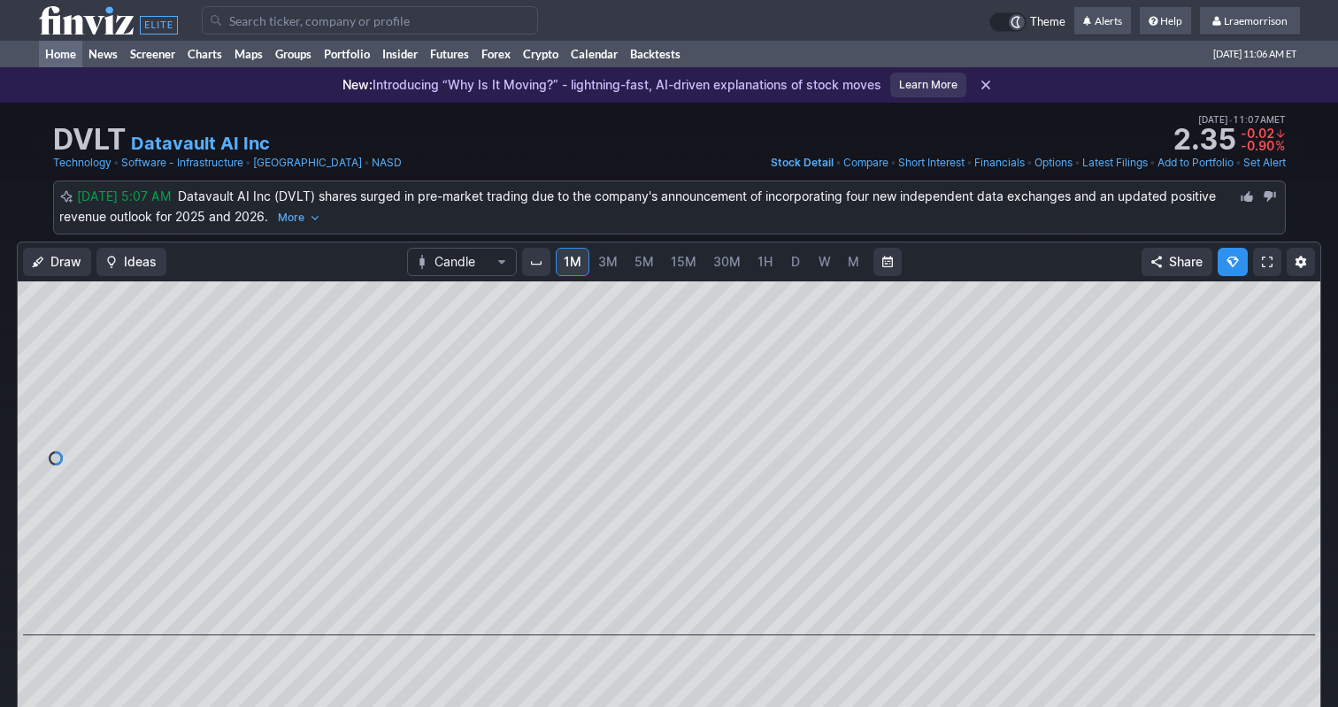
click at [51, 54] on link "Home" at bounding box center [60, 54] width 43 height 27
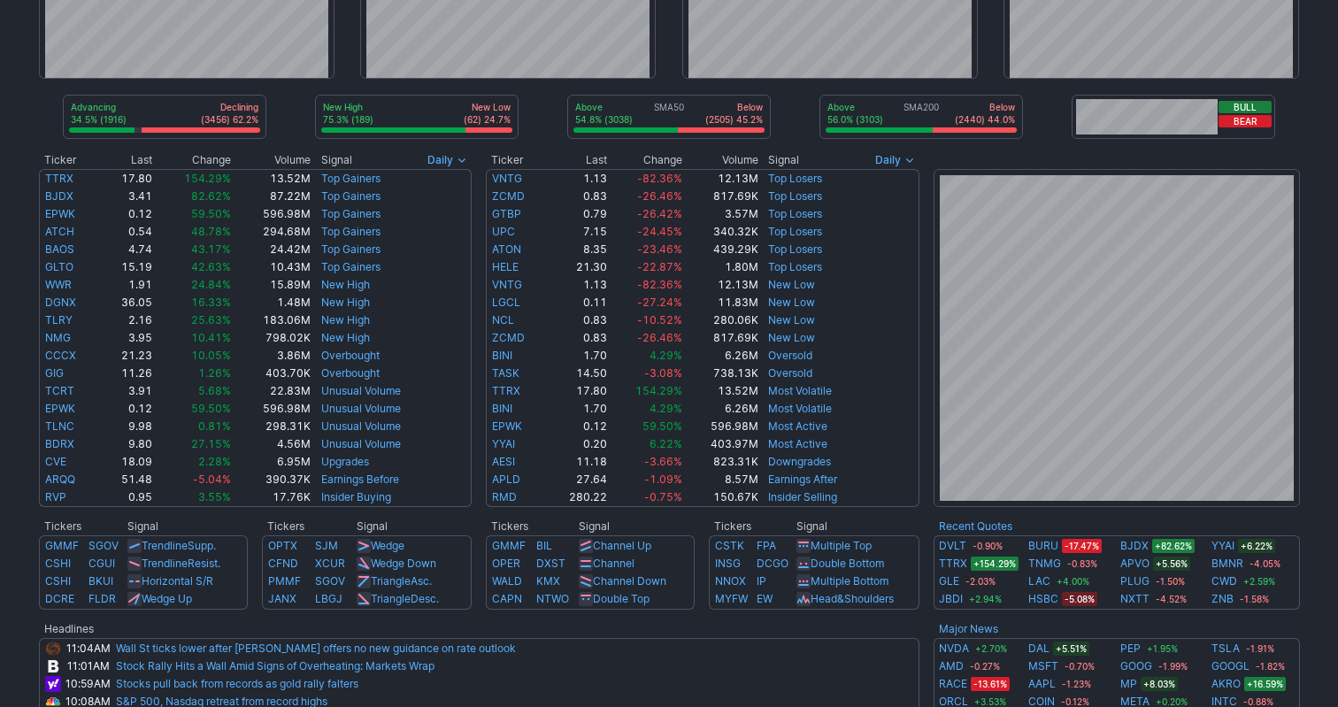
scroll to position [211, 0]
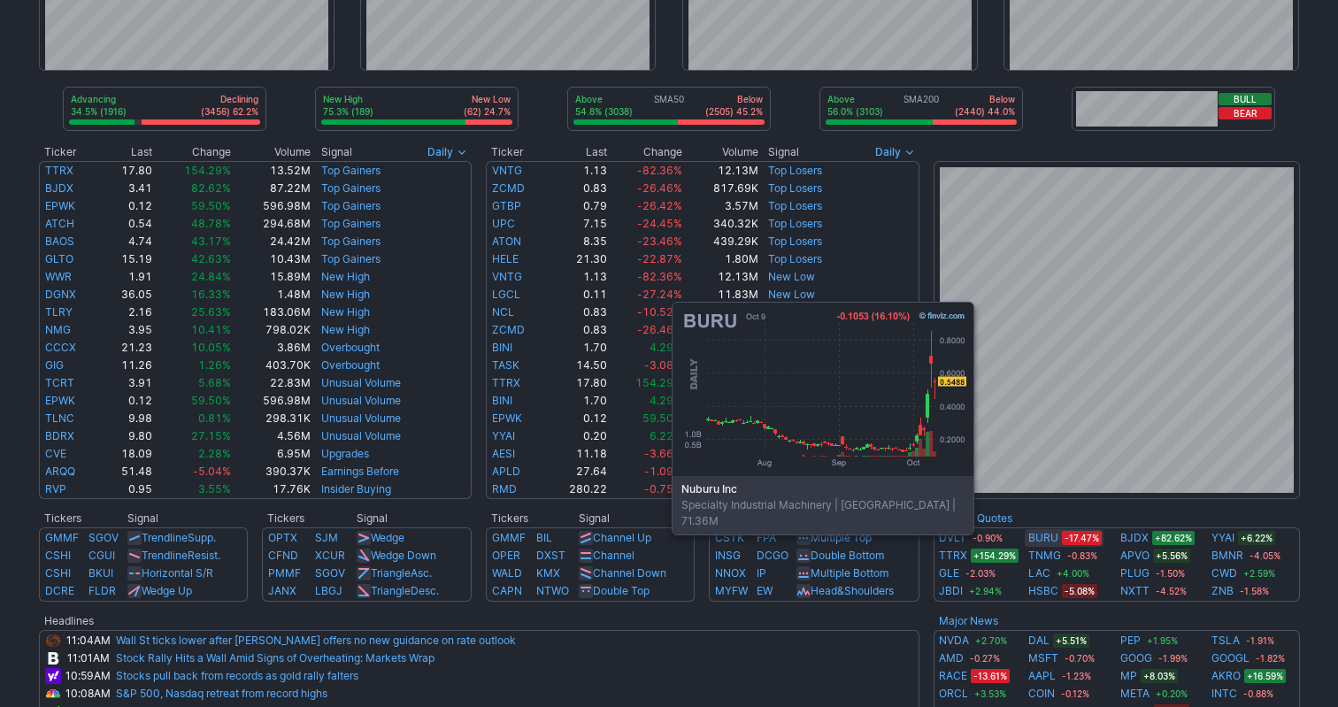
click at [1051, 545] on link "BURU" at bounding box center [1043, 538] width 30 height 18
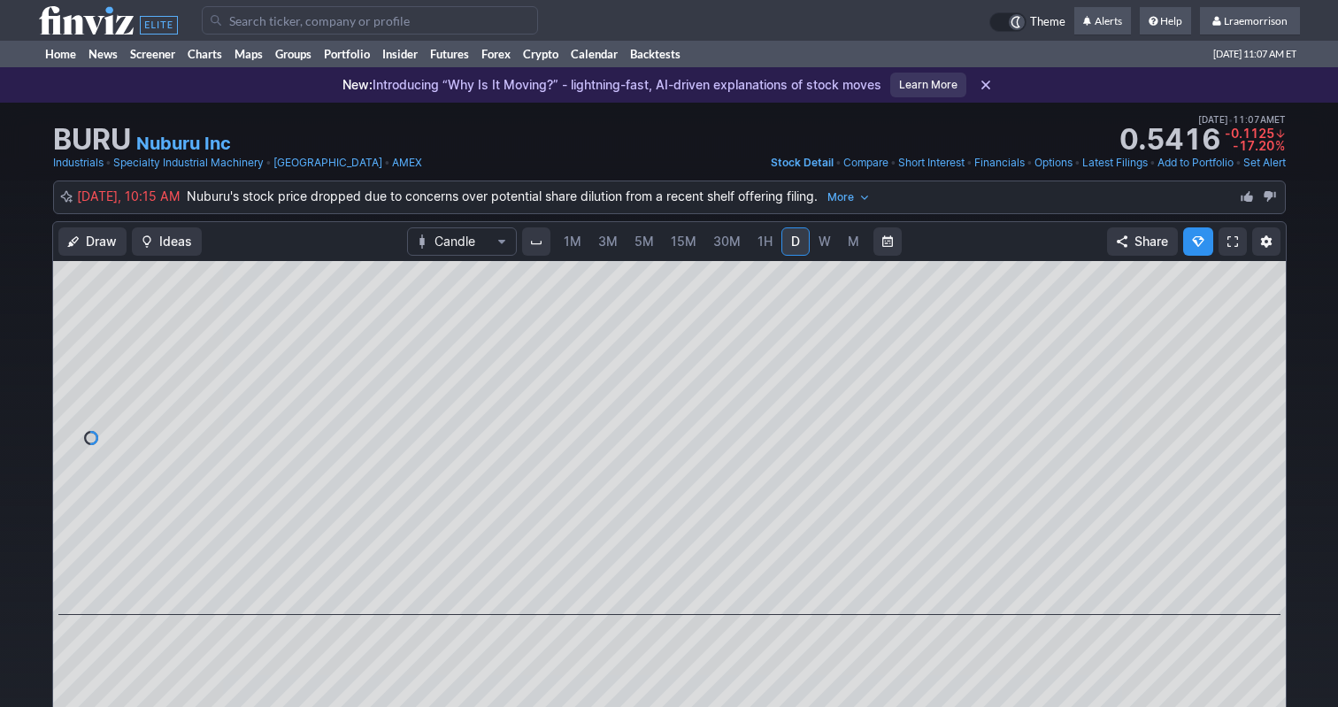
click at [571, 241] on span "1M" at bounding box center [573, 241] width 18 height 15
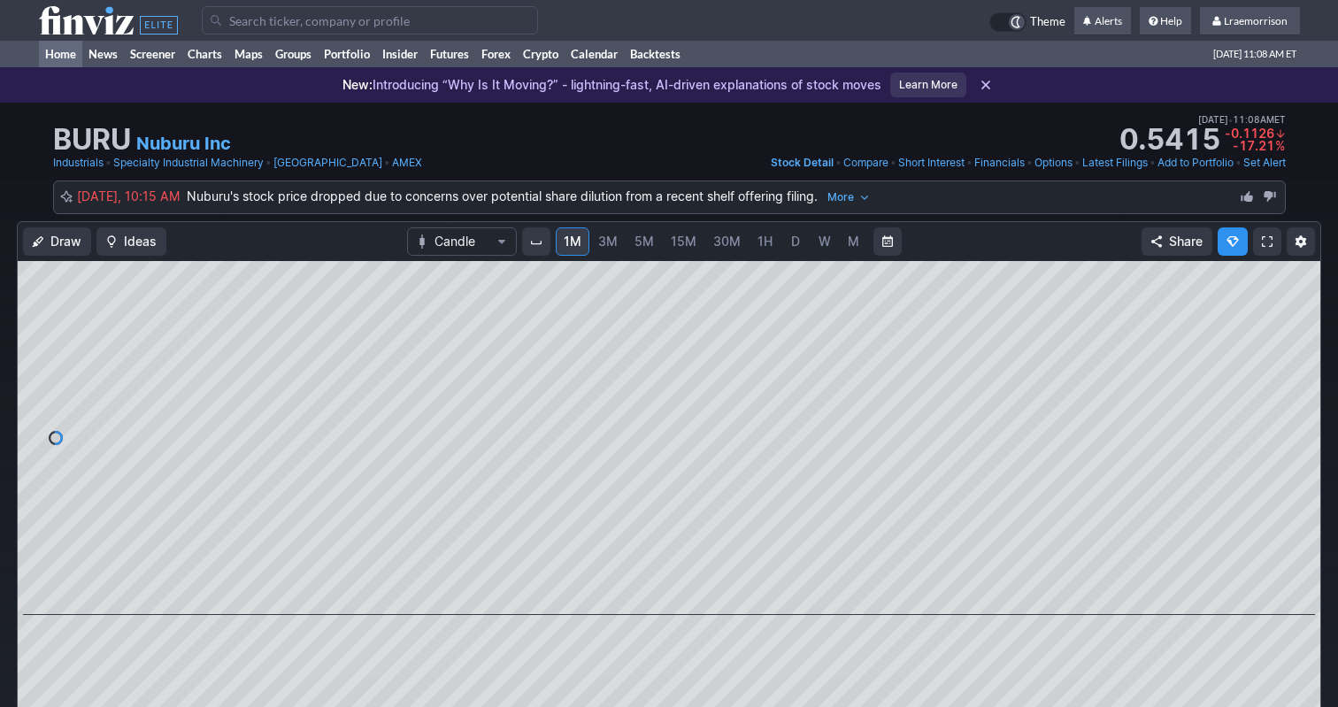
click at [60, 61] on link "Home" at bounding box center [60, 54] width 43 height 27
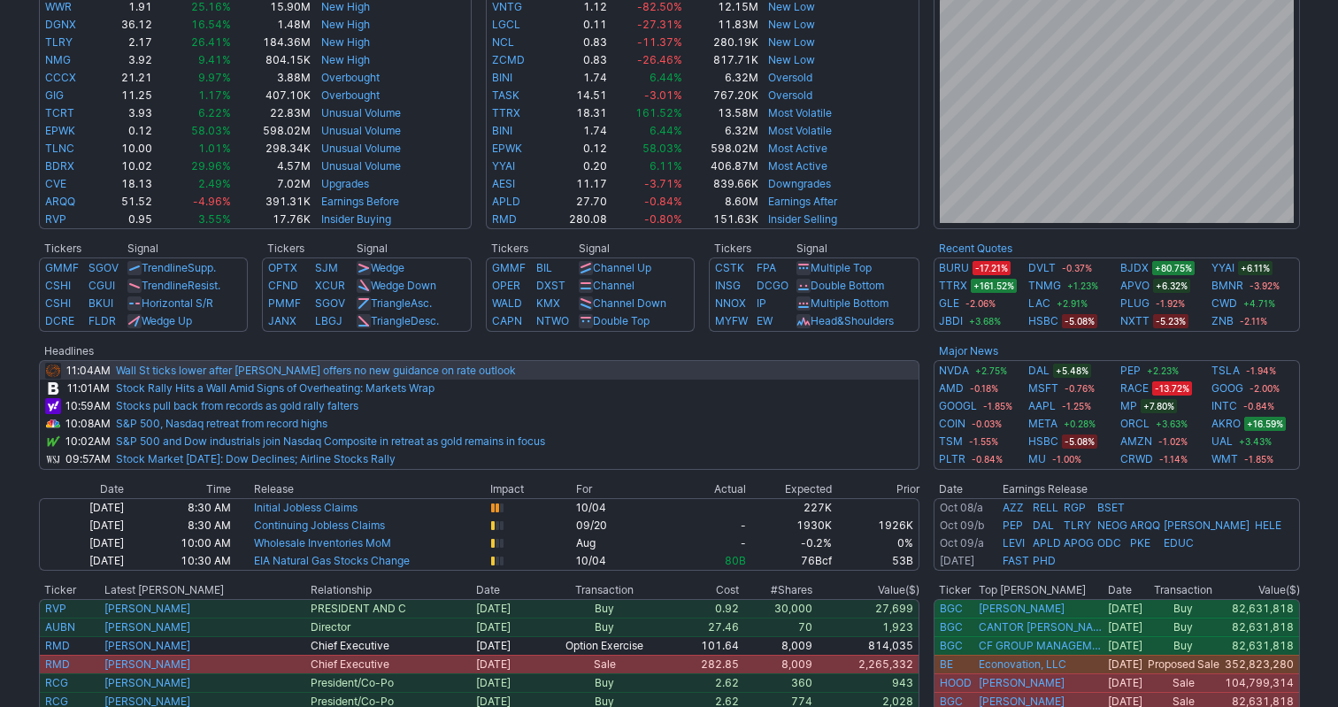
scroll to position [489, 0]
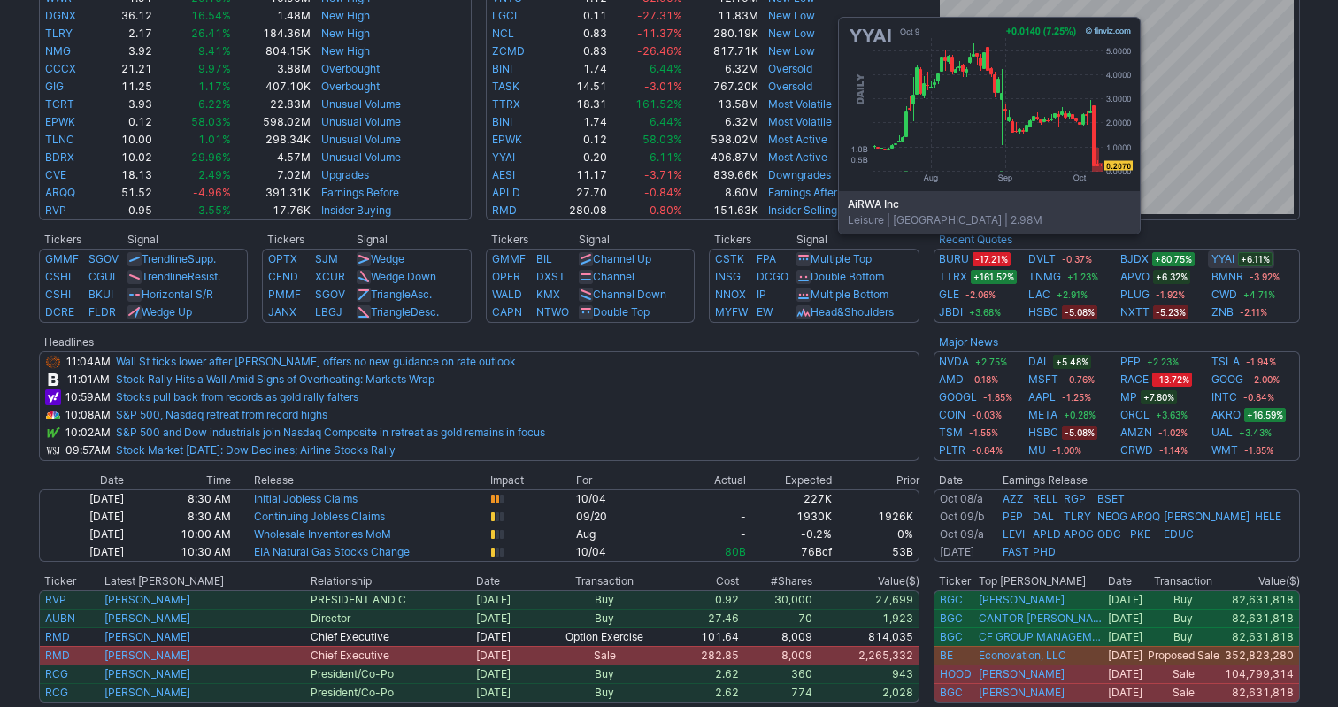
click at [1217, 260] on link "YYAI" at bounding box center [1222, 259] width 23 height 18
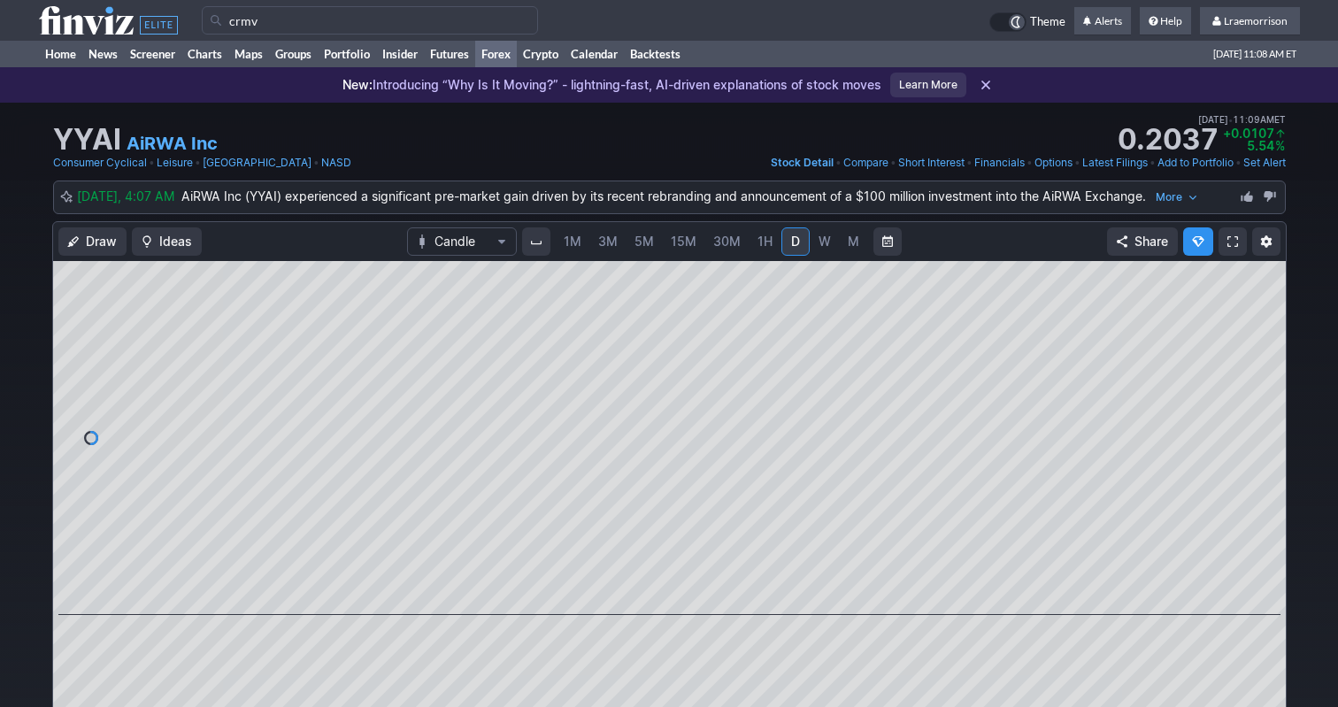
type input "crmv"
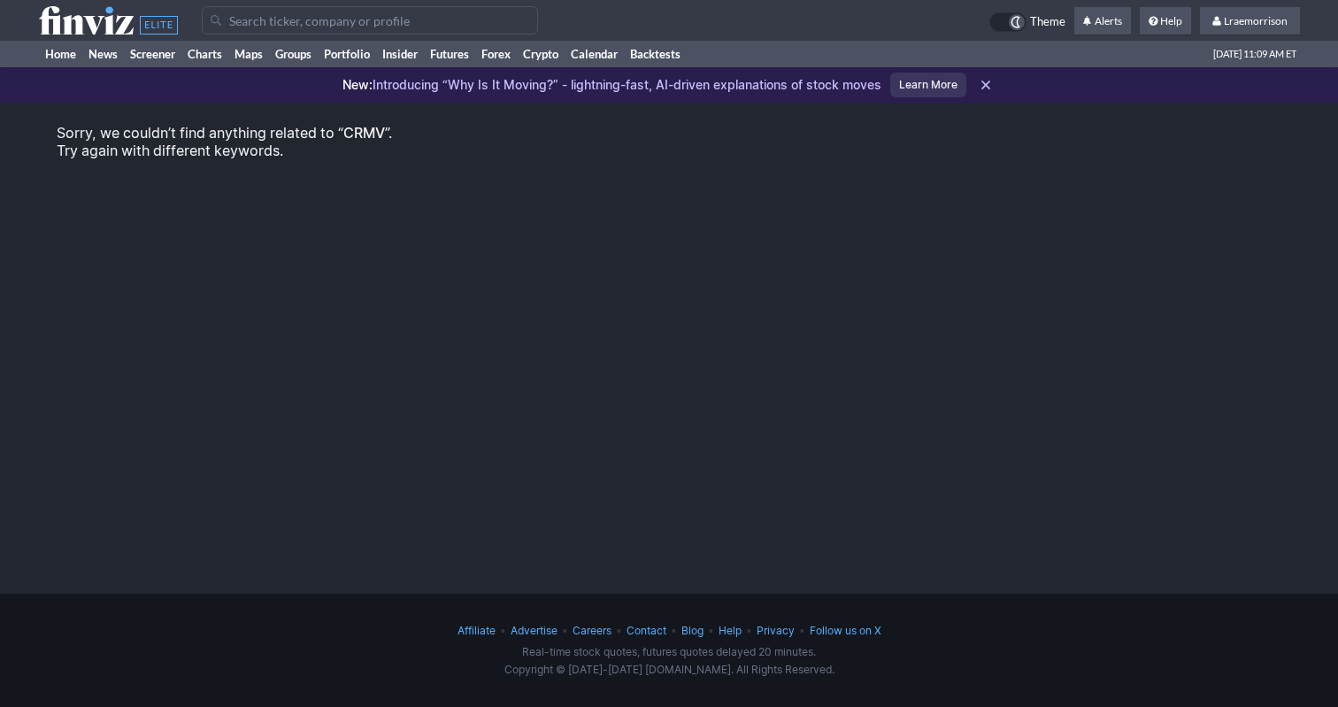
click at [213, 22] on input "Search" at bounding box center [370, 20] width 336 height 28
click at [260, 22] on input "Search" at bounding box center [370, 20] width 336 height 28
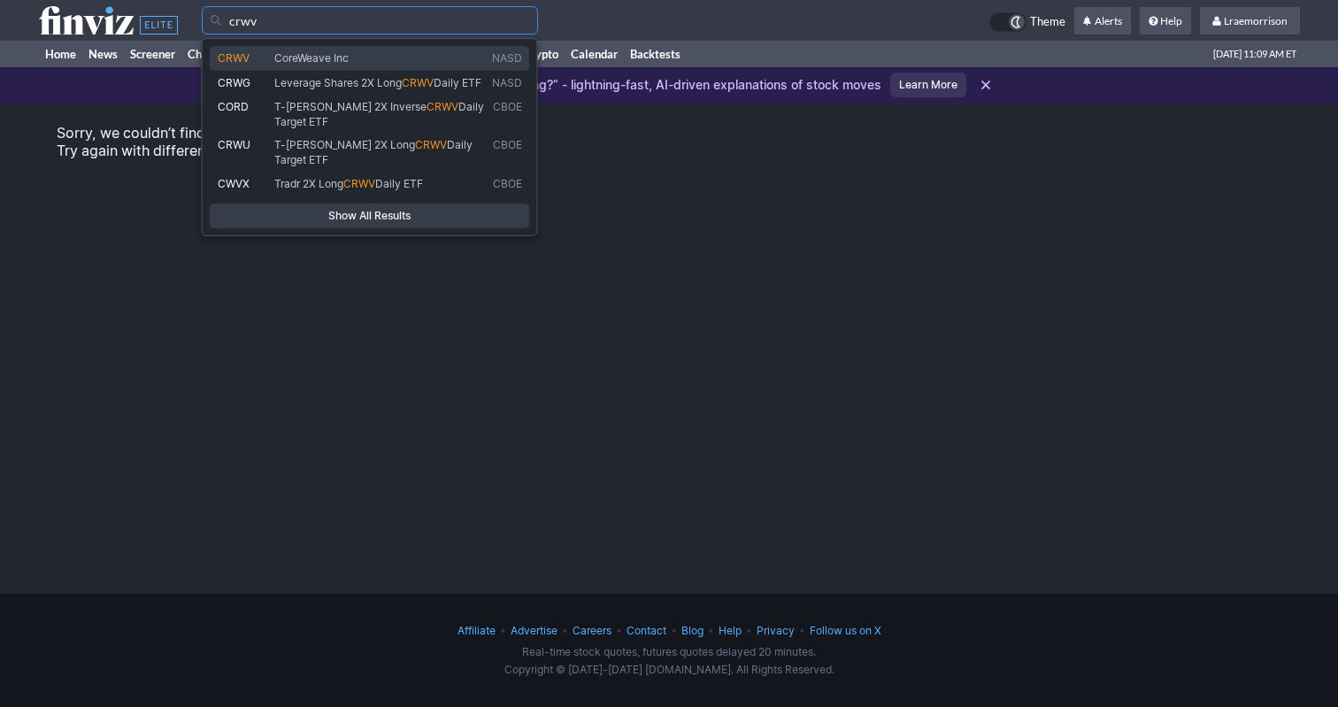
click at [304, 60] on span "CoreWeave Inc" at bounding box center [311, 57] width 74 height 13
type input "CRWV"
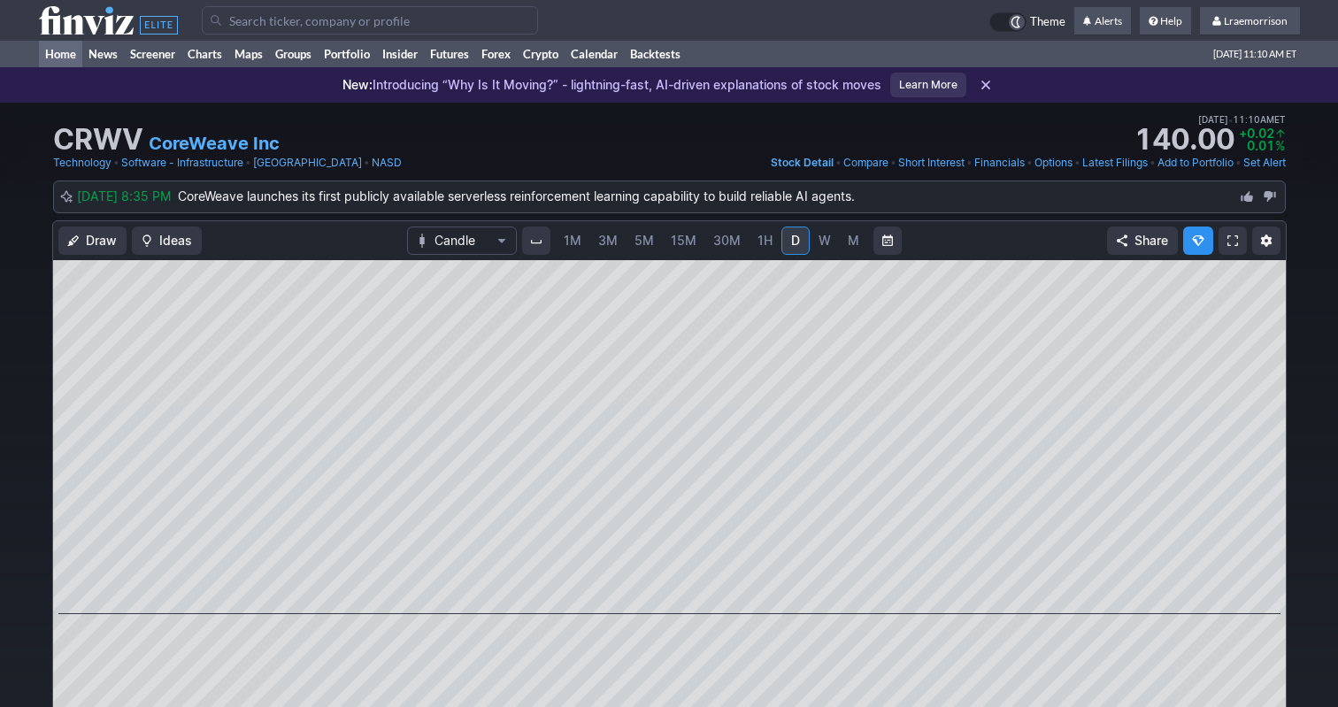
click at [58, 59] on link "Home" at bounding box center [60, 54] width 43 height 27
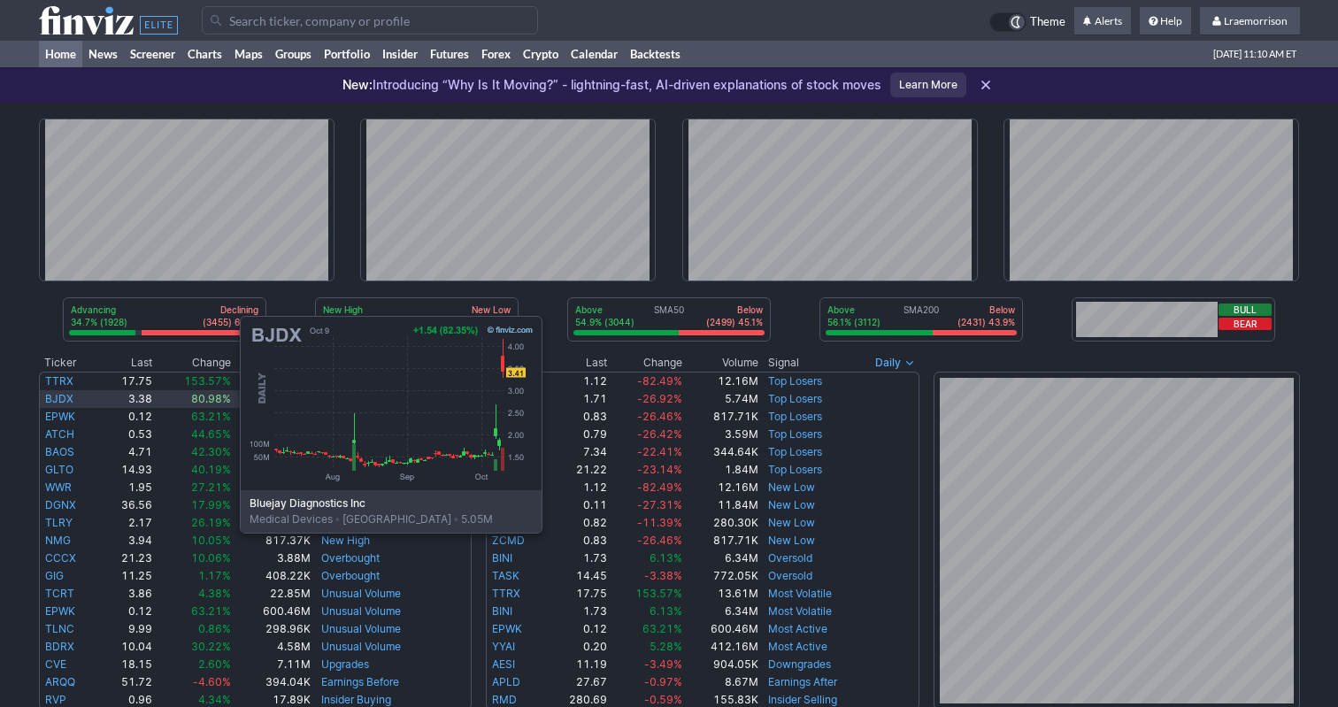
click at [63, 400] on link "BJDX" at bounding box center [59, 398] width 28 height 13
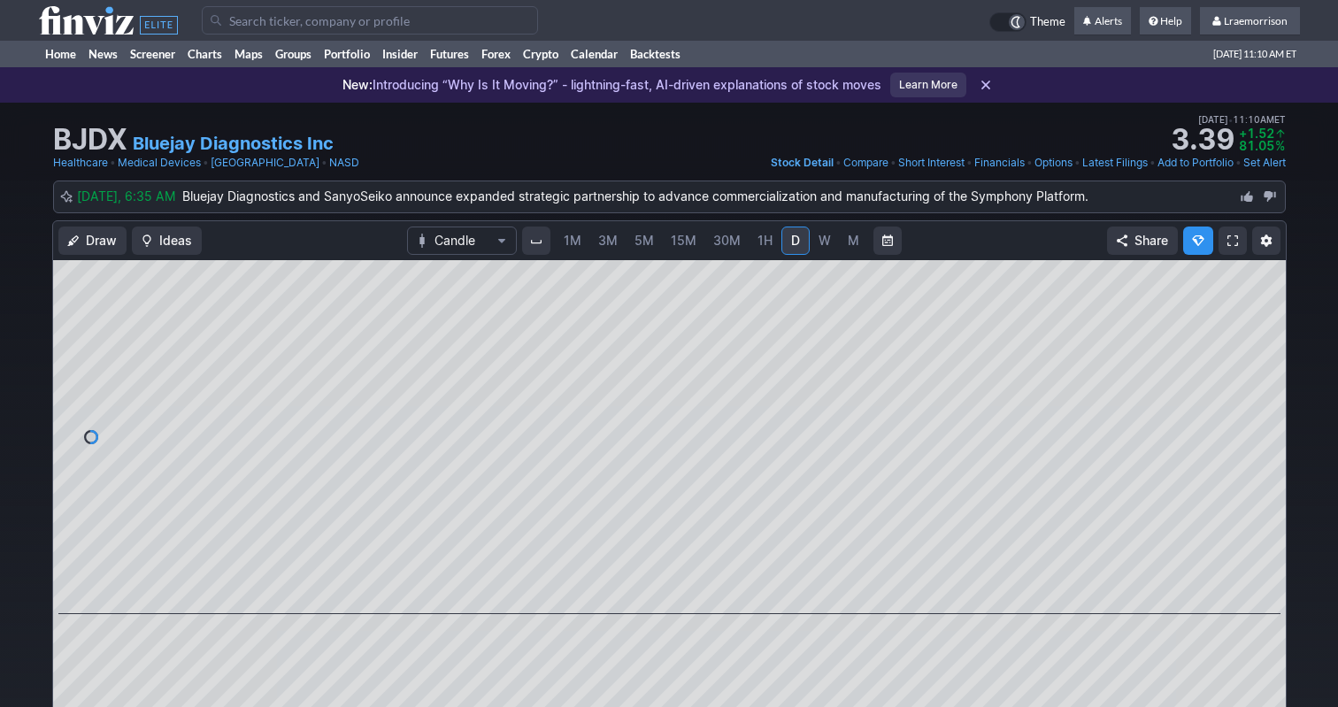
click at [575, 244] on span "1M" at bounding box center [573, 240] width 18 height 15
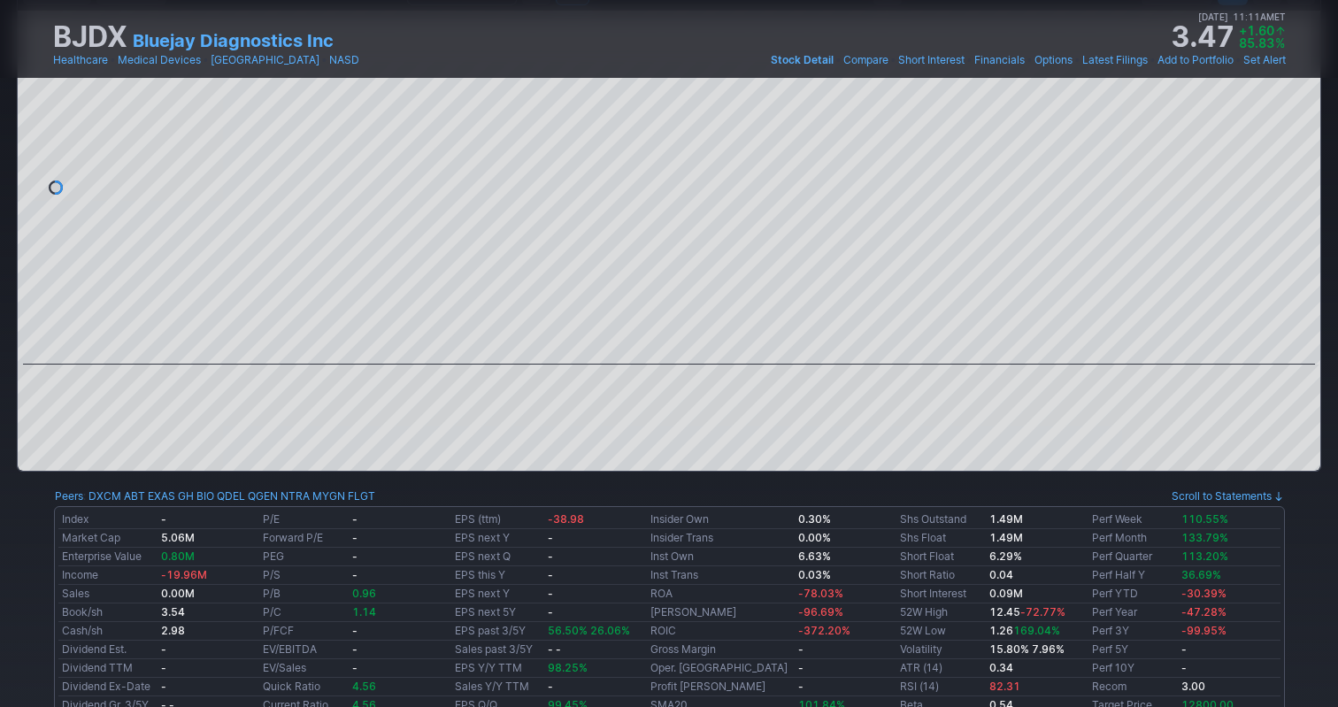
scroll to position [231, 0]
